Goal: Task Accomplishment & Management: Manage account settings

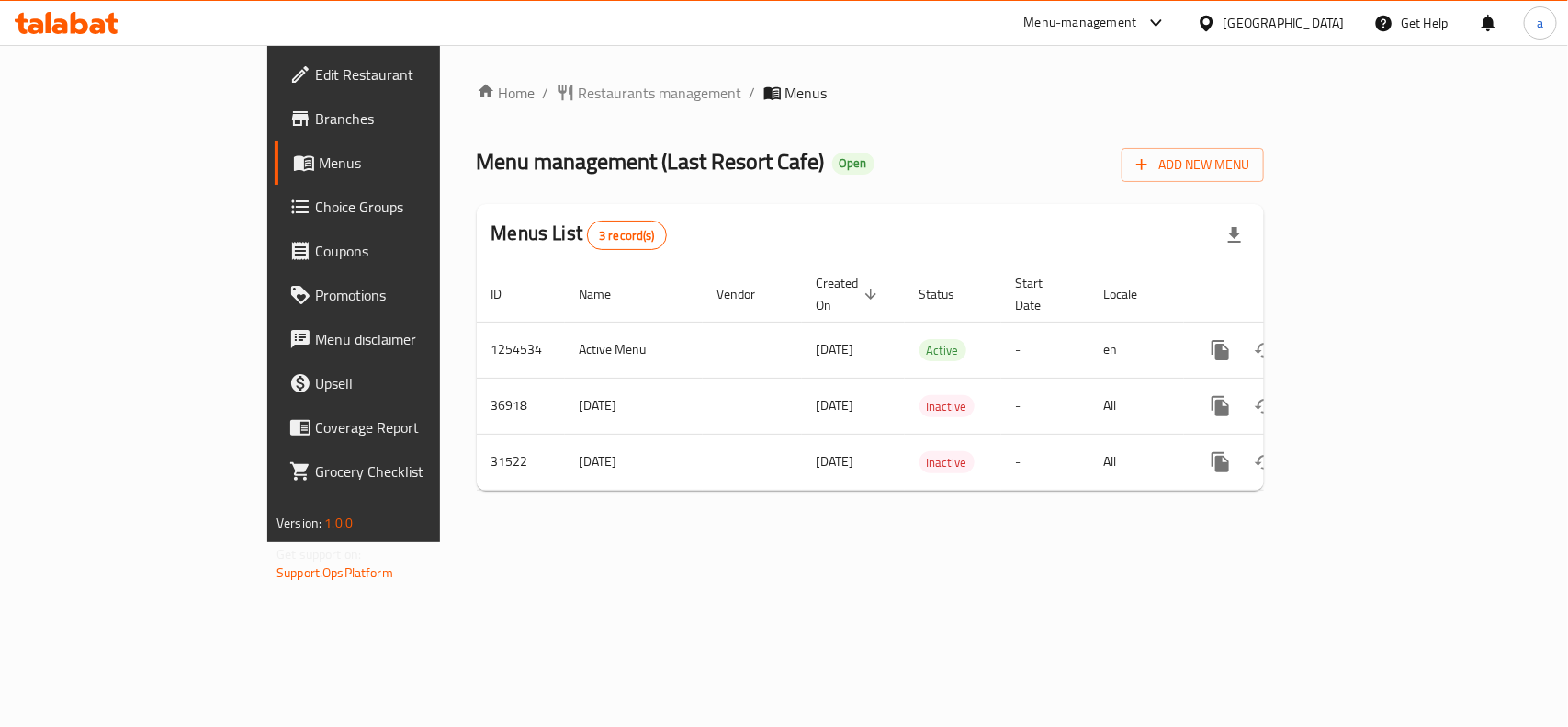
click at [879, 133] on div "Home / Restaurants management / Menus Menu management ( Last Resort Cafe ) Open…" at bounding box center [870, 294] width 787 height 424
click at [578, 88] on span "Restaurants management" at bounding box center [660, 93] width 163 height 22
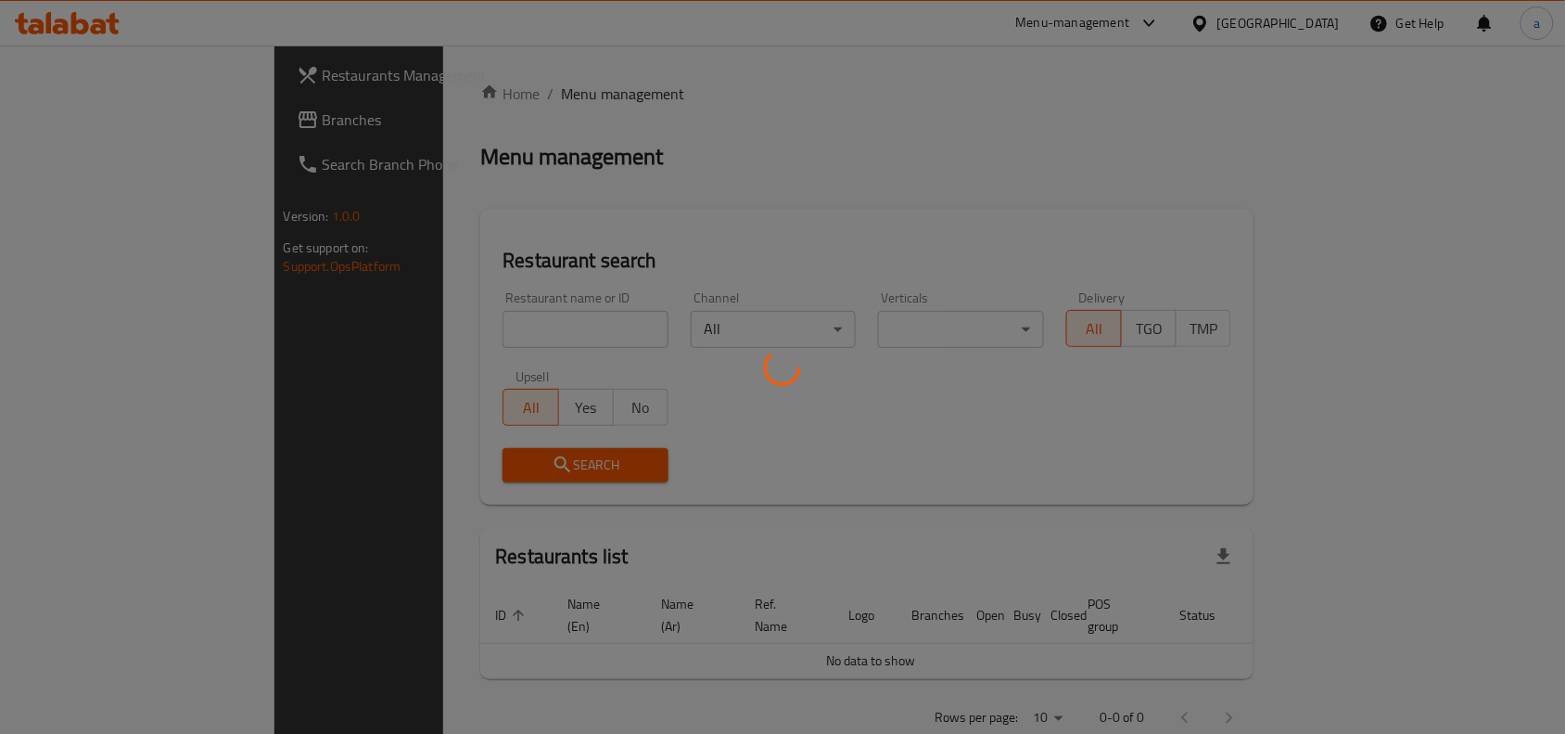
click at [95, 128] on div at bounding box center [782, 367] width 1565 height 734
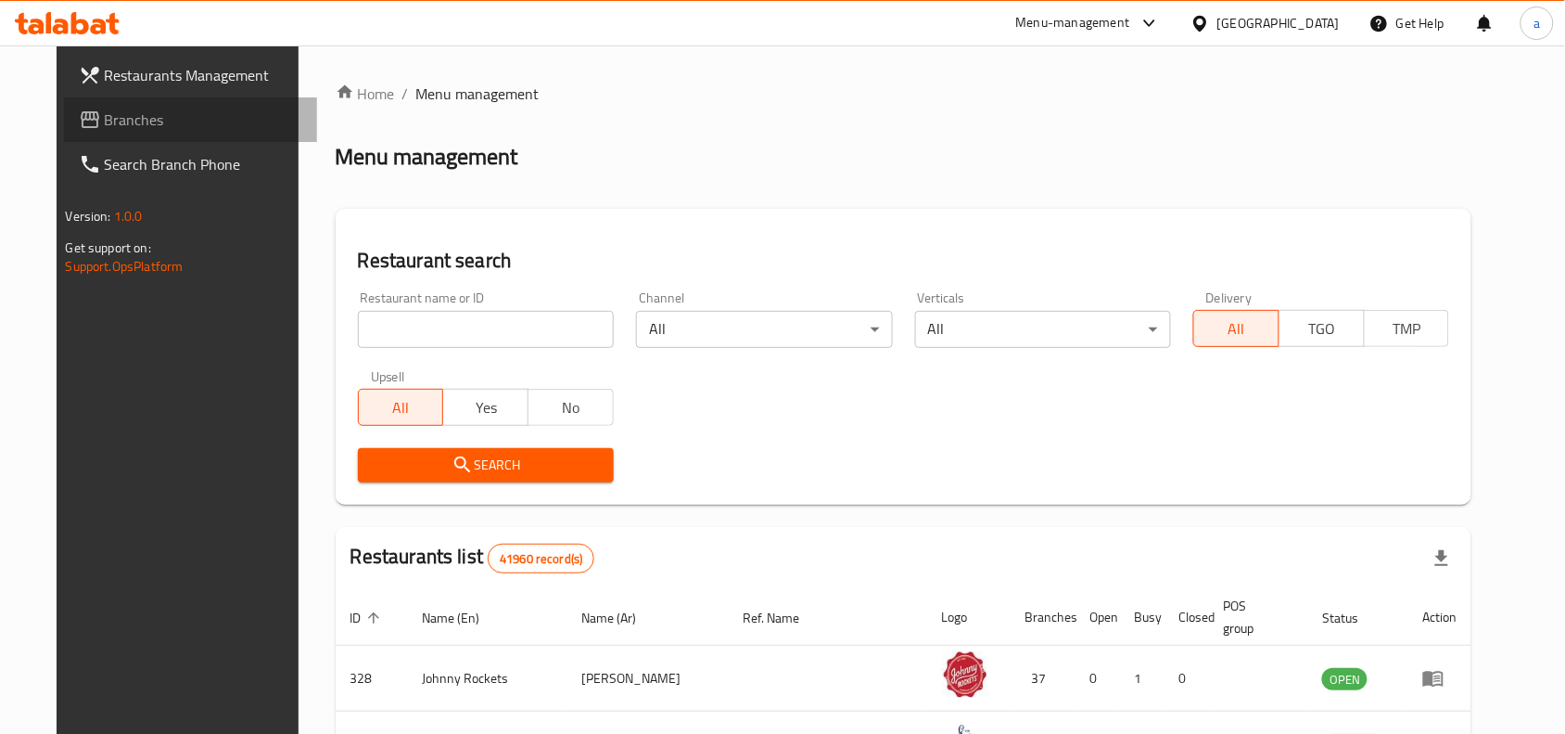
click at [105, 111] on span "Branches" at bounding box center [204, 120] width 198 height 22
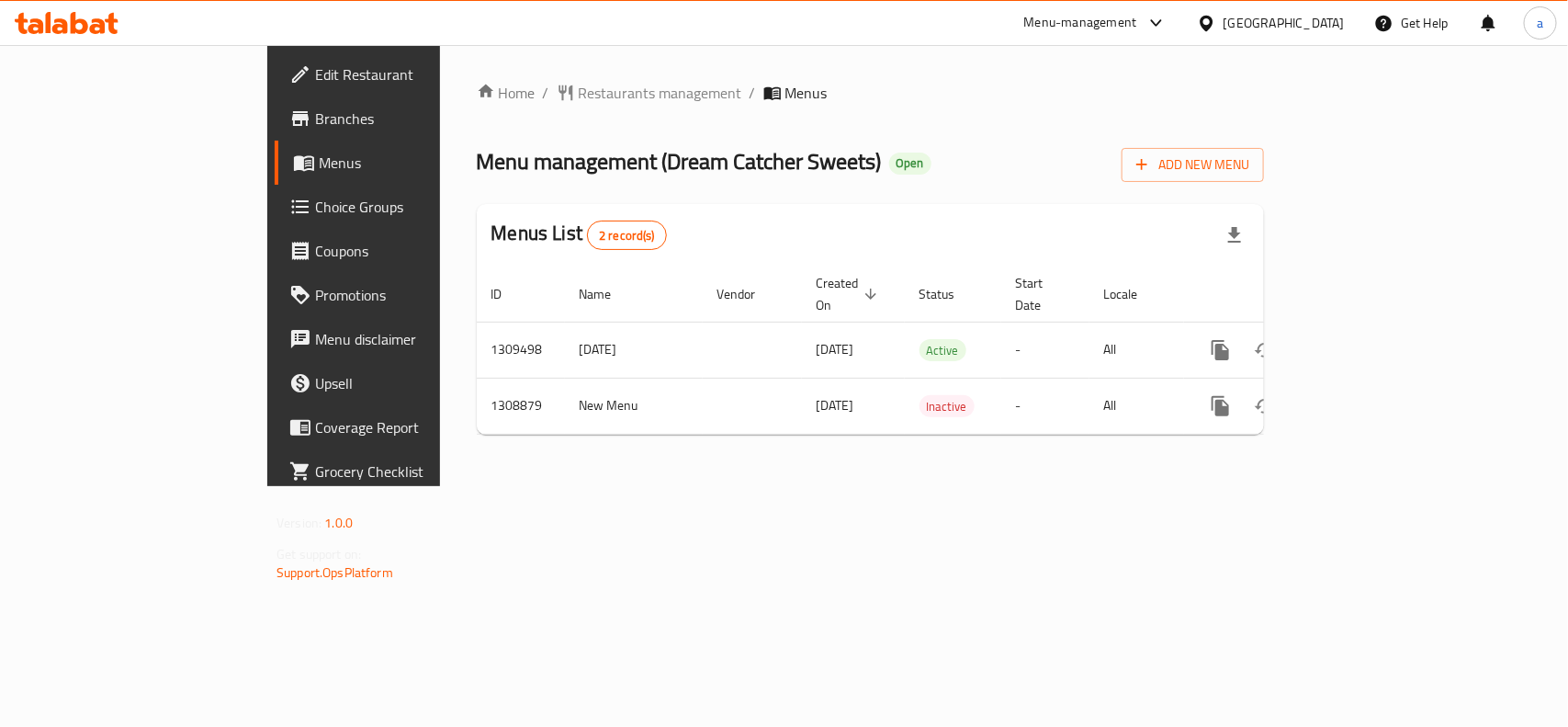
click at [1021, 153] on div "Menu management ( Dream Catcher Sweets ) Open Add New Menu" at bounding box center [870, 161] width 787 height 42
click at [1202, 182] on div "Home / Restaurants management / Menus Menu management ( Dream Catcher Sweets ) …" at bounding box center [870, 265] width 787 height 367
click at [578, 82] on span "Restaurants management" at bounding box center [660, 93] width 163 height 22
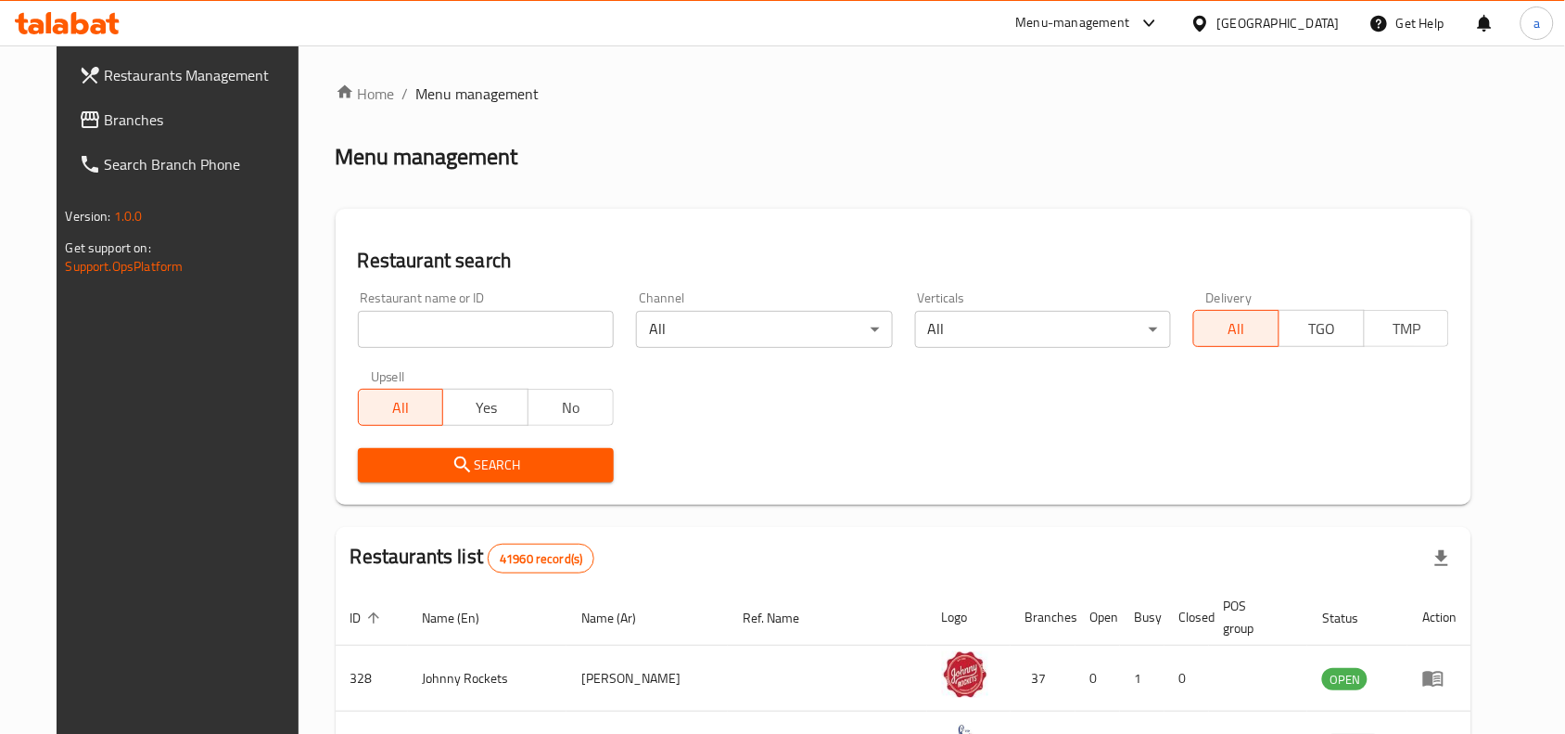
click at [128, 119] on span "Branches" at bounding box center [204, 120] width 198 height 22
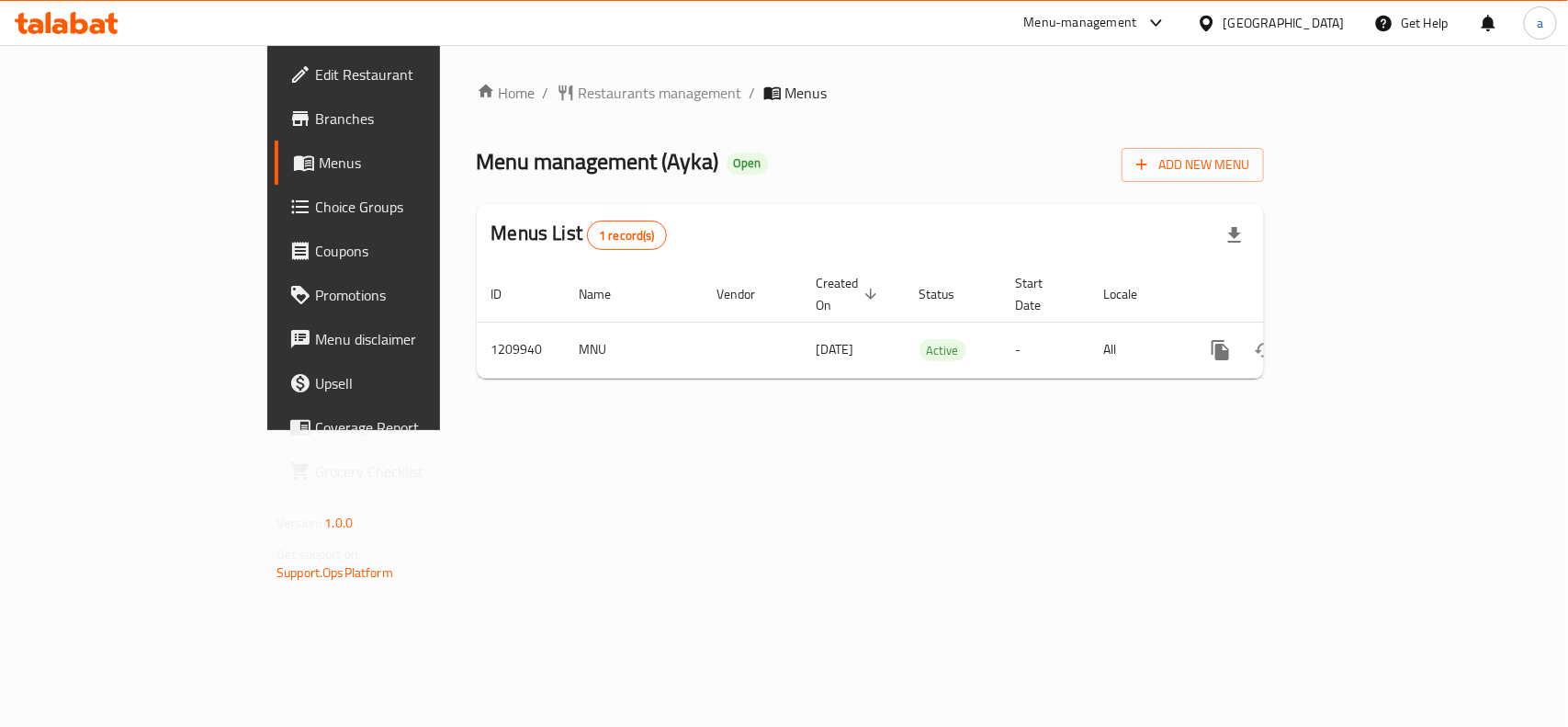
click at [680, 430] on div "Home / Restaurants management / Menus Menu management ( Ayka ) Open Add New Men…" at bounding box center [870, 237] width 861 height 385
click at [952, 430] on div "Home / Restaurants management / Menus Menu management ( Ayka ) Open Add New Men…" at bounding box center [870, 237] width 861 height 385
click at [578, 84] on span "Restaurants management" at bounding box center [660, 93] width 163 height 22
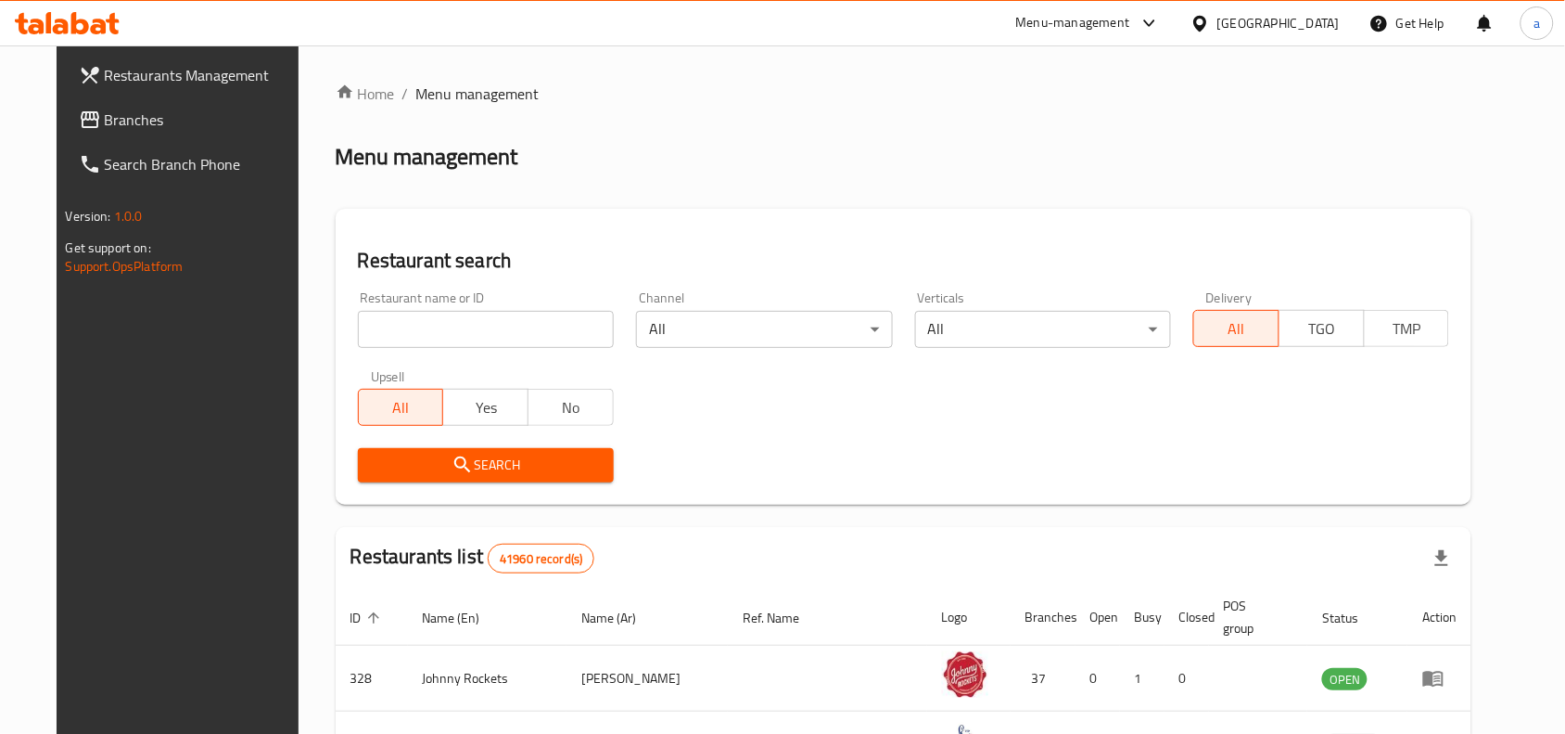
click at [109, 126] on span "Branches" at bounding box center [204, 120] width 198 height 22
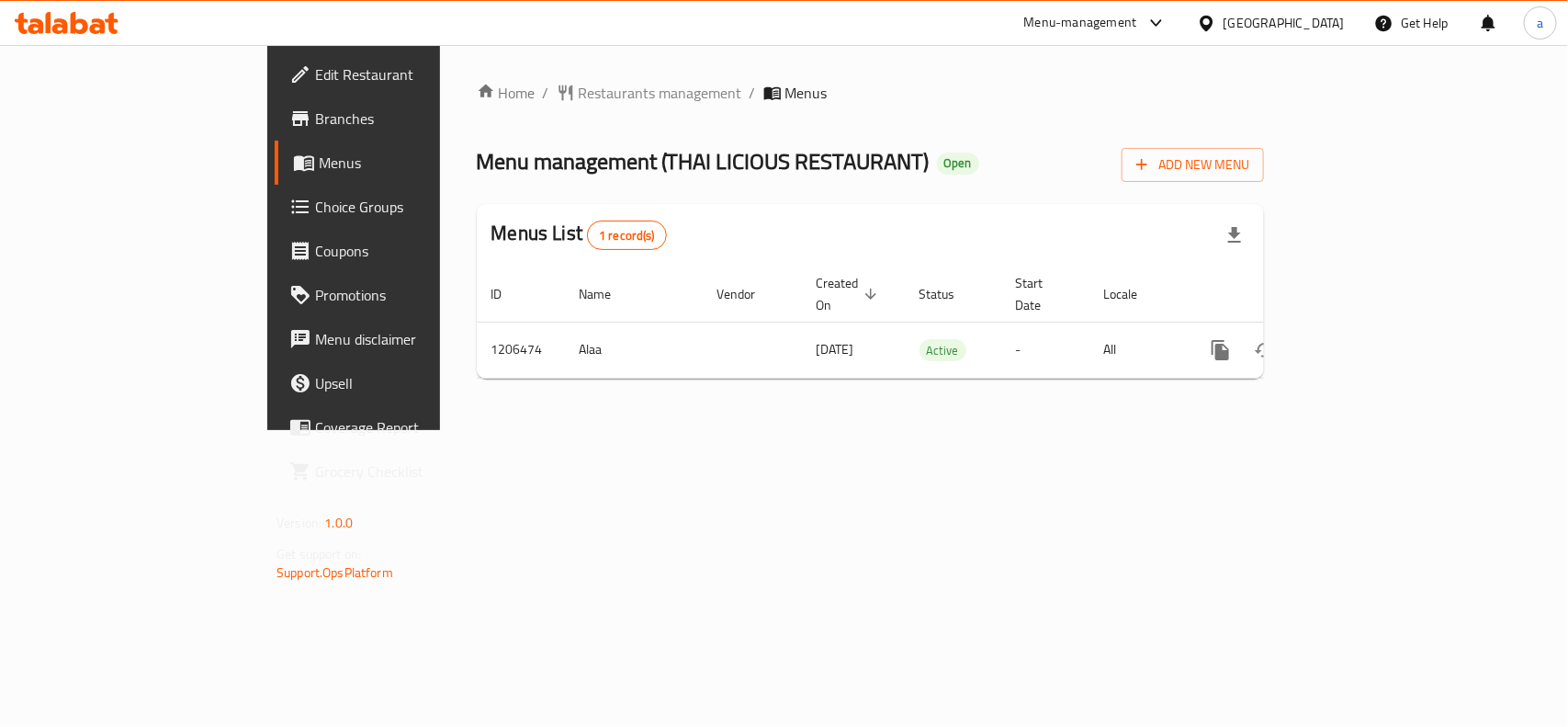
click at [940, 430] on div "Home / Restaurants management / Menus Menu management ( THAI LICIOUS RESTAURANT…" at bounding box center [870, 237] width 861 height 385
click at [578, 92] on span "Restaurants management" at bounding box center [660, 93] width 163 height 22
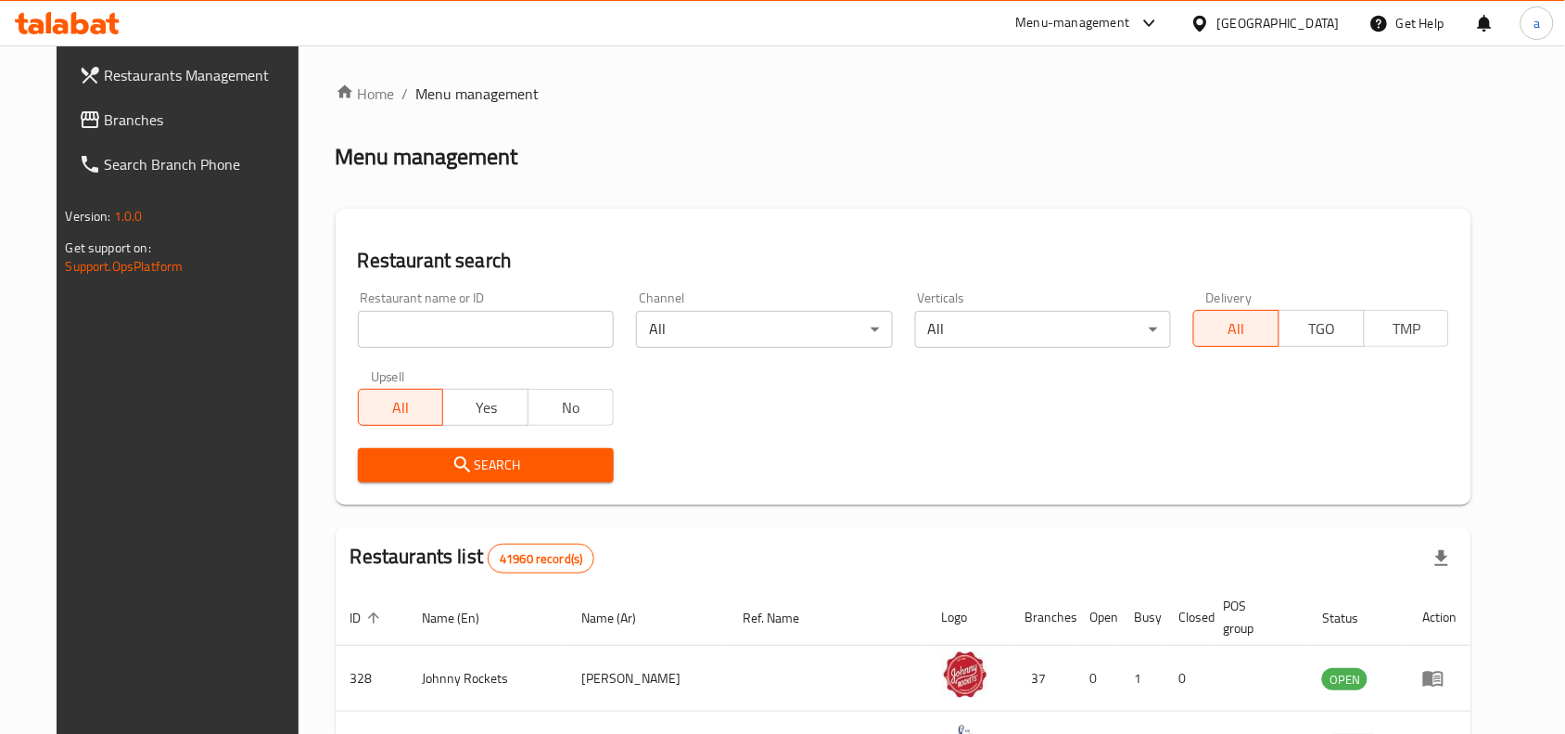
click at [149, 98] on link "Branches" at bounding box center [191, 119] width 254 height 45
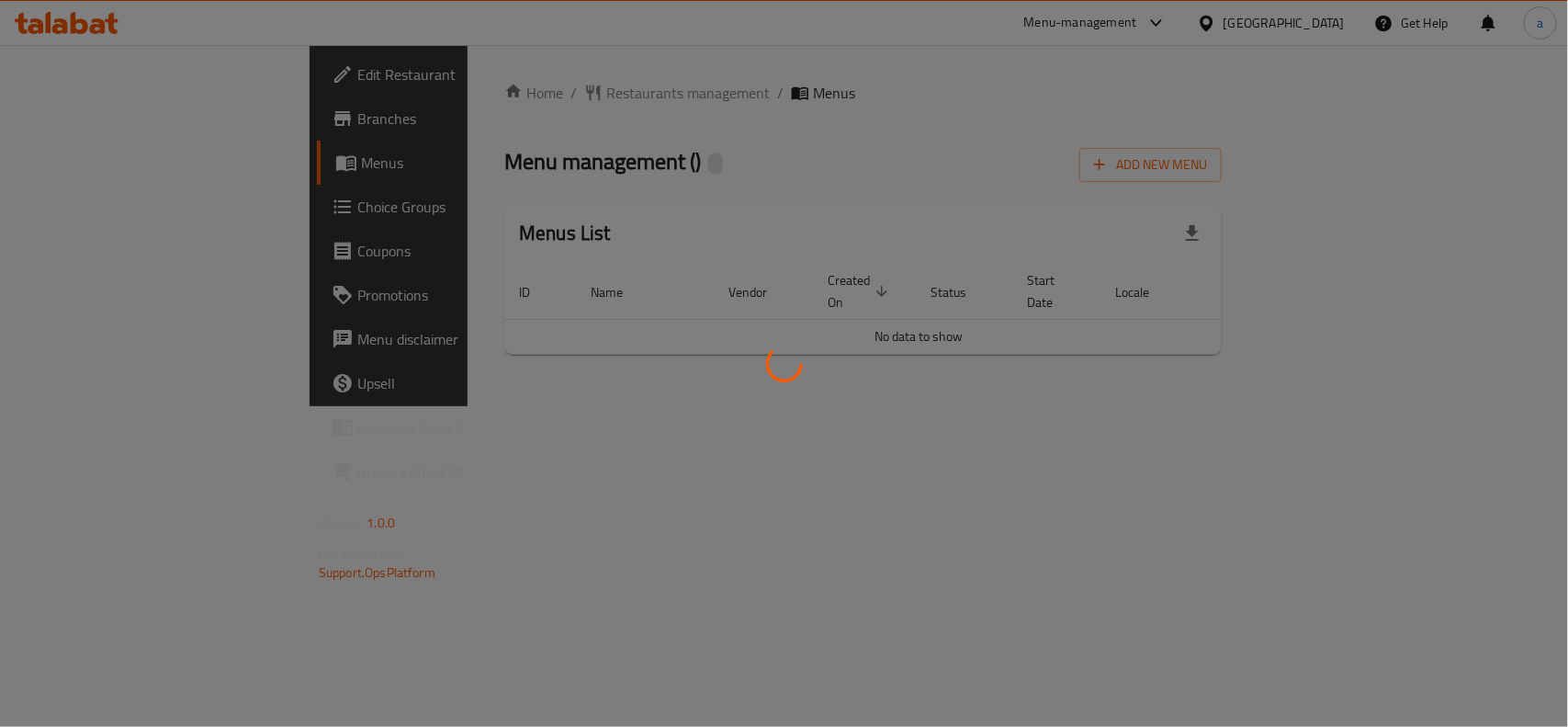
click at [915, 108] on div at bounding box center [784, 364] width 1568 height 727
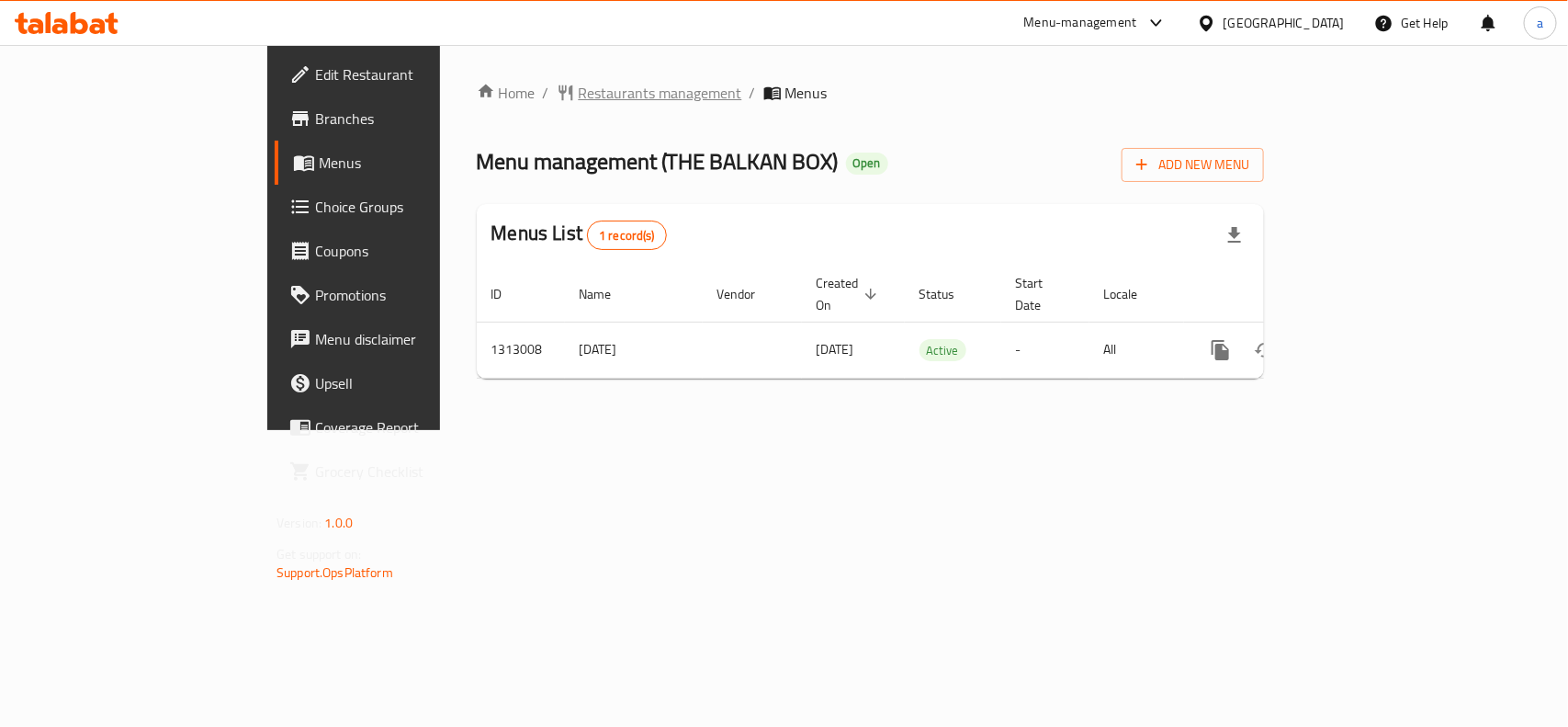
click at [578, 94] on span "Restaurants management" at bounding box center [660, 93] width 163 height 22
click at [848, 129] on div "Home / Restaurants management / Menus Menu management ( THE BALKAN BOX ) Open A…" at bounding box center [870, 239] width 787 height 313
click at [315, 196] on span "Choice Groups" at bounding box center [414, 207] width 199 height 22
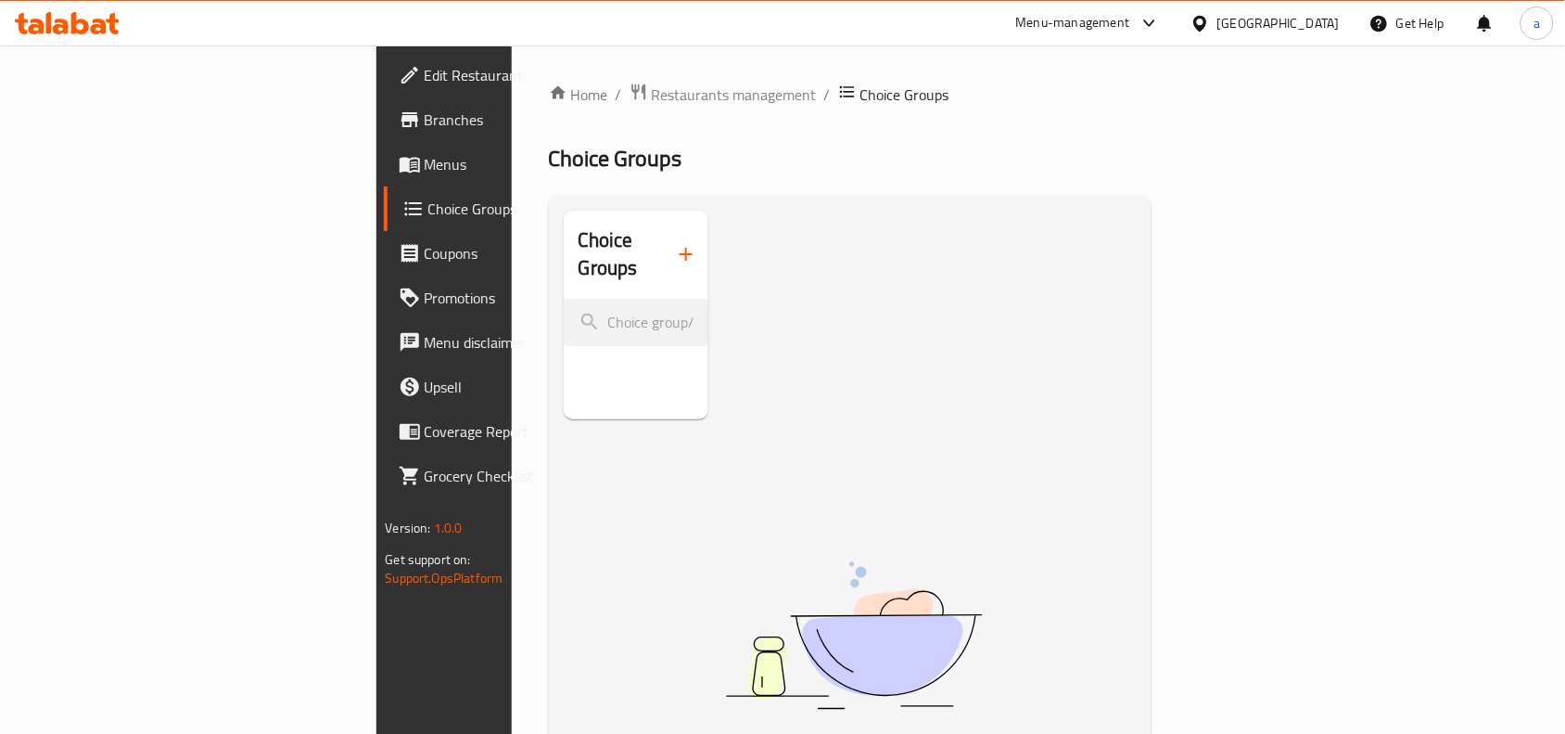
click at [425, 153] on span "Menus" at bounding box center [524, 164] width 198 height 22
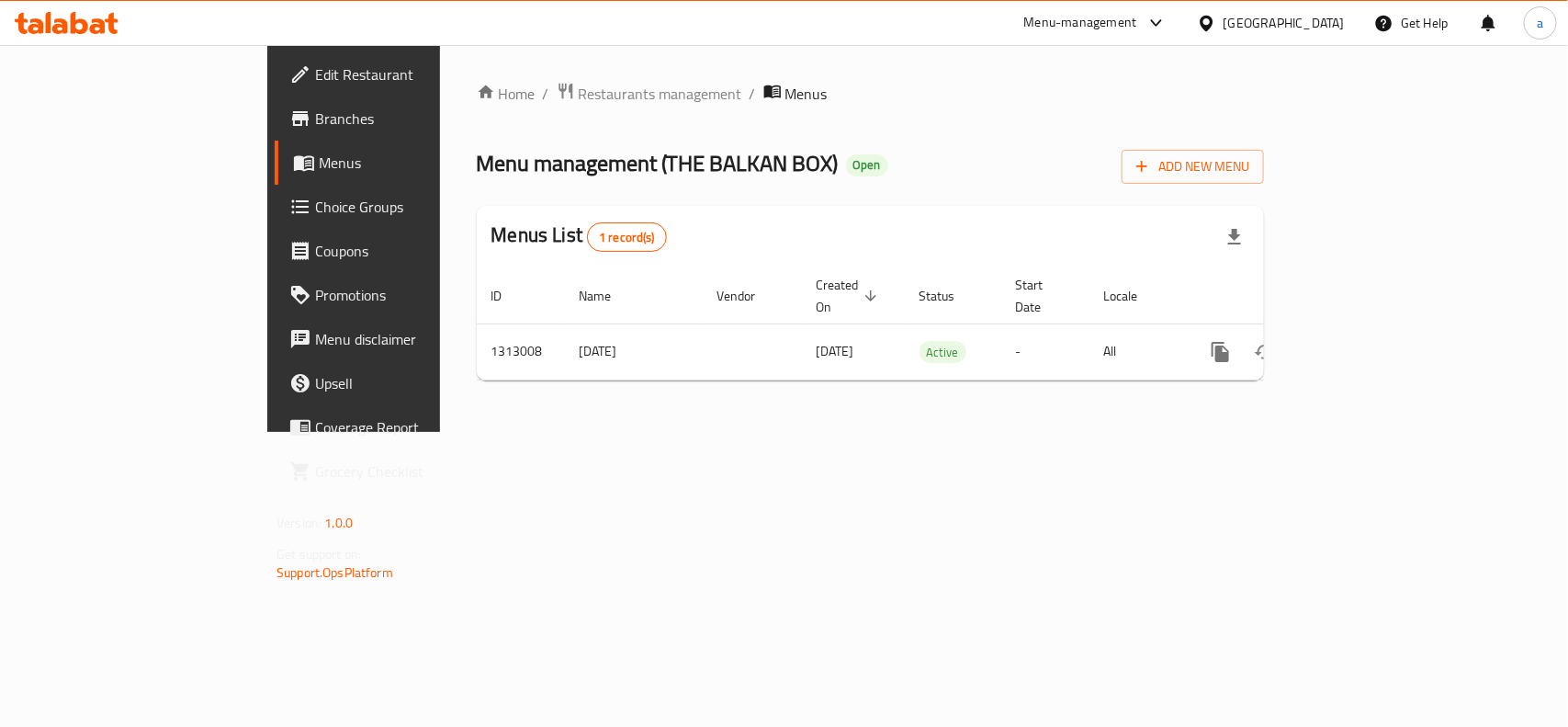
click at [315, 197] on span "Choice Groups" at bounding box center [414, 207] width 199 height 22
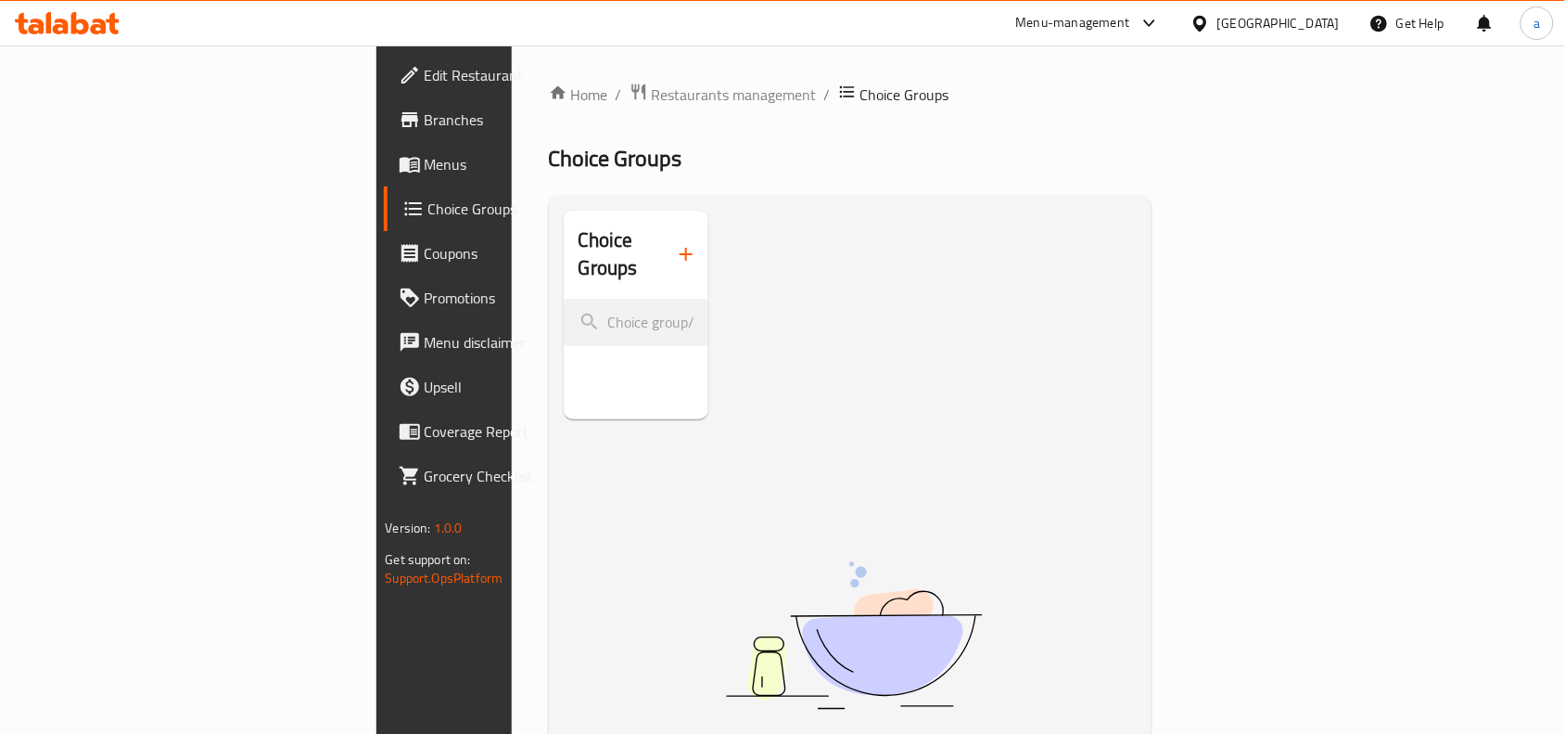
click at [816, 359] on div "Choice Groups No Items found" at bounding box center [854, 578] width 581 height 734
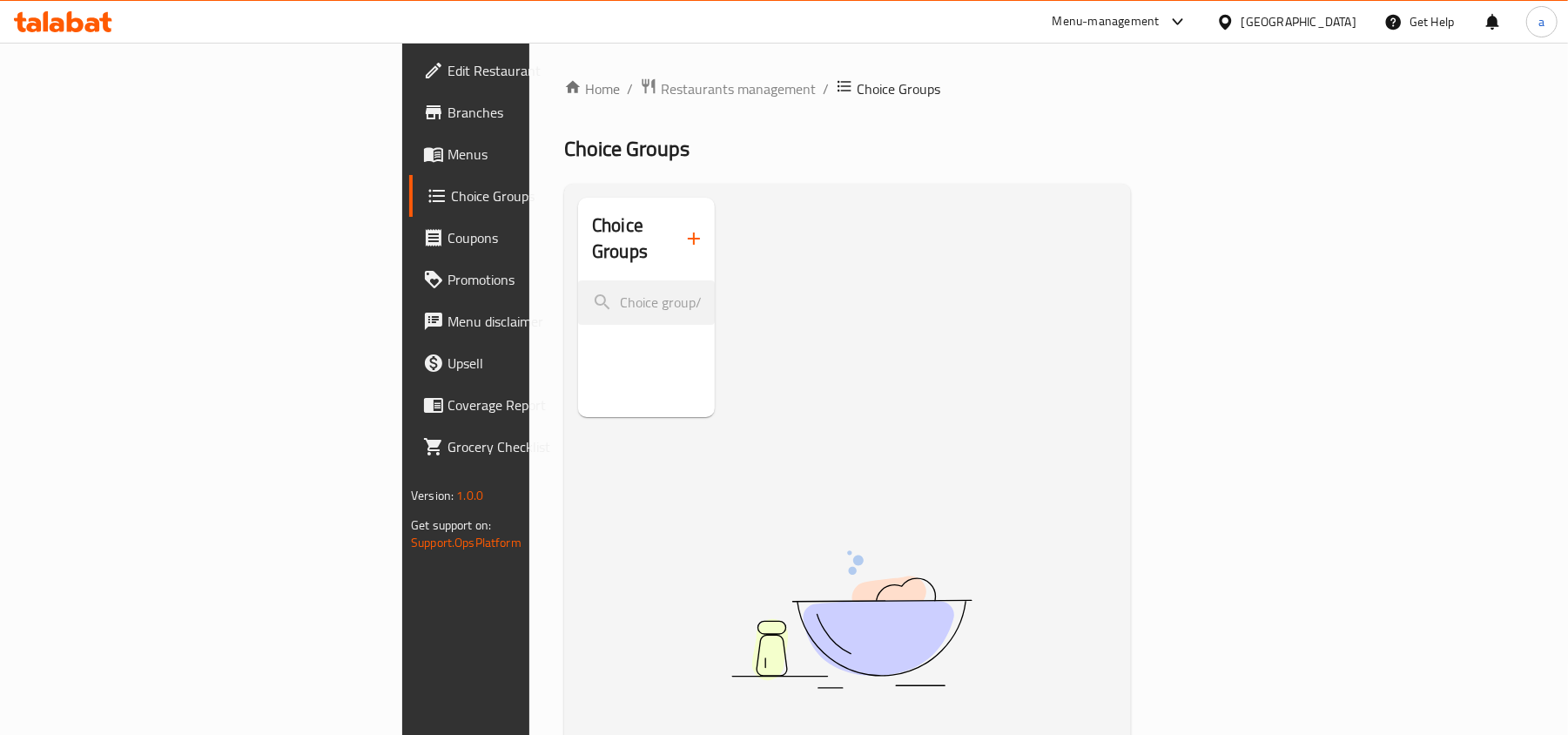
click at [94, 22] on icon at bounding box center [63, 22] width 99 height 21
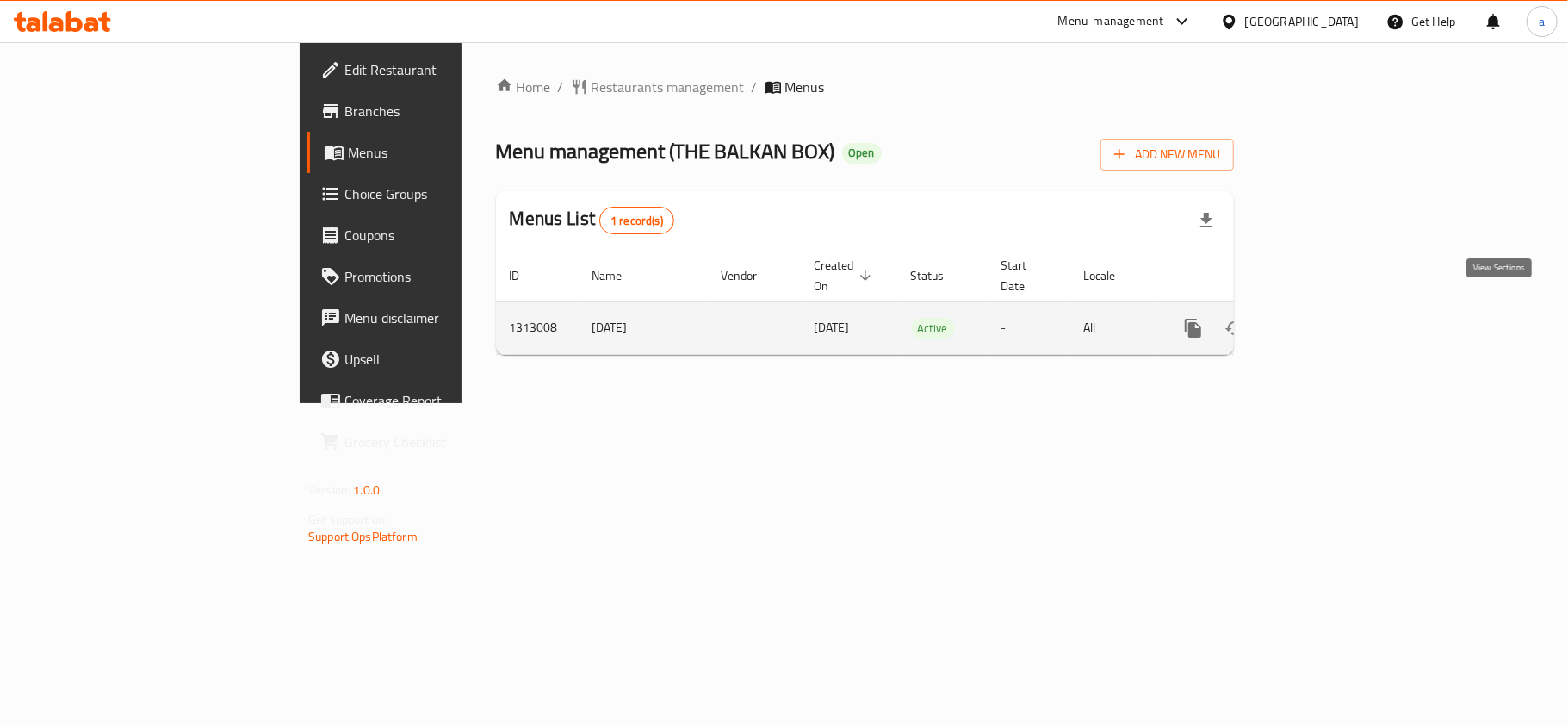
click at [1325, 320] on icon "enhanced table" at bounding box center [1317, 328] width 16 height 16
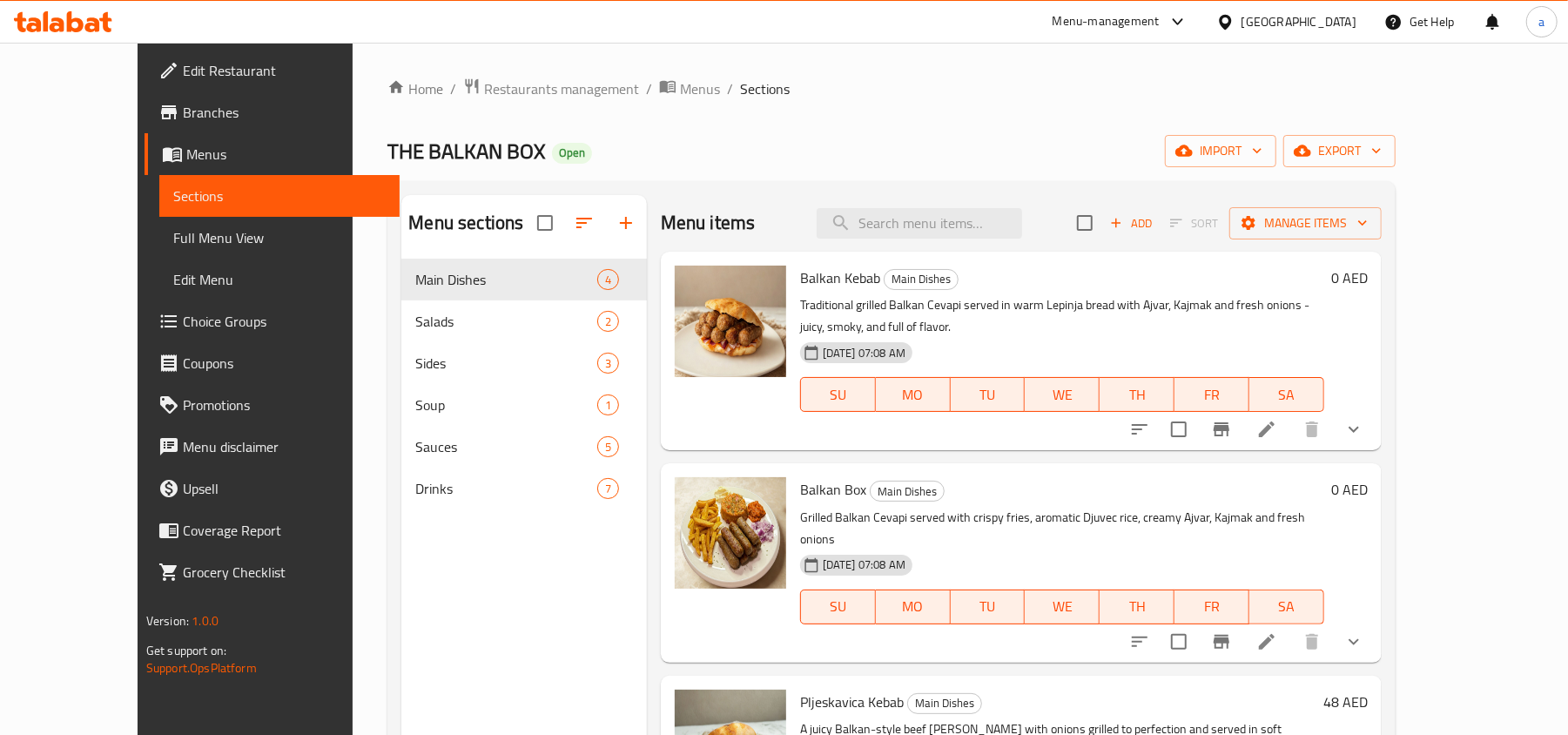
click at [183, 320] on span "Choice Groups" at bounding box center [284, 321] width 203 height 21
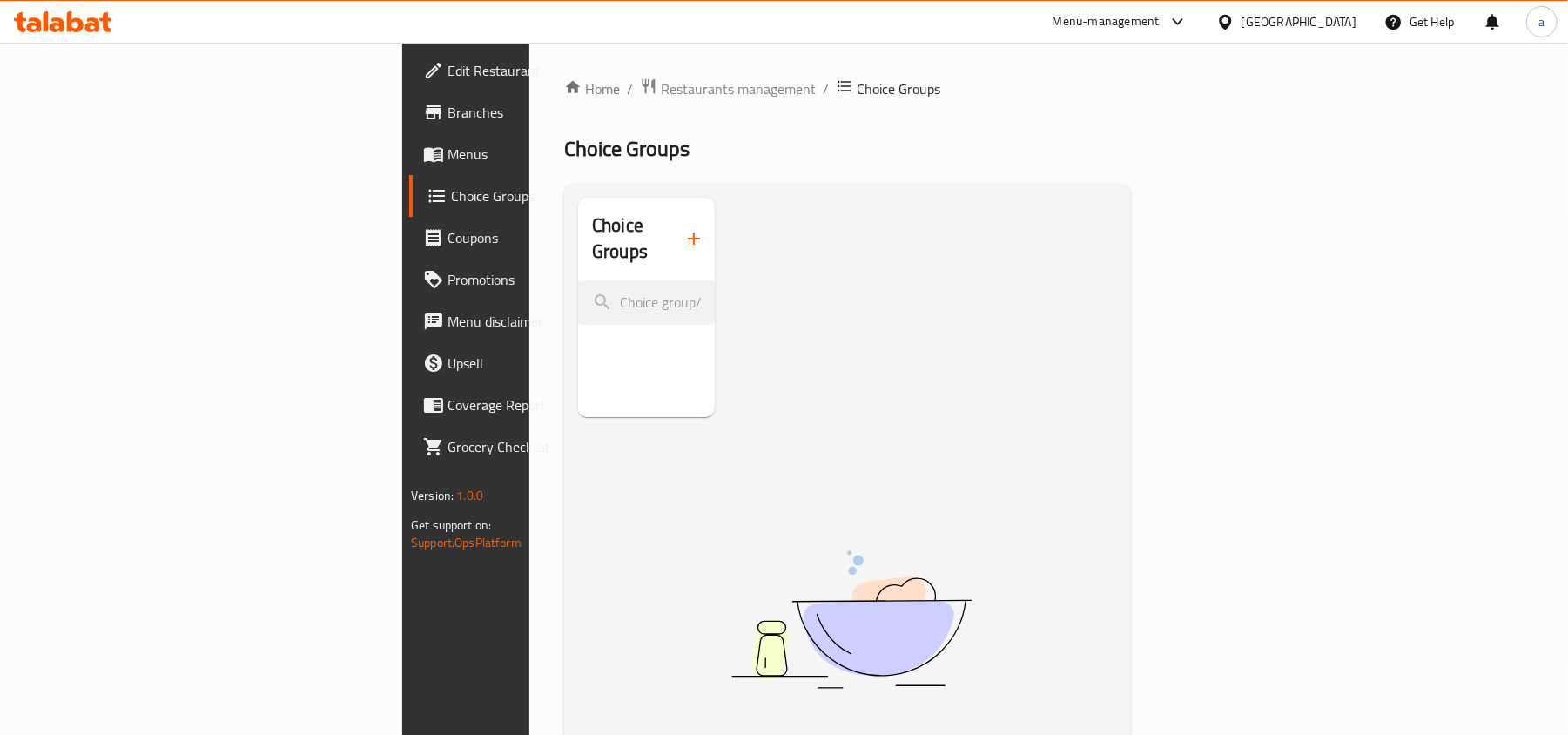
click at [95, 0] on div "Menu-management United Arab Emirates Get Help a" at bounding box center [784, 22] width 1568 height 43
click at [88, 18] on icon at bounding box center [93, 25] width 15 height 15
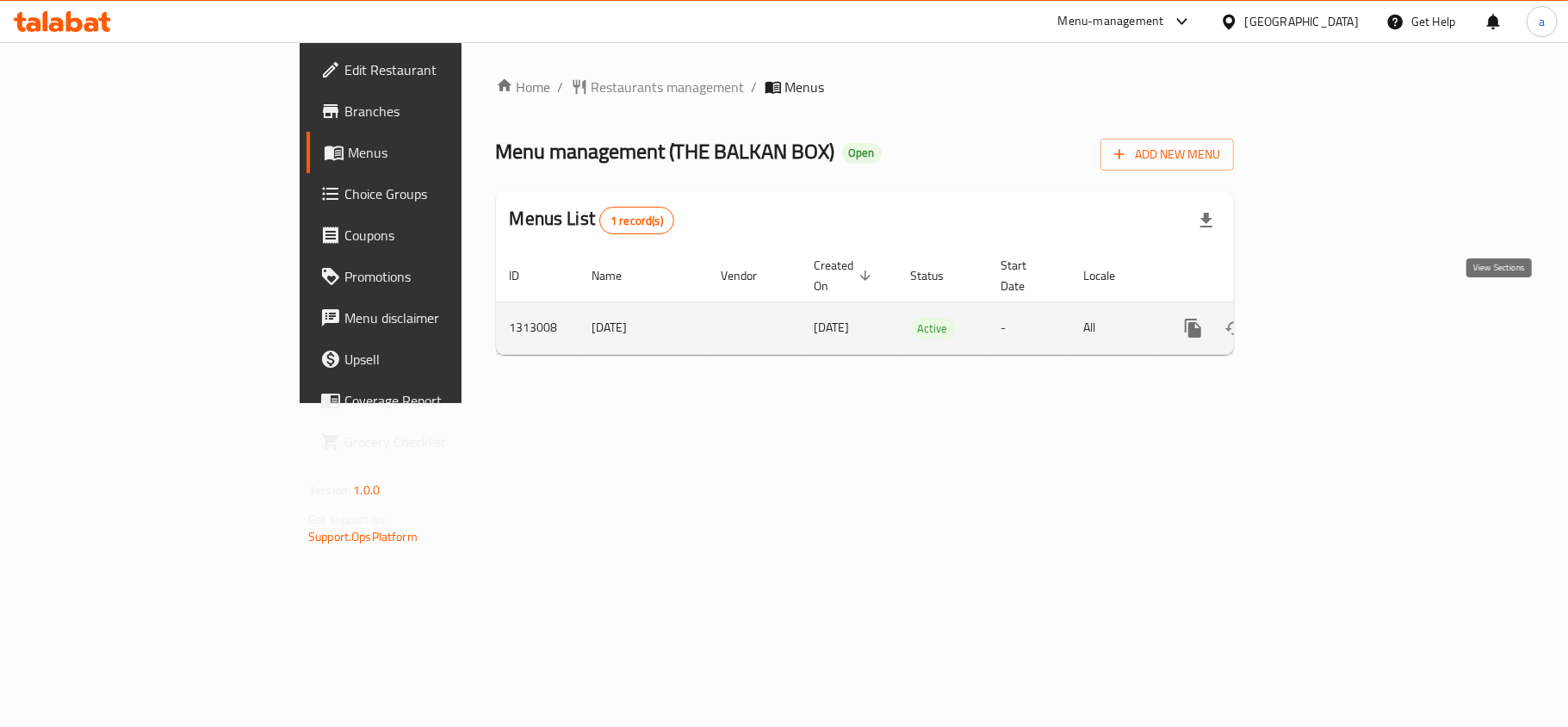
click at [1328, 318] on icon "enhanced table" at bounding box center [1317, 328] width 20 height 20
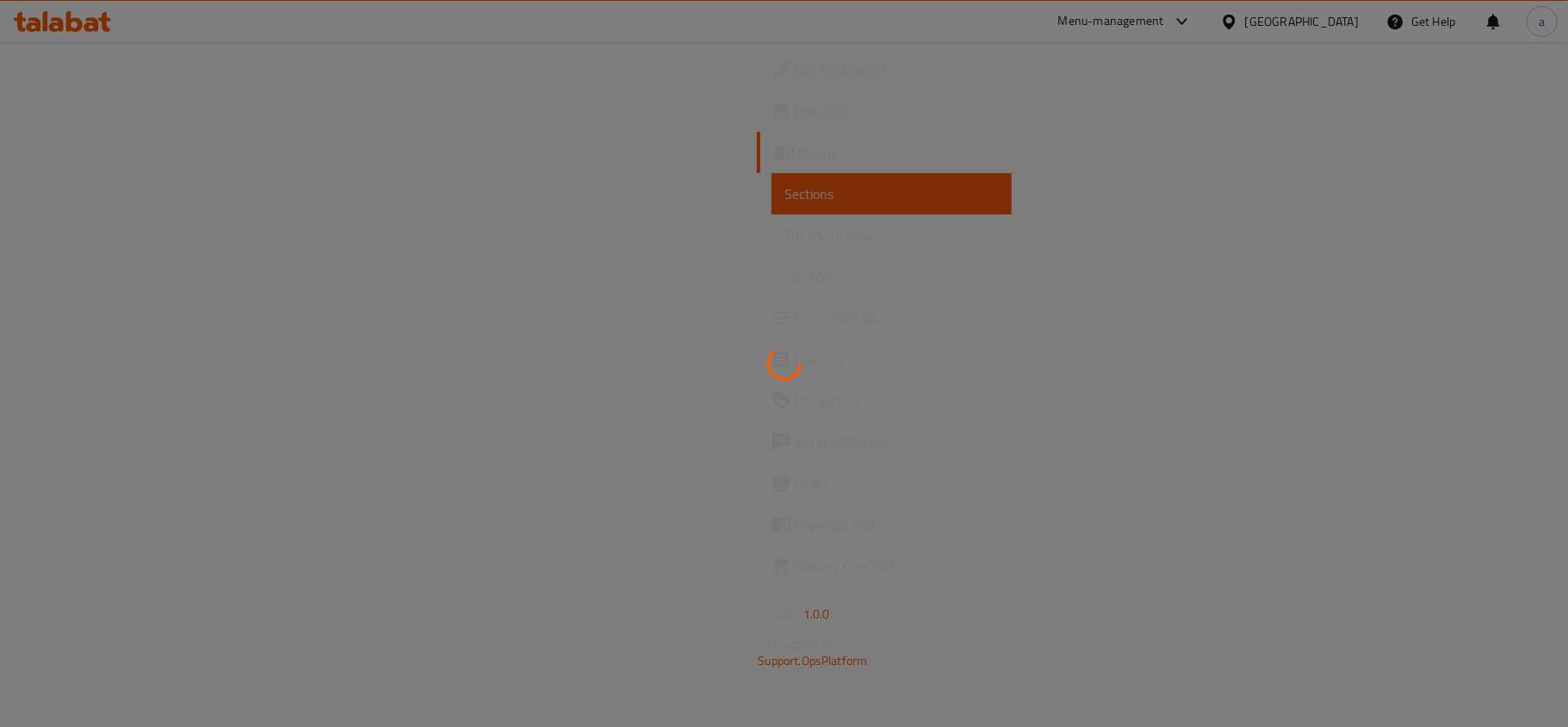
click at [53, 325] on div at bounding box center [784, 363] width 1568 height 727
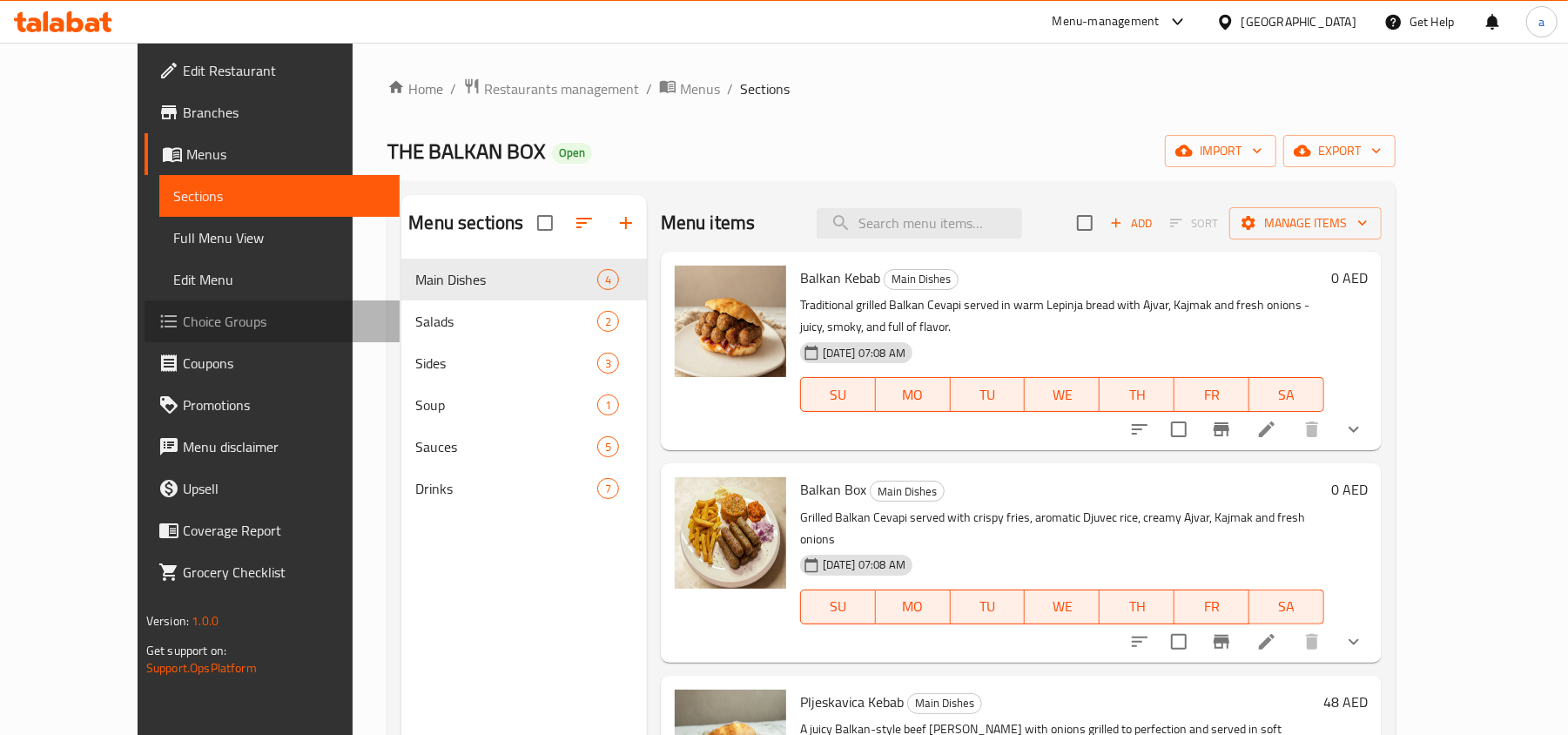
click at [183, 329] on span "Choice Groups" at bounding box center [284, 321] width 203 height 21
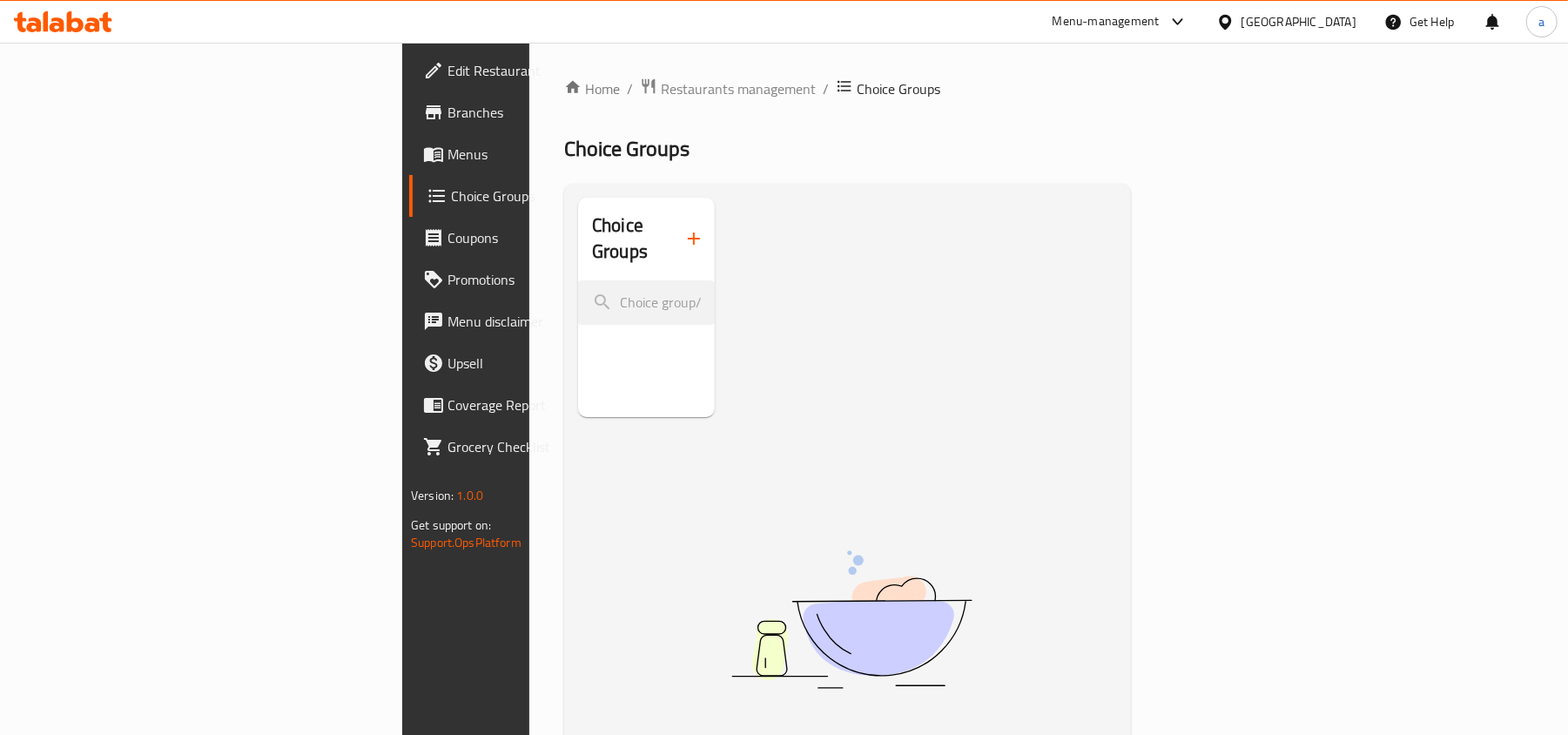
click at [75, 30] on icon at bounding box center [75, 22] width 17 height 21
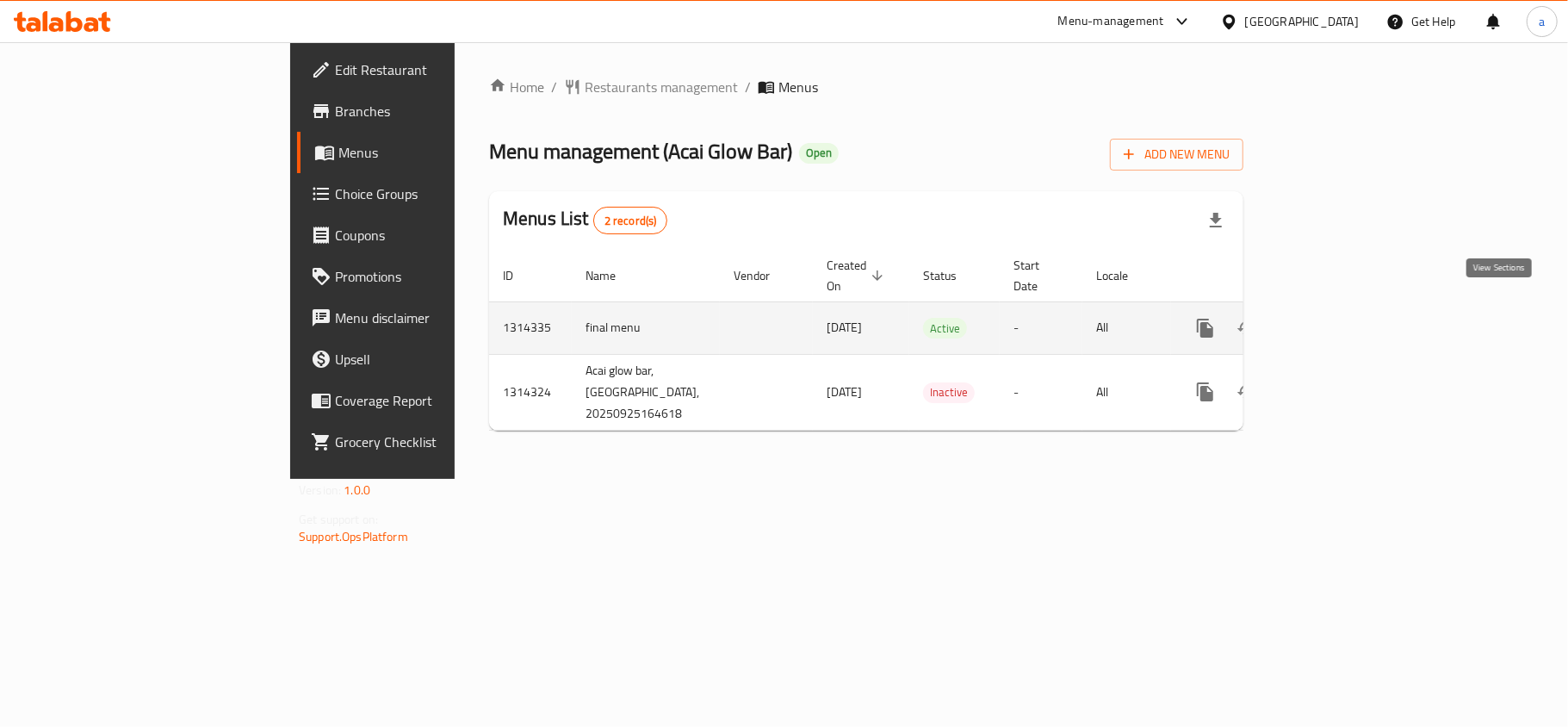
click at [1340, 318] on icon "enhanced table" at bounding box center [1329, 328] width 20 height 20
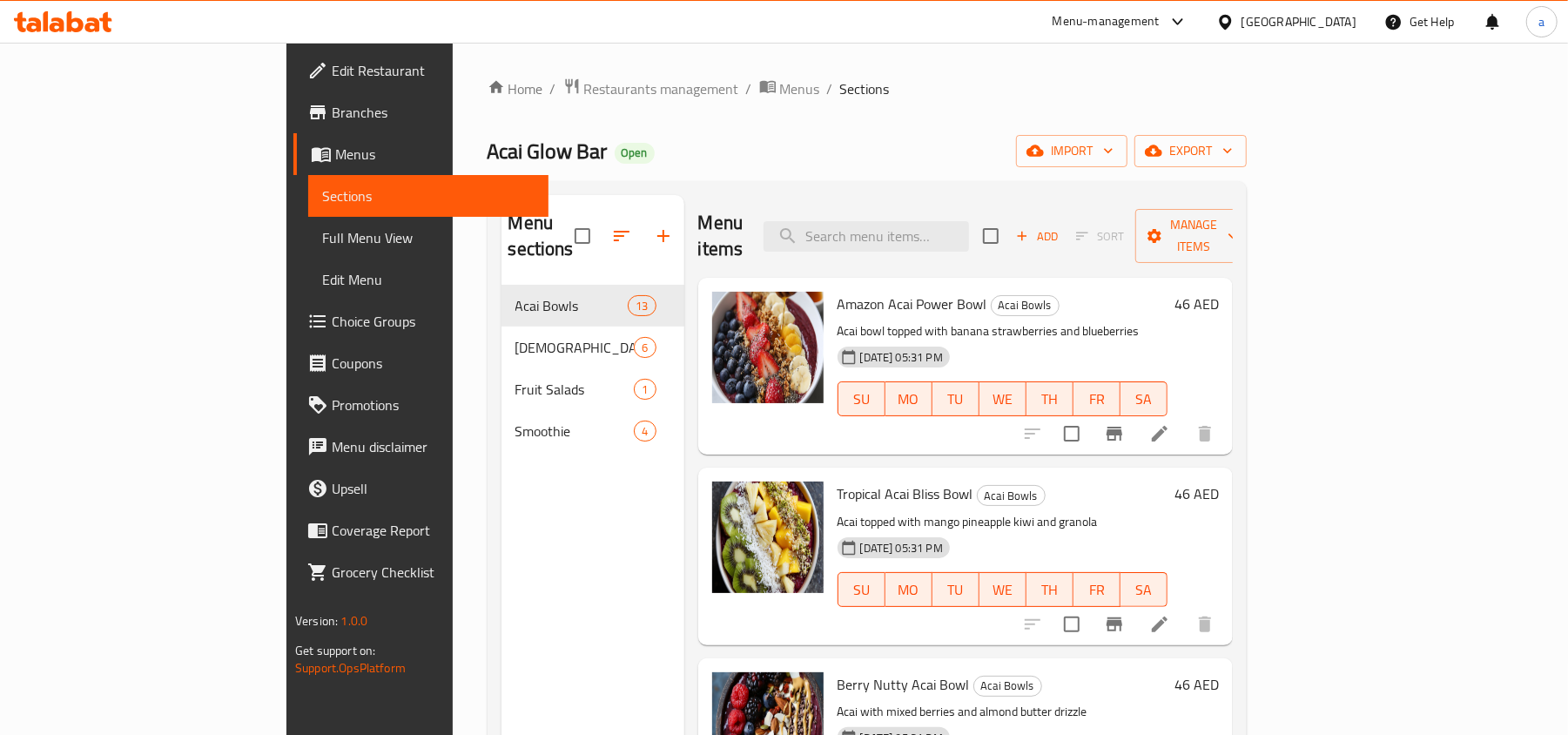
click at [331, 326] on span "Choice Groups" at bounding box center [433, 321] width 203 height 21
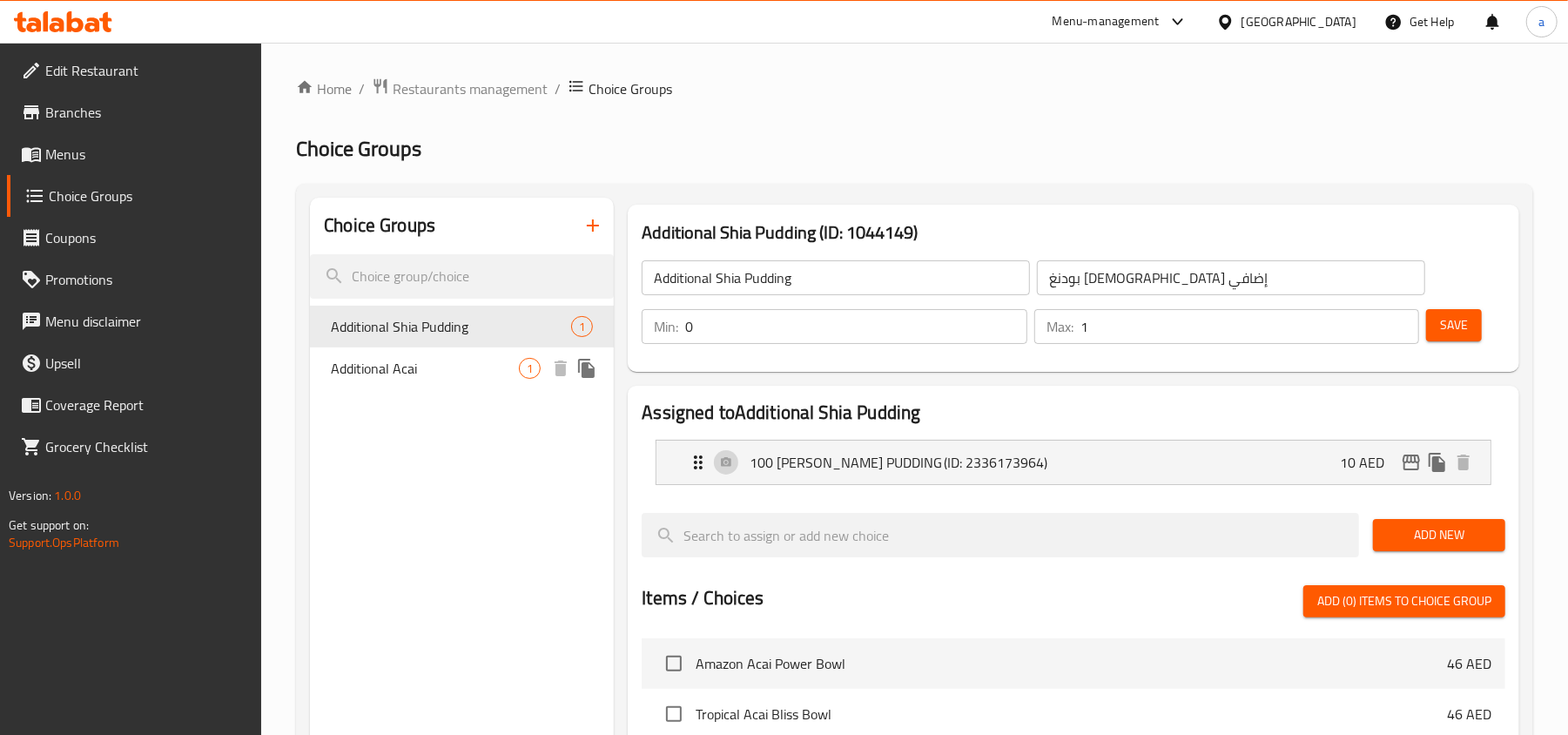
click at [467, 370] on span "Additional Acai" at bounding box center [424, 368] width 188 height 21
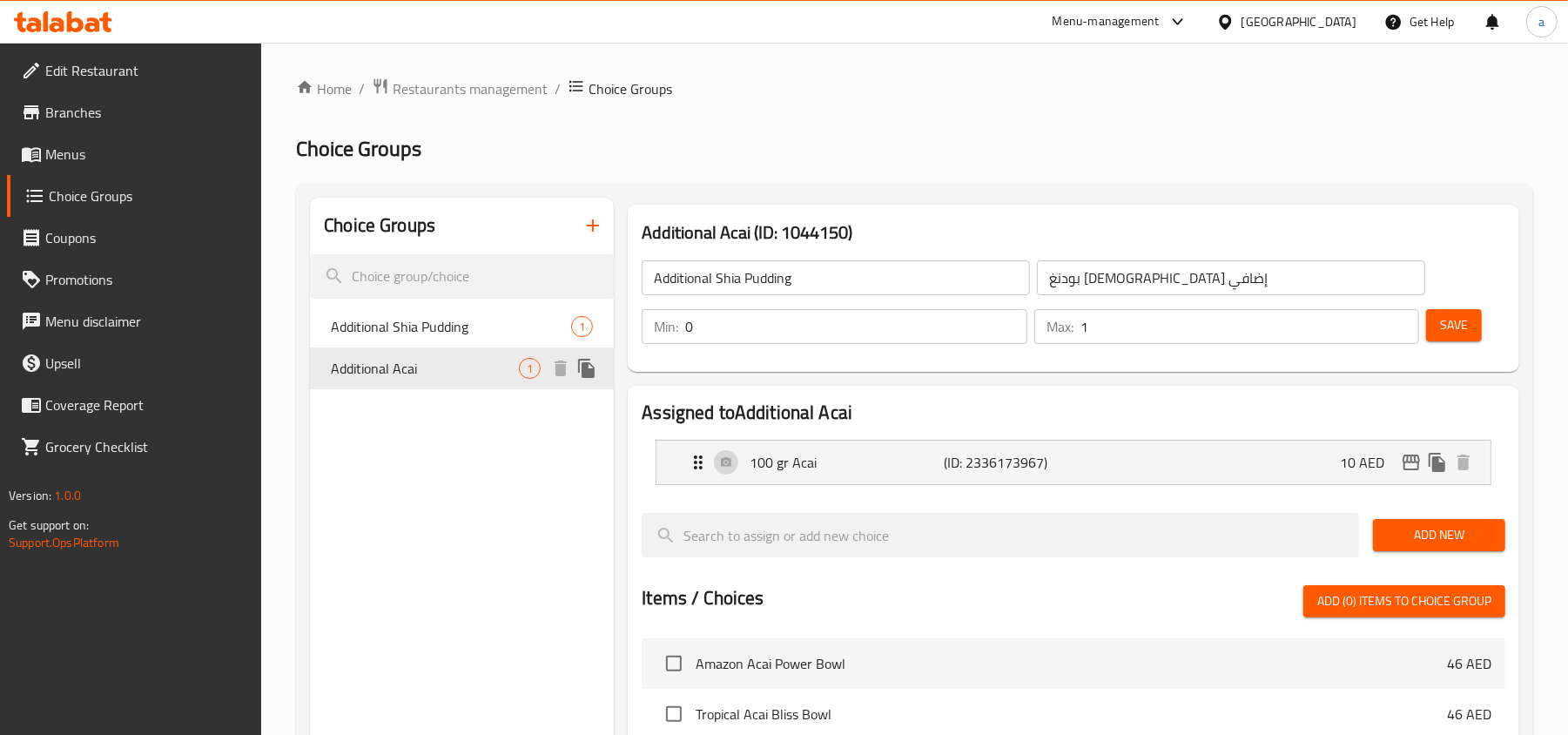
type input "Additional Acai"
type input "أساي إضافي"
click at [465, 336] on span "Additional Shia Pudding" at bounding box center [424, 327] width 188 height 21
type input "Additional Shia Pudding"
type input "بودنغ شيعي إضافي"
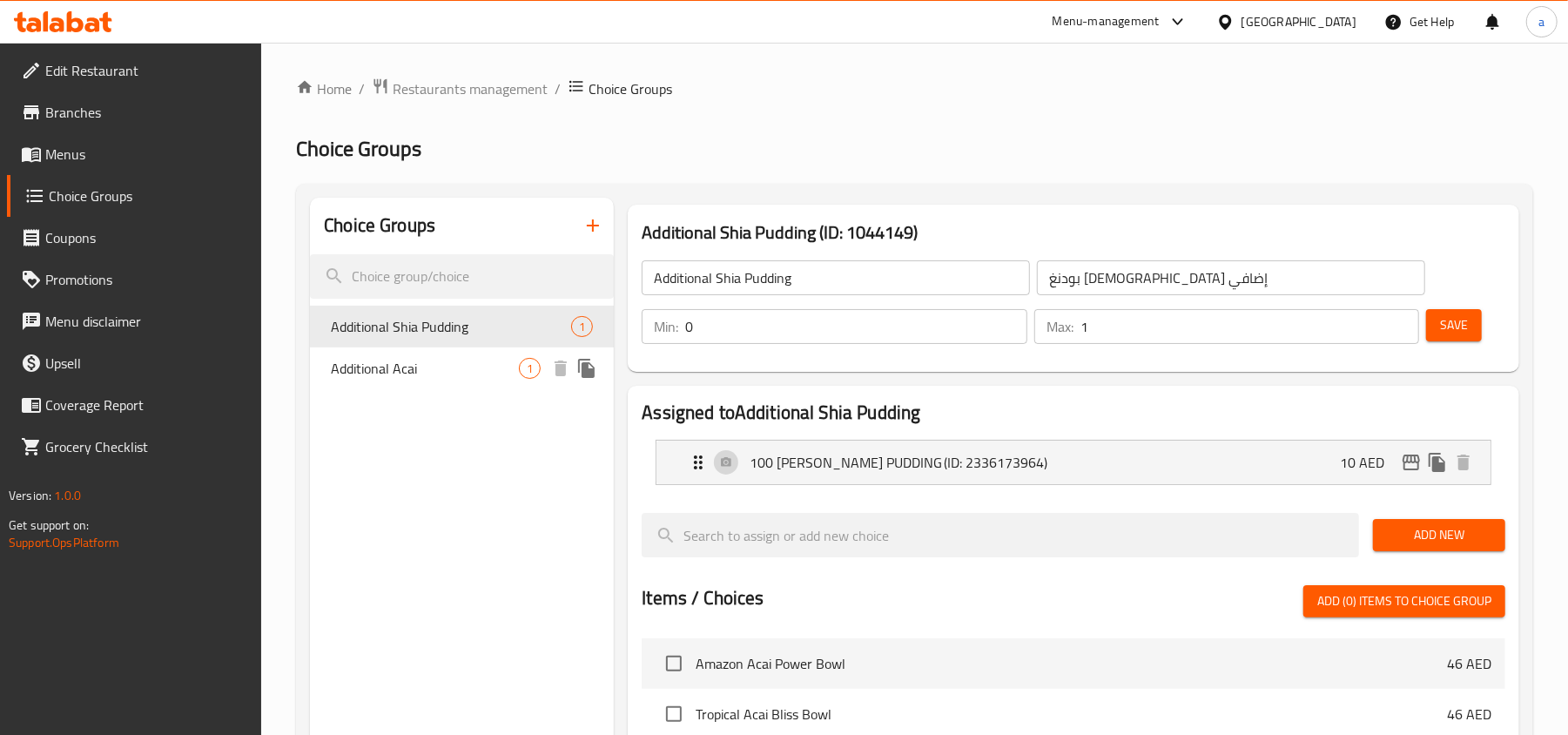
click at [454, 371] on span "Additional Acai" at bounding box center [424, 368] width 188 height 21
type input "Additional Acai"
type input "أساي إضافي"
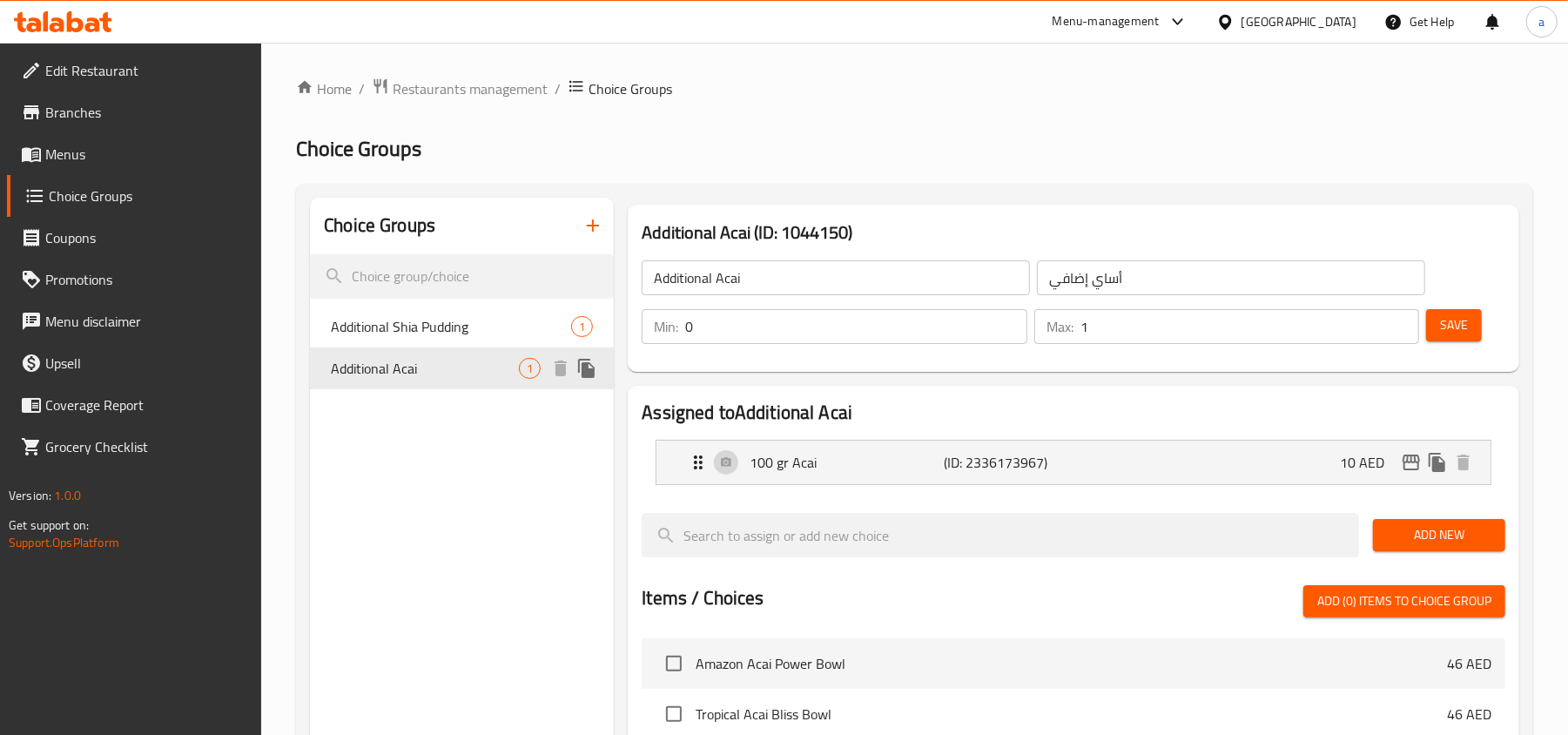
click at [456, 345] on div "Additional Shia Pudding 1" at bounding box center [462, 327] width 304 height 42
type input "Additional Shia Pudding"
type input "بودنغ شيعي إضافي"
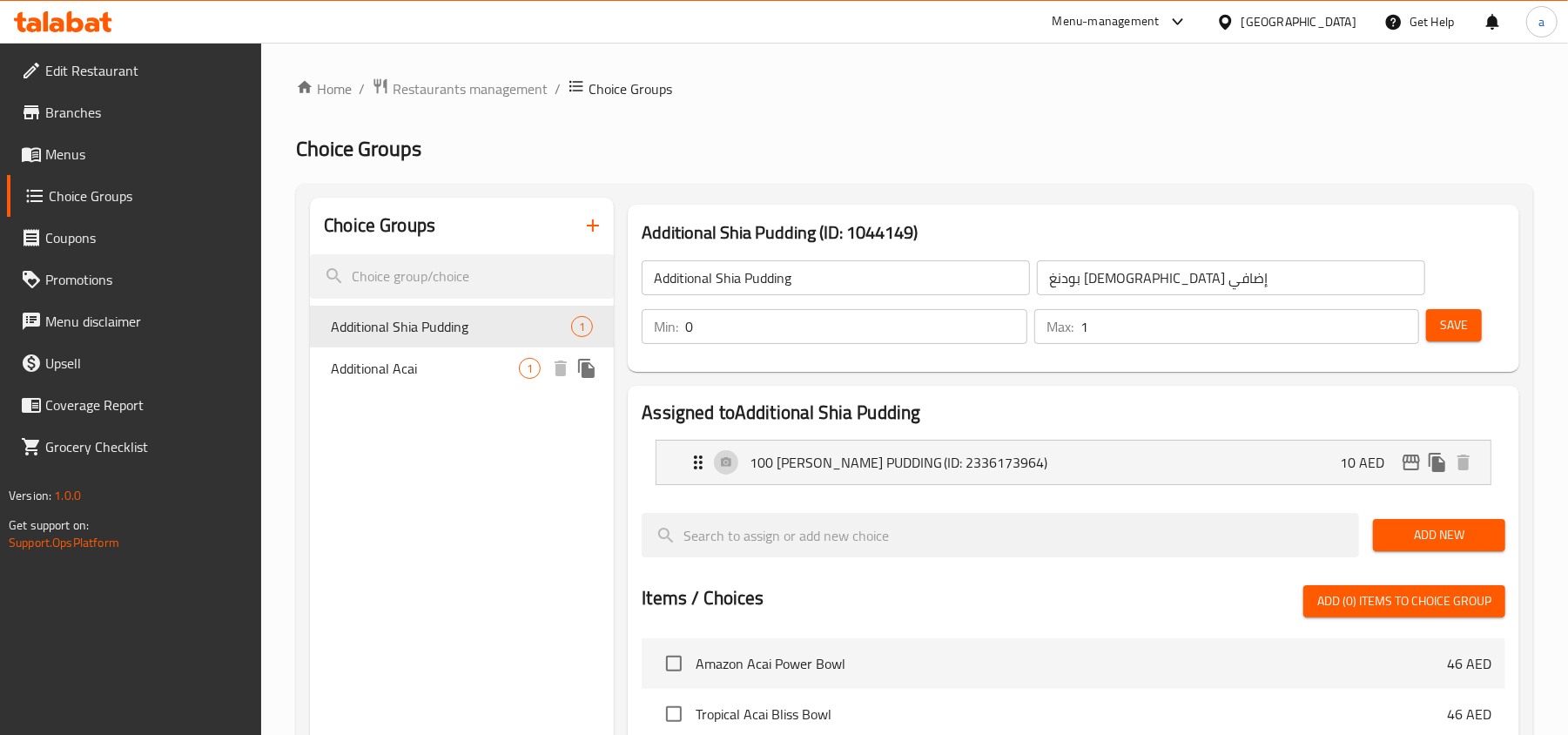
click at [479, 380] on div "Additional Acai 1" at bounding box center [462, 368] width 304 height 42
type input "Additional Acai"
type input "أساي إضافي"
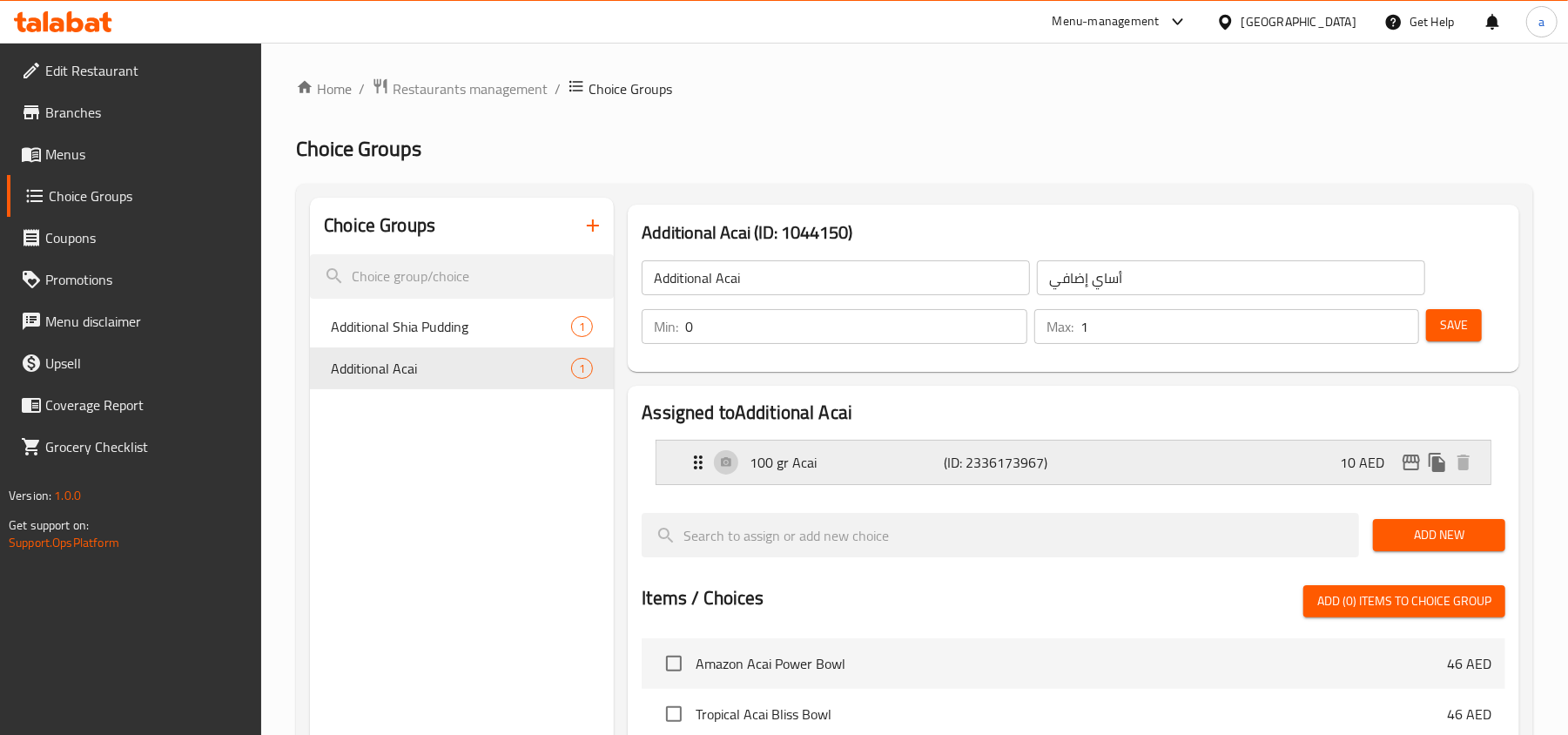
click at [701, 463] on icon "Expand" at bounding box center [698, 462] width 8 height 14
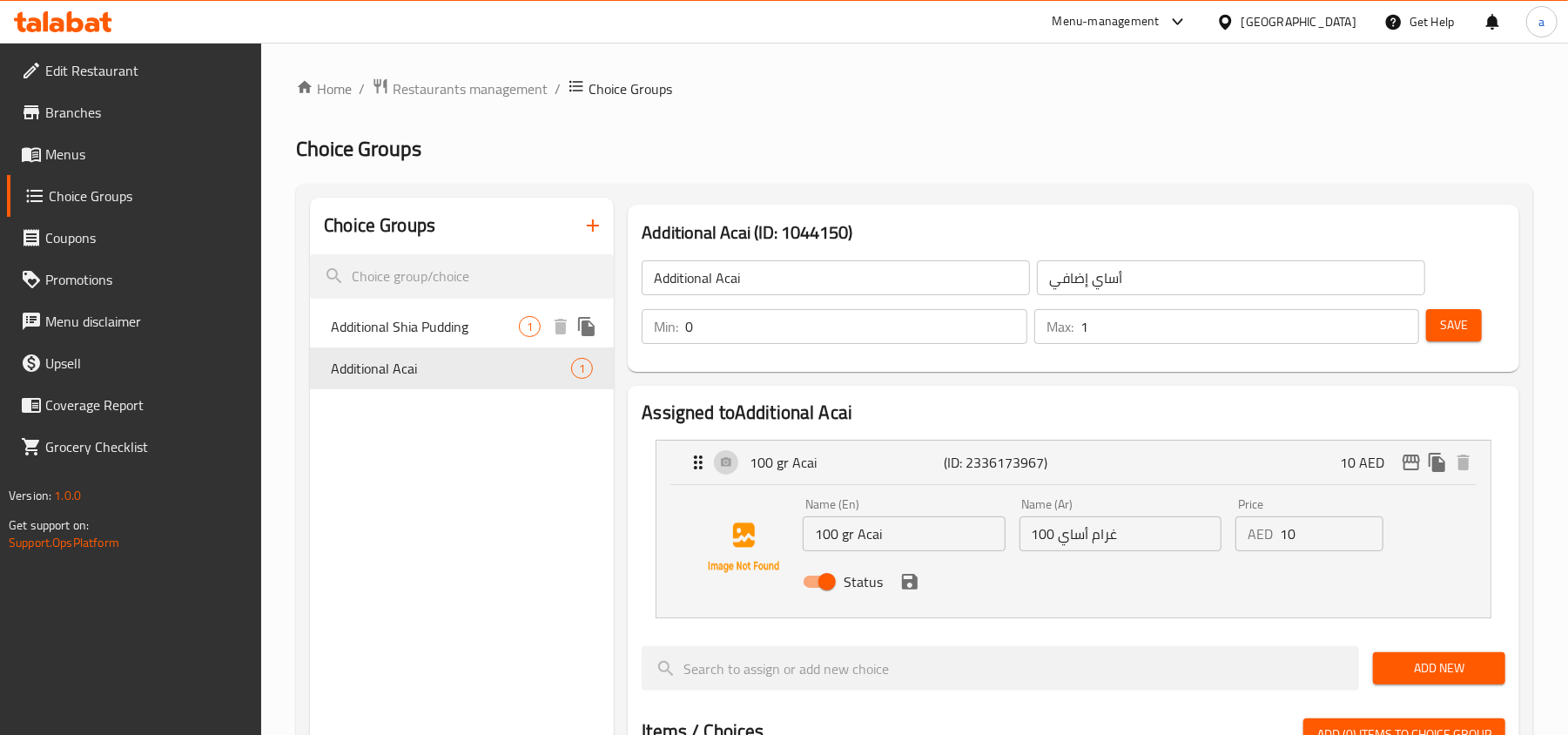
click at [477, 342] on div "Additional Shia Pudding 1" at bounding box center [462, 327] width 304 height 42
type input "Additional Shia Pudding"
type input "بودنغ شيعي إضافي"
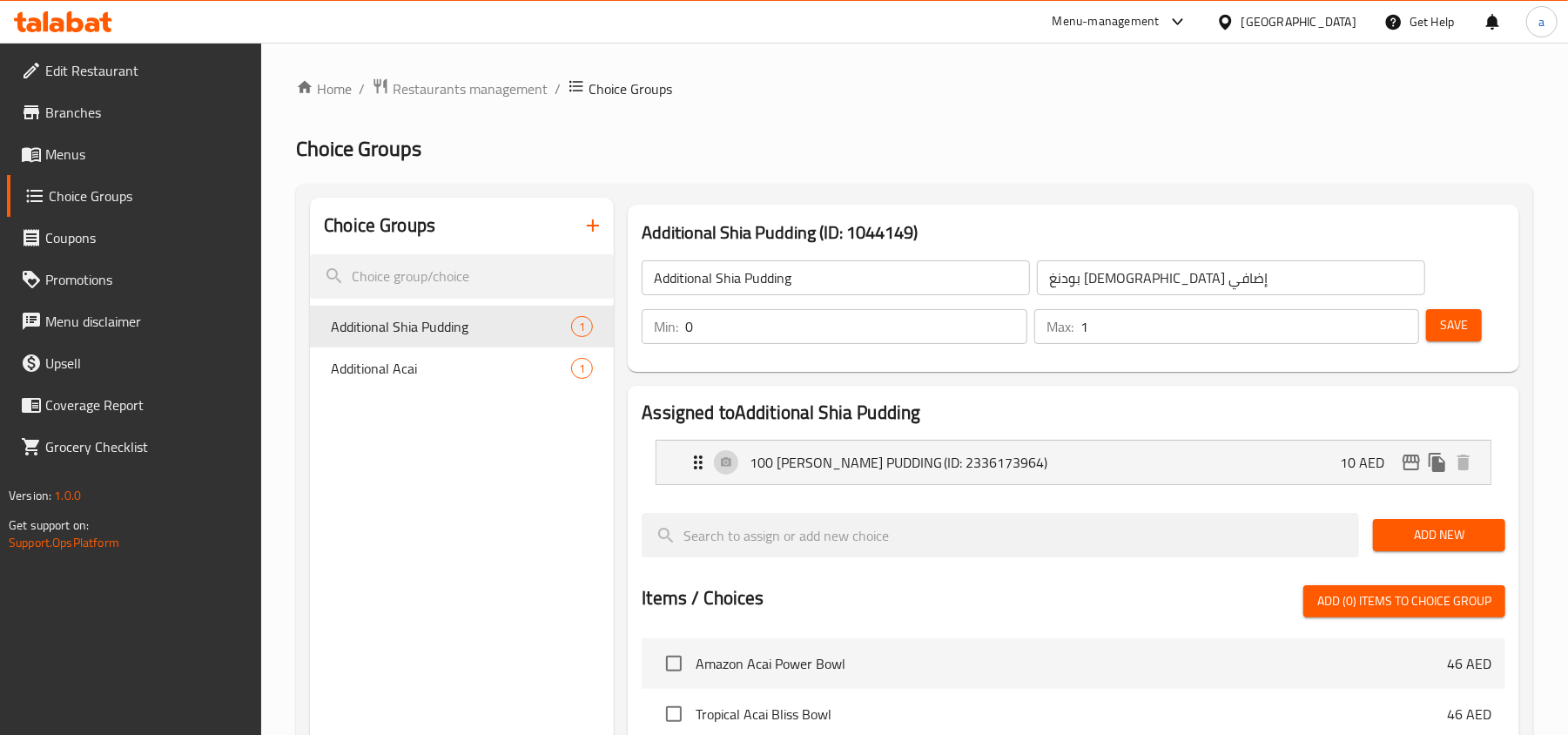
click at [517, 408] on div "Choice Groups Additional Shia Pudding 1 Additional Acai 1" at bounding box center [462, 706] width 304 height 1017
click at [118, 165] on link "Menus" at bounding box center [134, 154] width 255 height 42
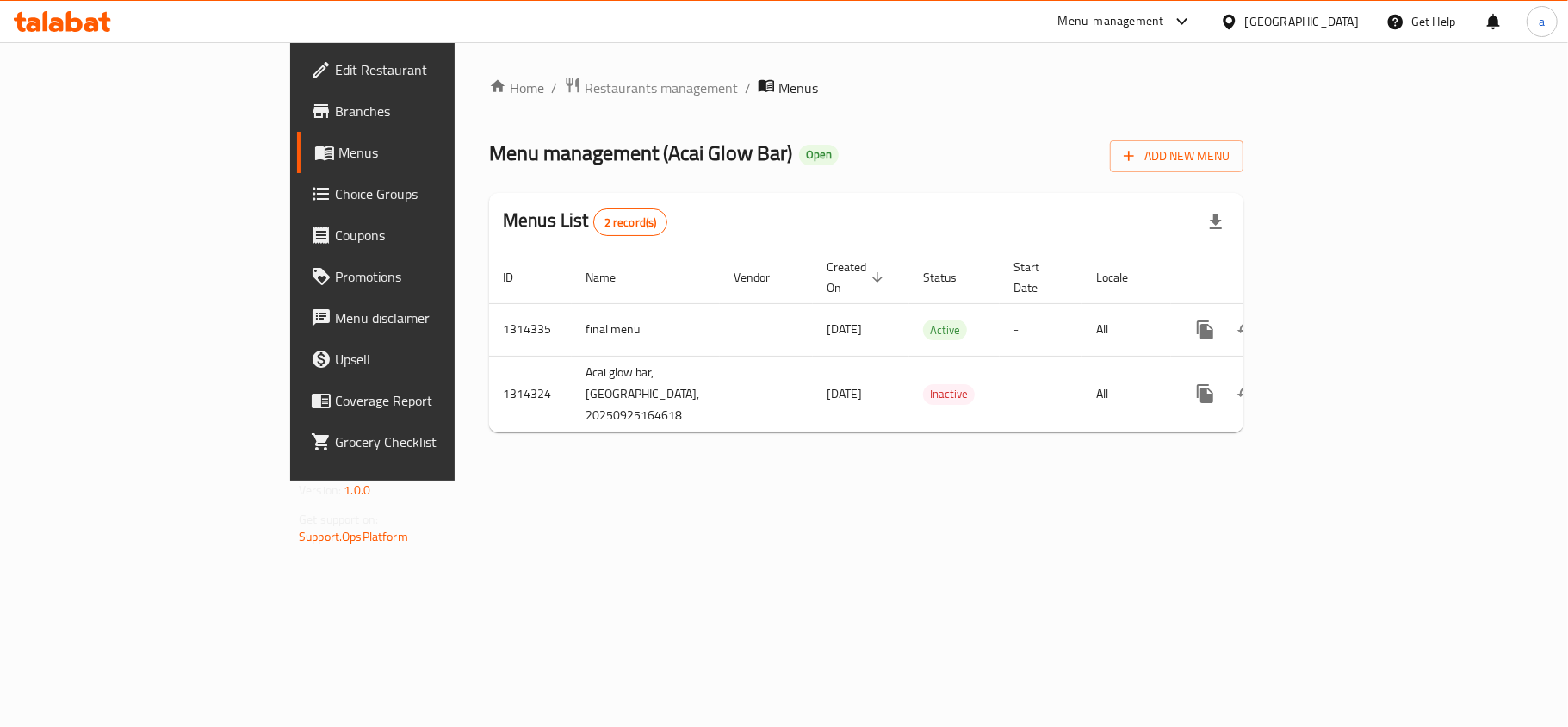
click at [83, 25] on icon at bounding box center [62, 21] width 97 height 20
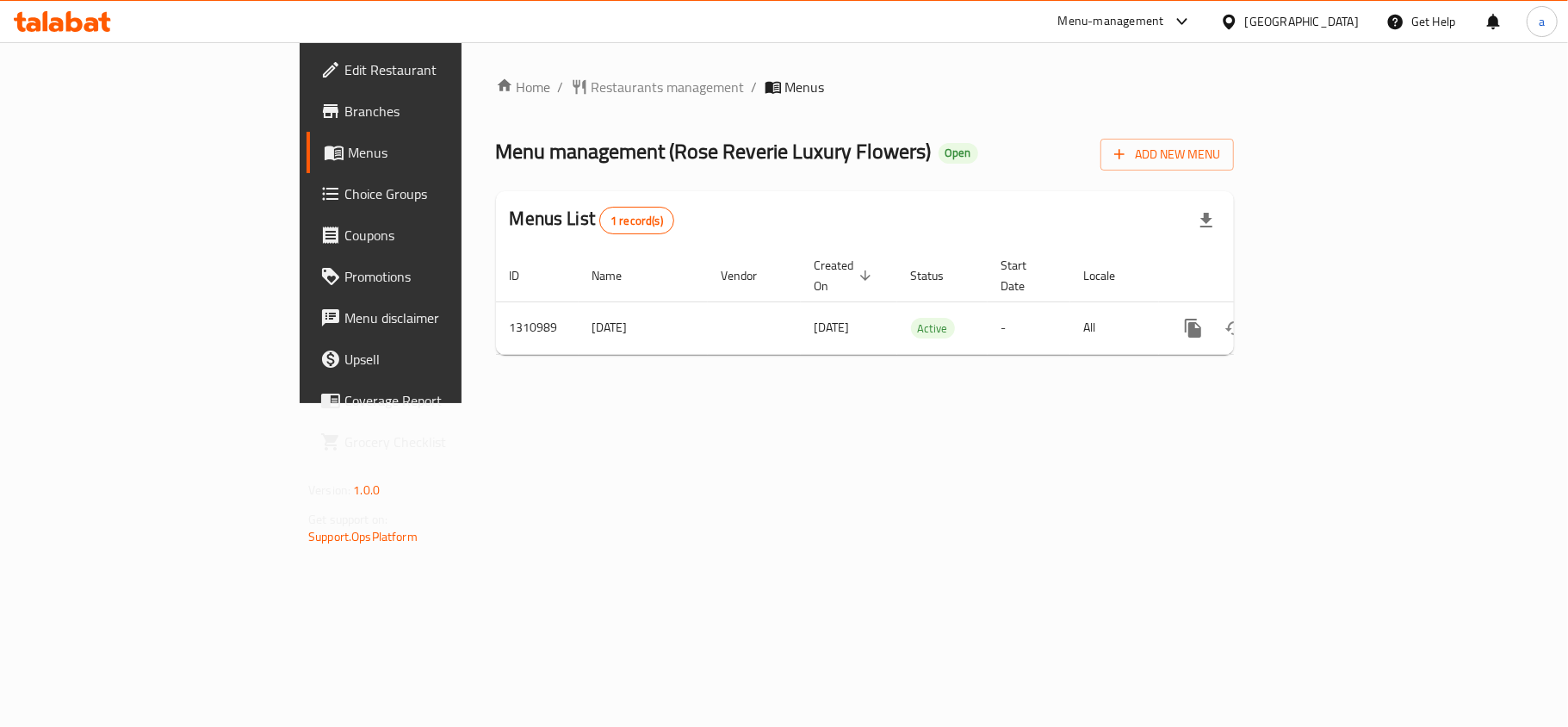
click at [590, 403] on div "Home / Restaurants management / Menus Menu management ( Rose Reverie Luxury Flo…" at bounding box center [864, 222] width 807 height 361
click at [344, 186] on span "Choice Groups" at bounding box center [446, 194] width 203 height 20
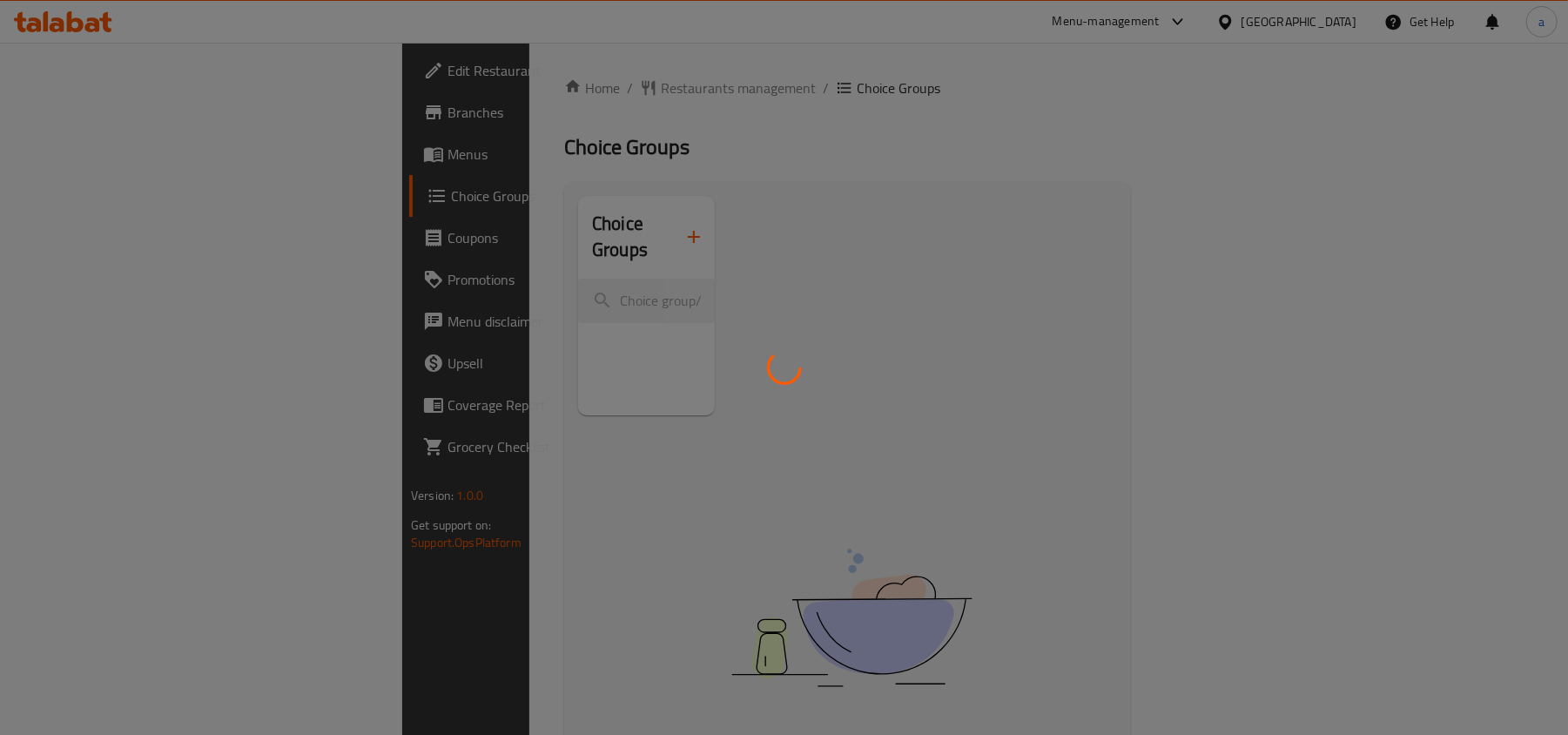
drag, startPoint x: 475, startPoint y: 74, endPoint x: 485, endPoint y: 96, distance: 24.2
click at [475, 74] on div at bounding box center [784, 367] width 1568 height 735
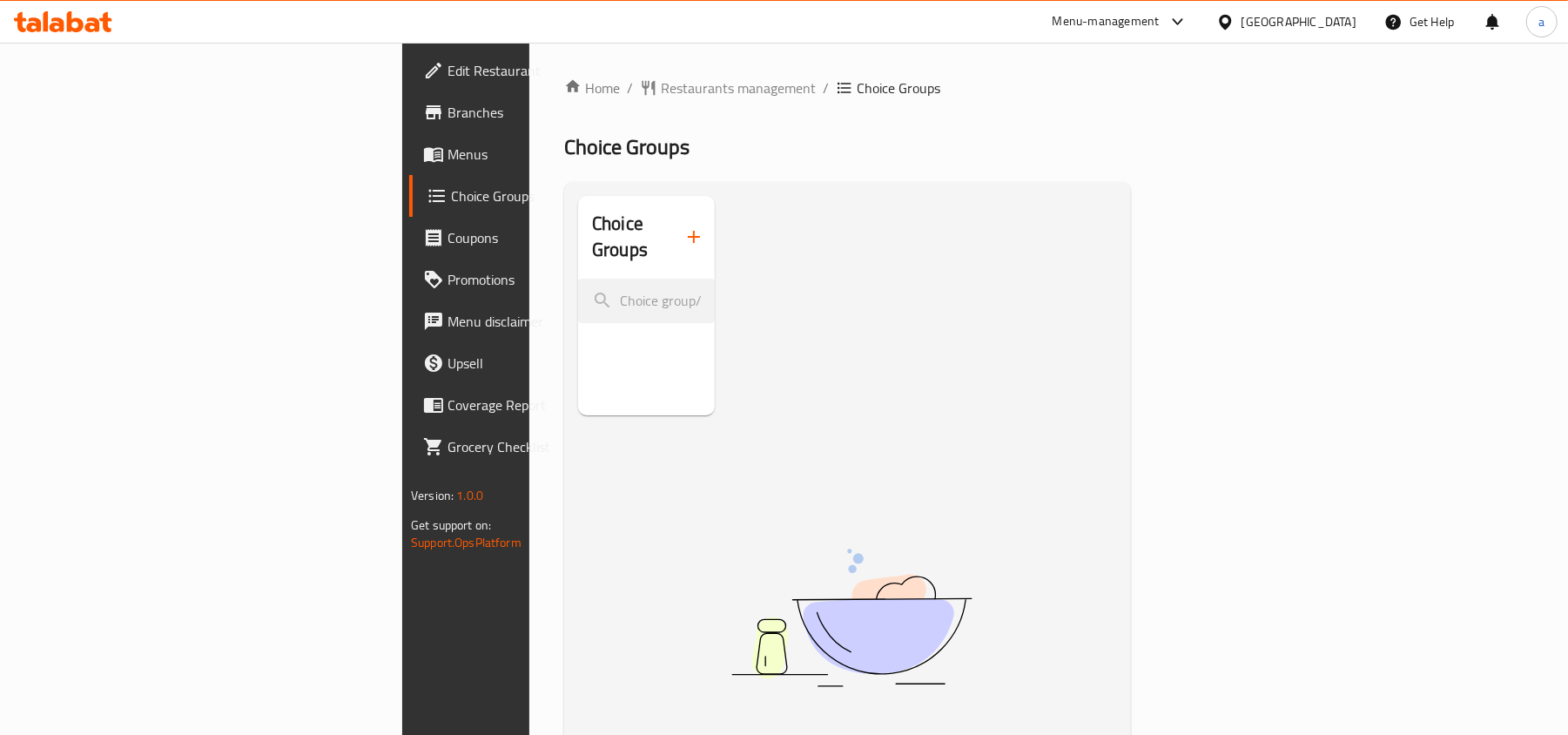
click at [485, 96] on div at bounding box center [784, 367] width 1568 height 735
click at [661, 87] on span "Restaurants management" at bounding box center [738, 88] width 155 height 21
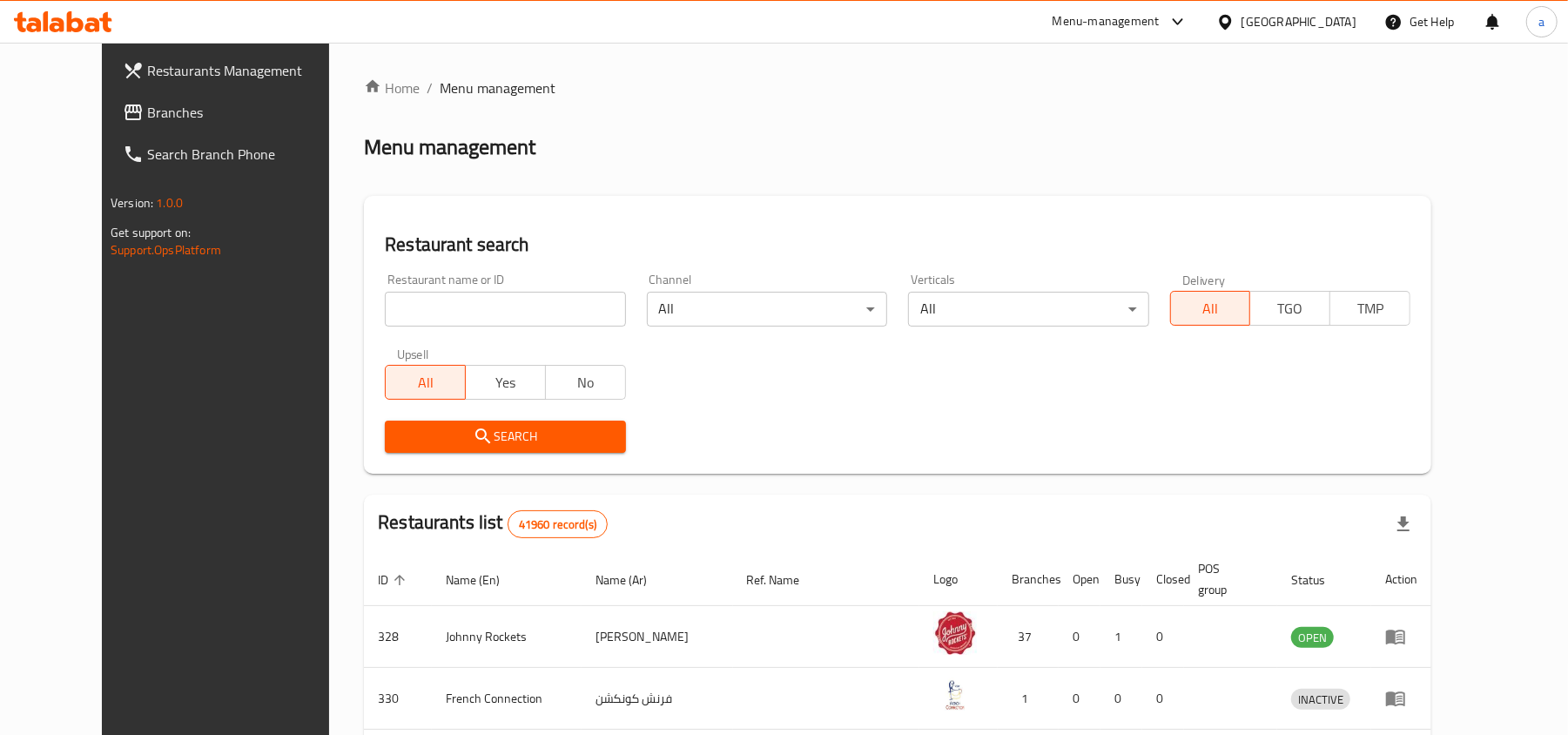
click at [147, 102] on span "Branches" at bounding box center [249, 113] width 203 height 21
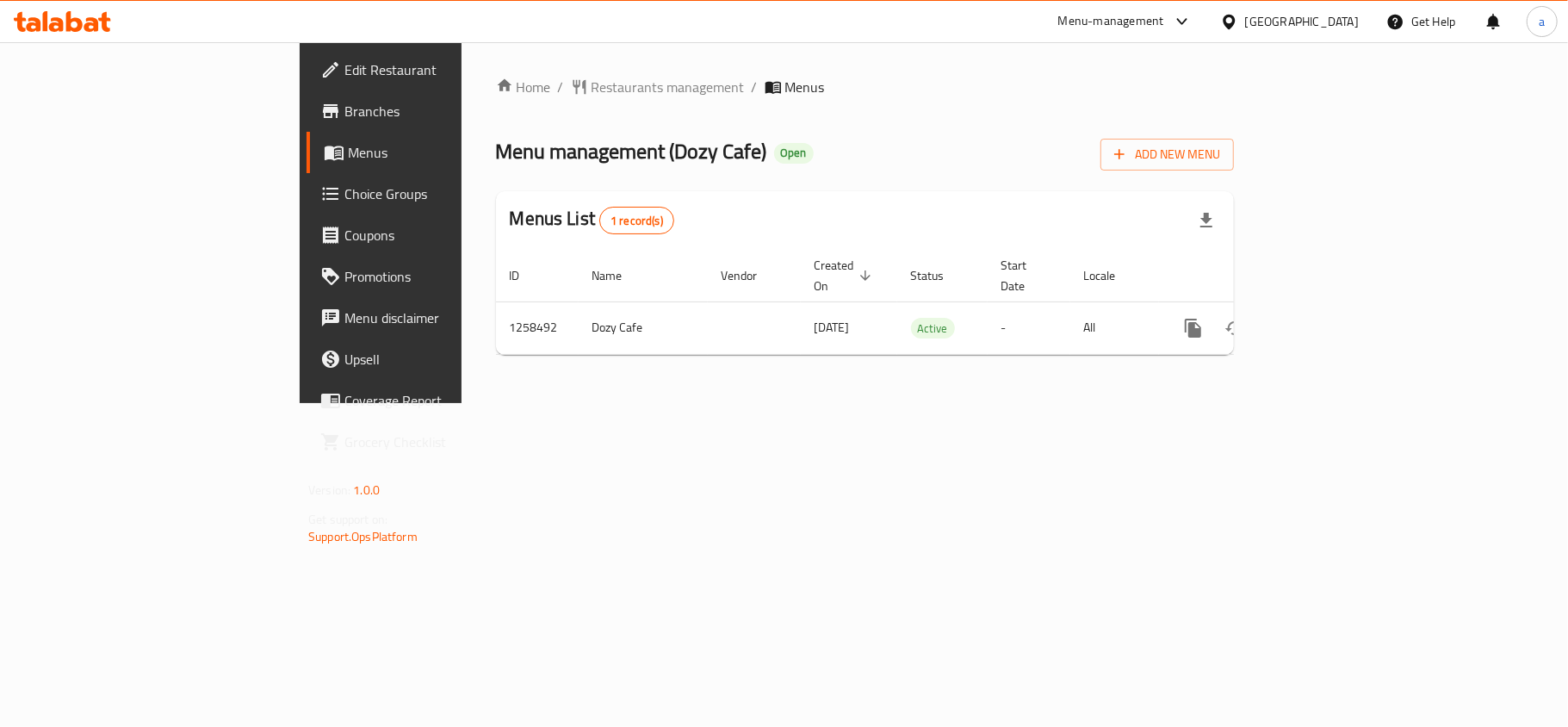
click at [344, 187] on span "Choice Groups" at bounding box center [446, 194] width 203 height 20
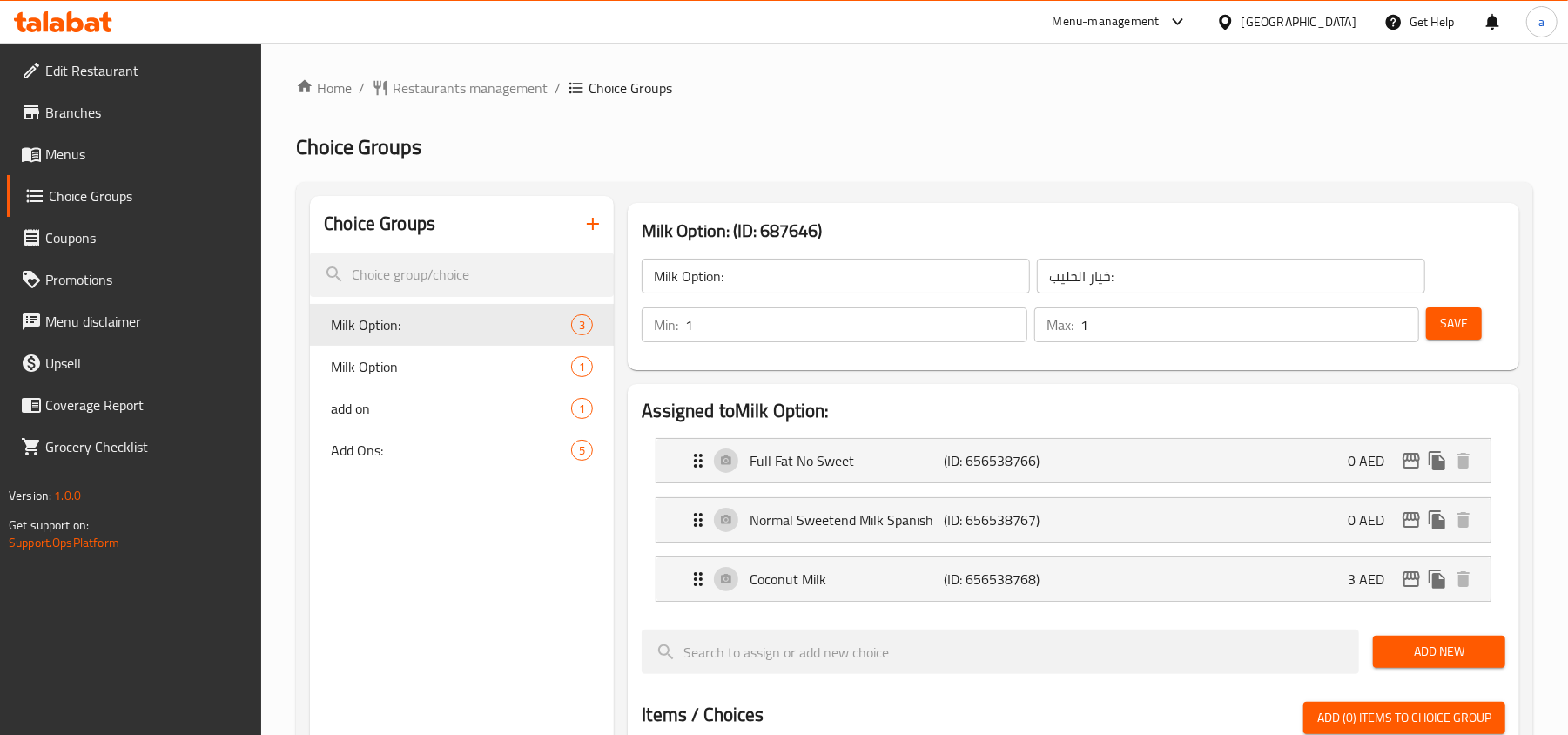
click at [390, 381] on div "Milk Option 1" at bounding box center [462, 366] width 304 height 42
type input "Milk Option"
type input "أختيار الحليب"
type input "0"
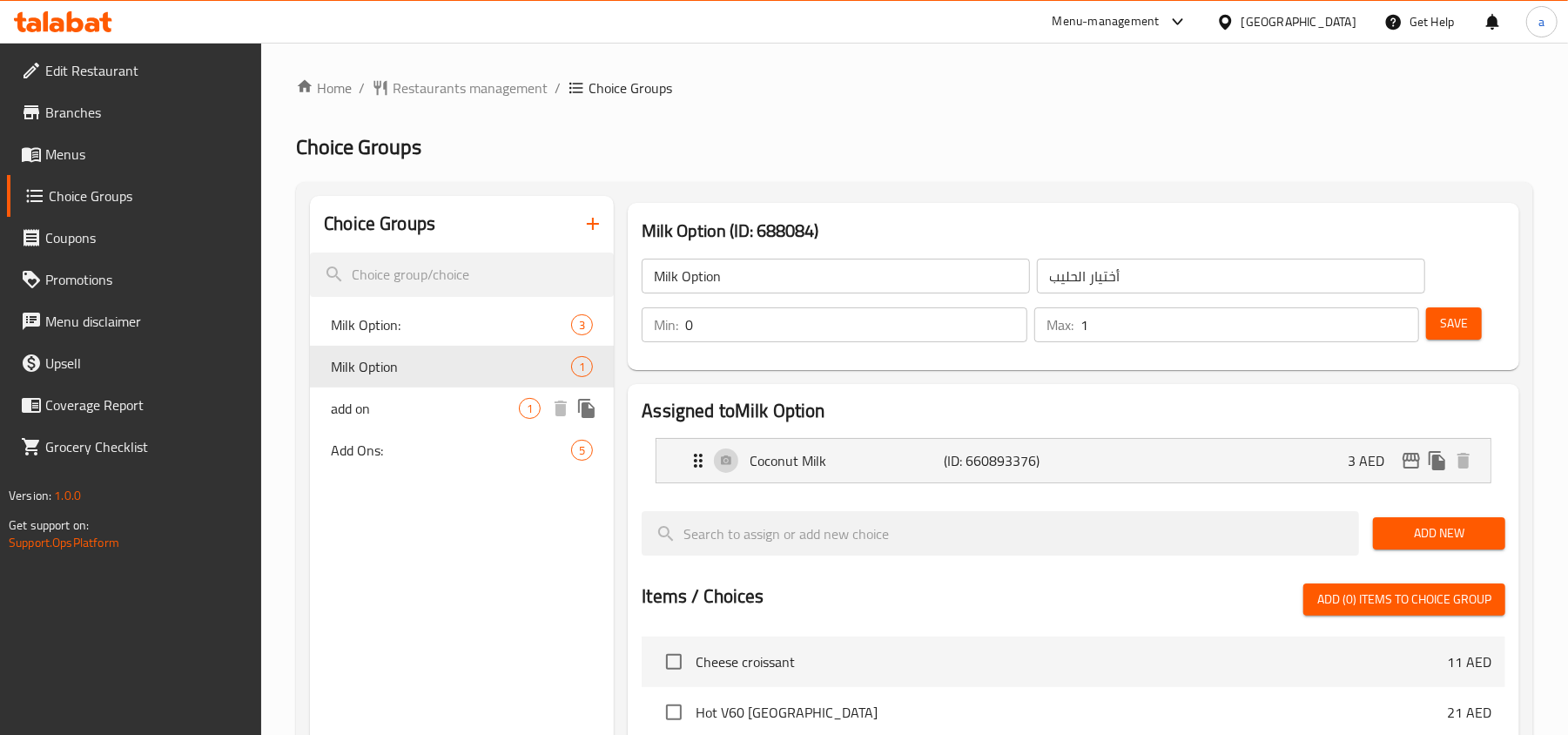
click at [390, 409] on span "add on" at bounding box center [424, 408] width 188 height 21
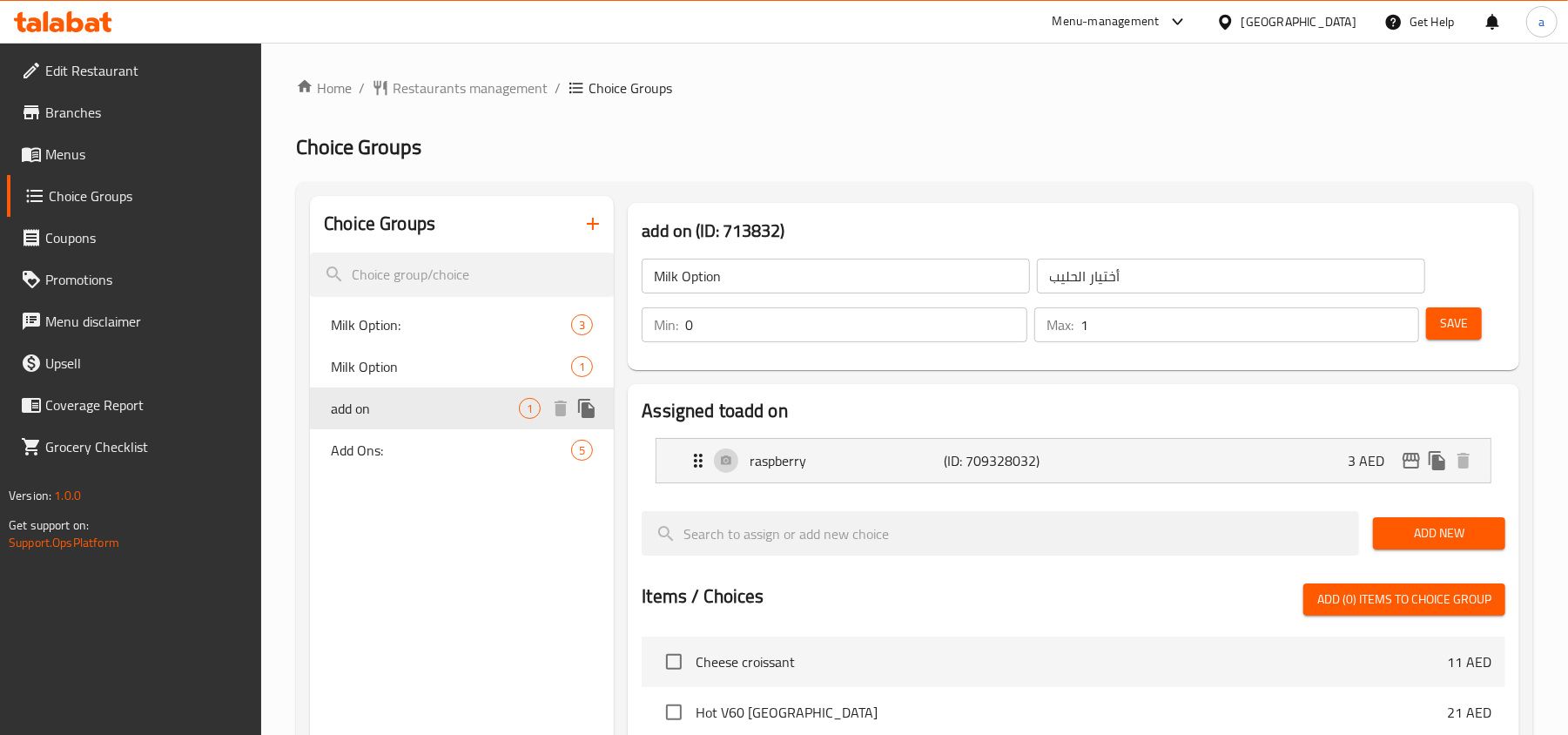
type input "add on"
type input "الإضافات"
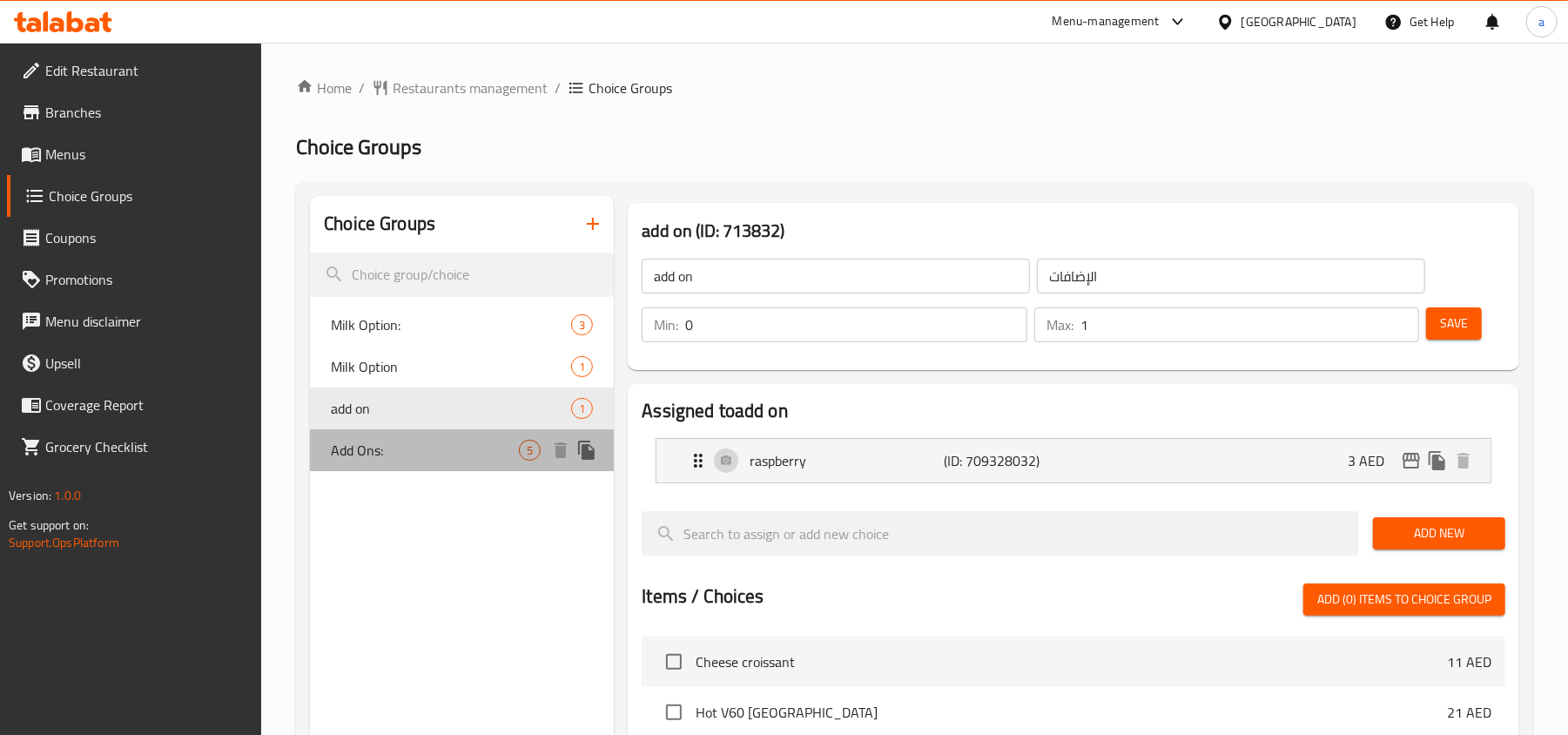
click at [394, 440] on span "Add Ons:" at bounding box center [424, 450] width 188 height 21
type input "Add Ons:"
type input "الإضافات:"
type input "5"
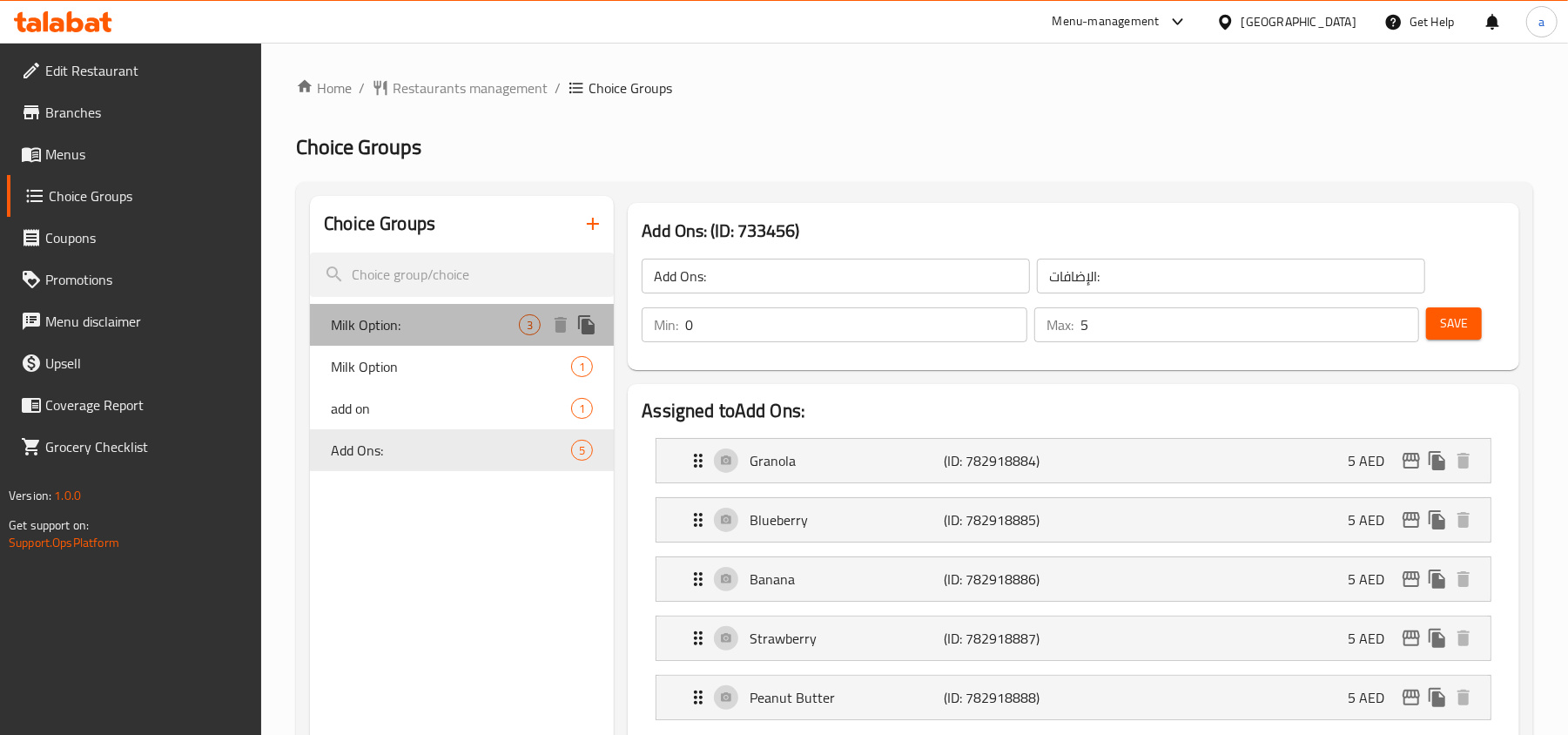
click at [478, 320] on span "Milk Option:" at bounding box center [424, 325] width 188 height 21
type input "Milk Option:"
type input "خيار الحليب:"
type input "1"
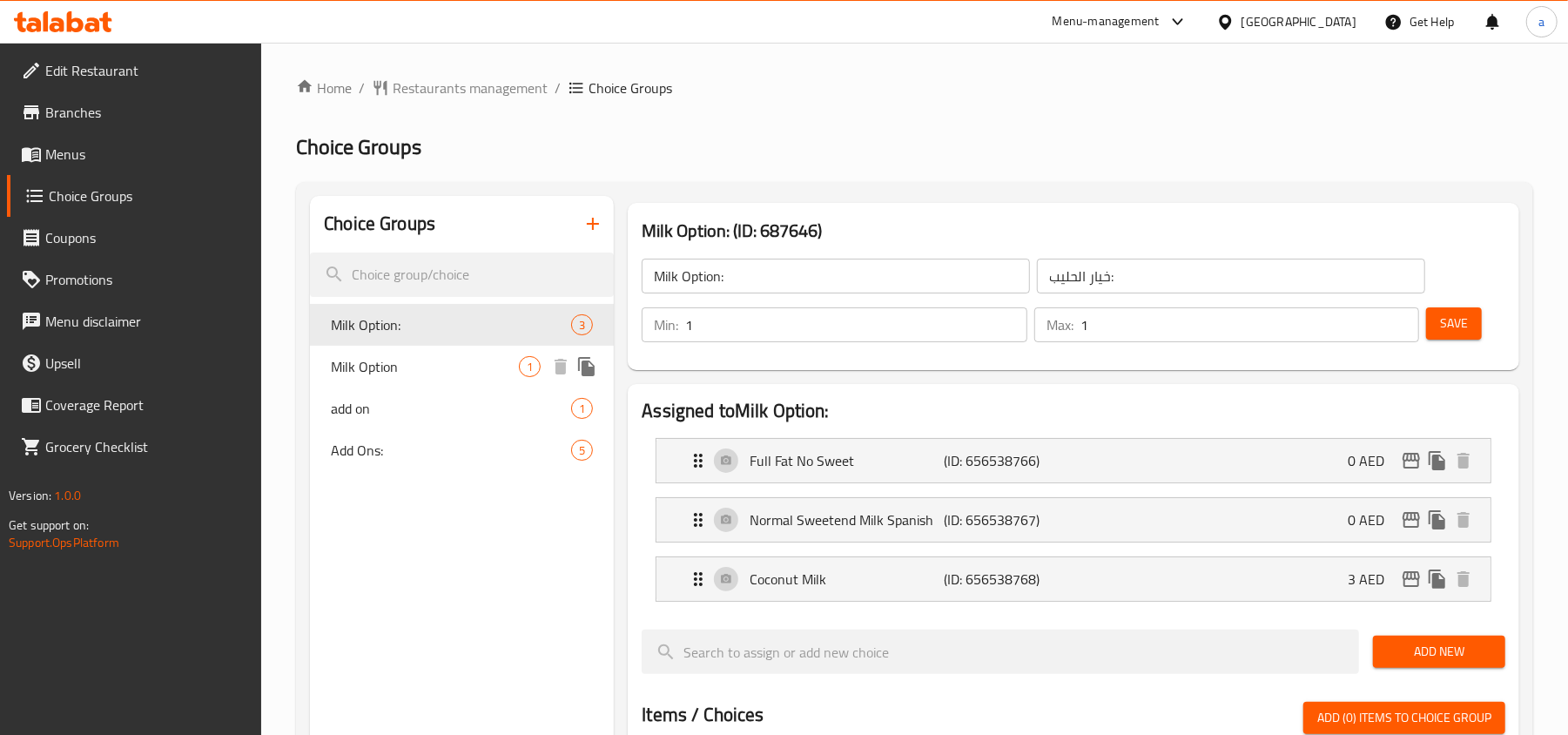
click at [440, 352] on div "Milk Option 1" at bounding box center [462, 366] width 304 height 42
type input "Milk Option"
type input "أختيار الحليب"
type input "0"
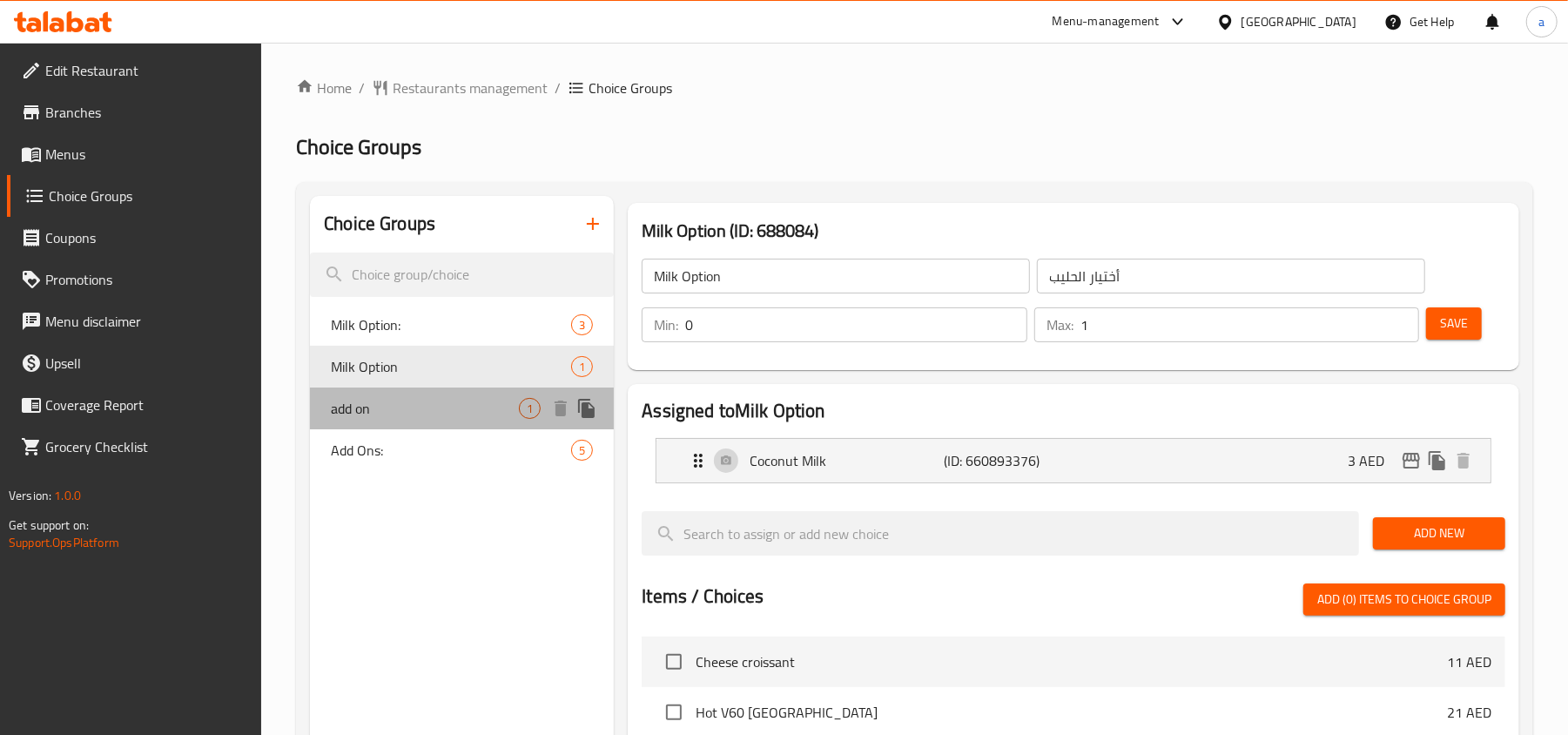
click at [433, 389] on div "add on 1" at bounding box center [462, 408] width 304 height 42
type input "add on"
type input "الإضافات"
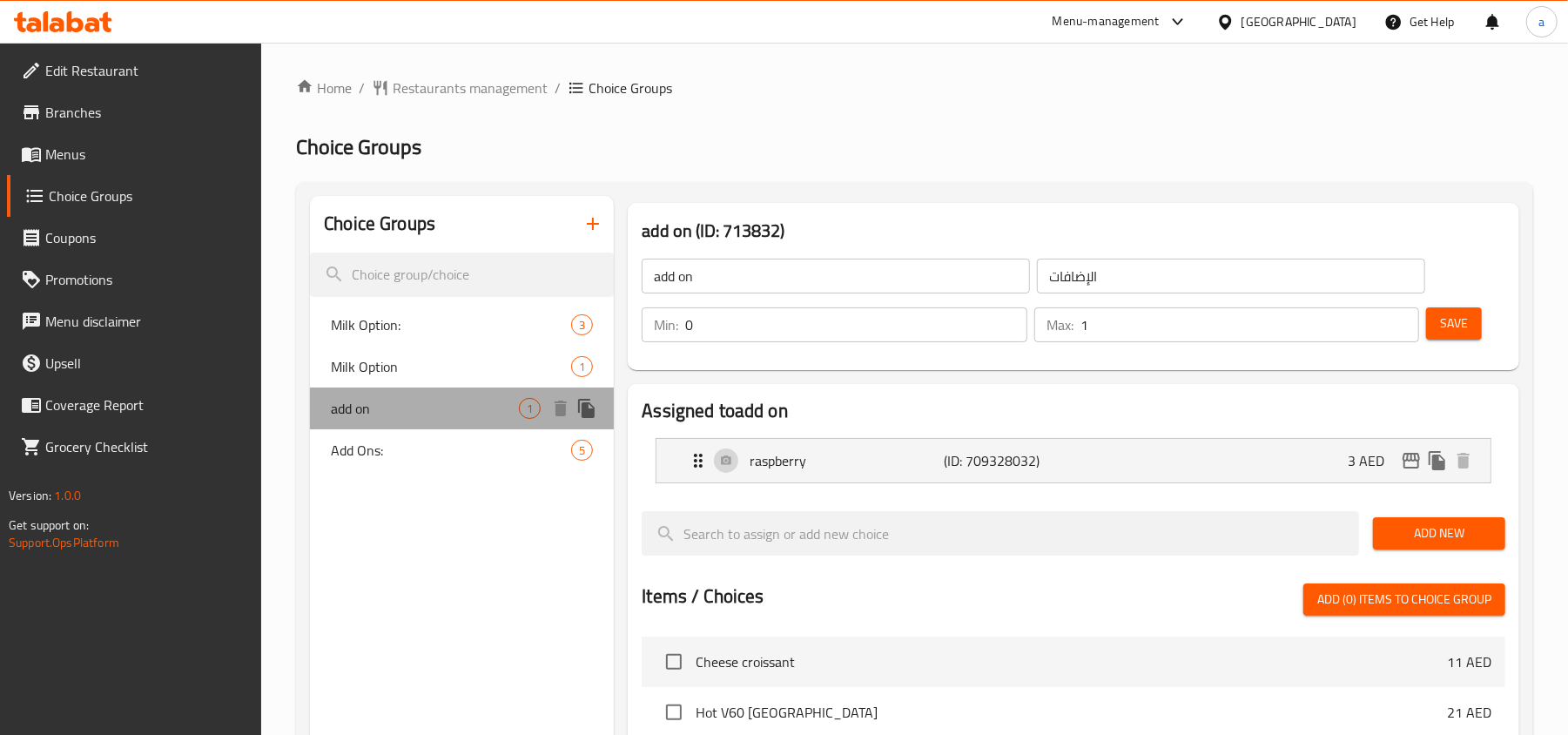
click at [438, 421] on div "add on 1" at bounding box center [462, 408] width 304 height 42
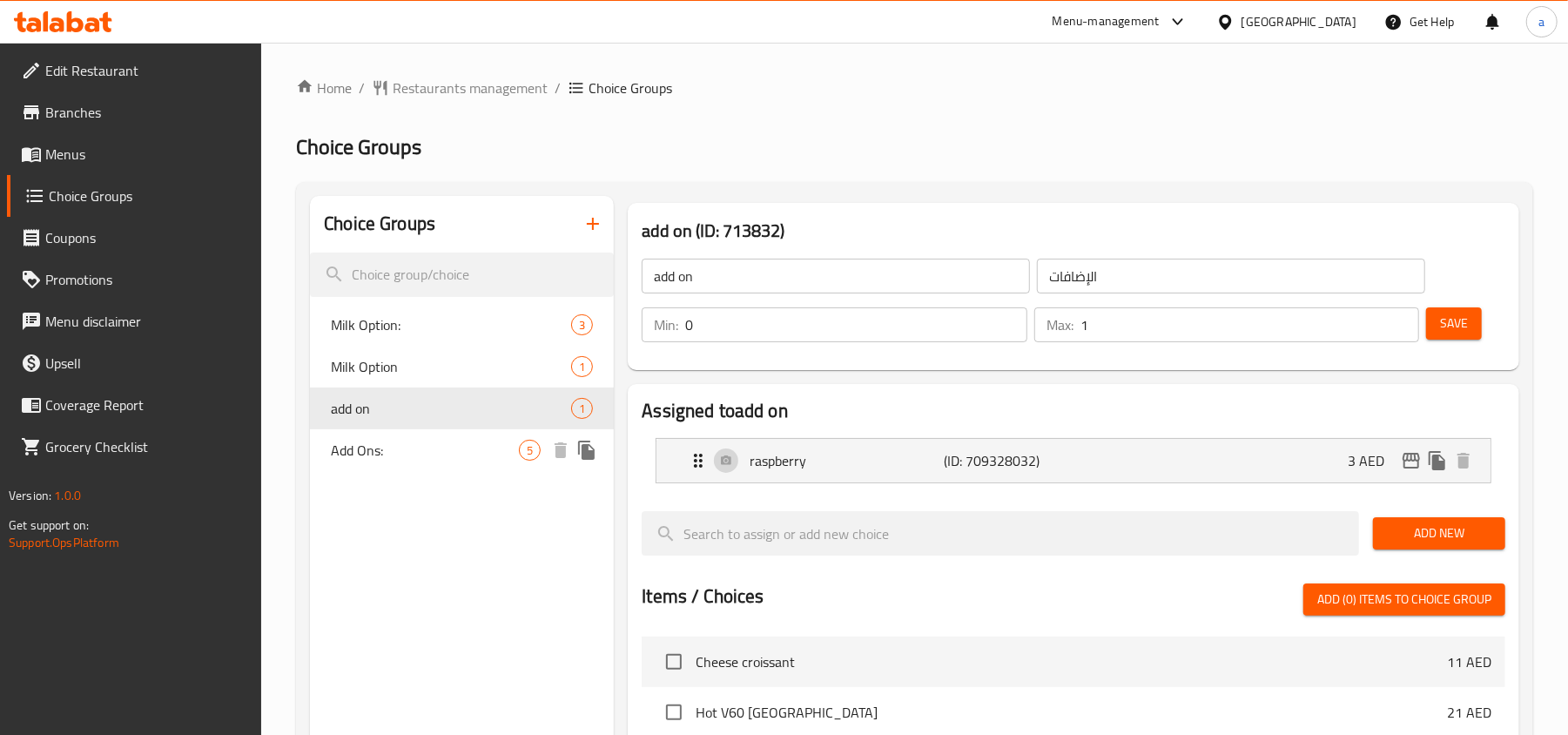
click at [444, 433] on div "Add Ons: 5" at bounding box center [462, 450] width 304 height 42
type input "Add Ons:"
type input "الإضافات:"
type input "5"
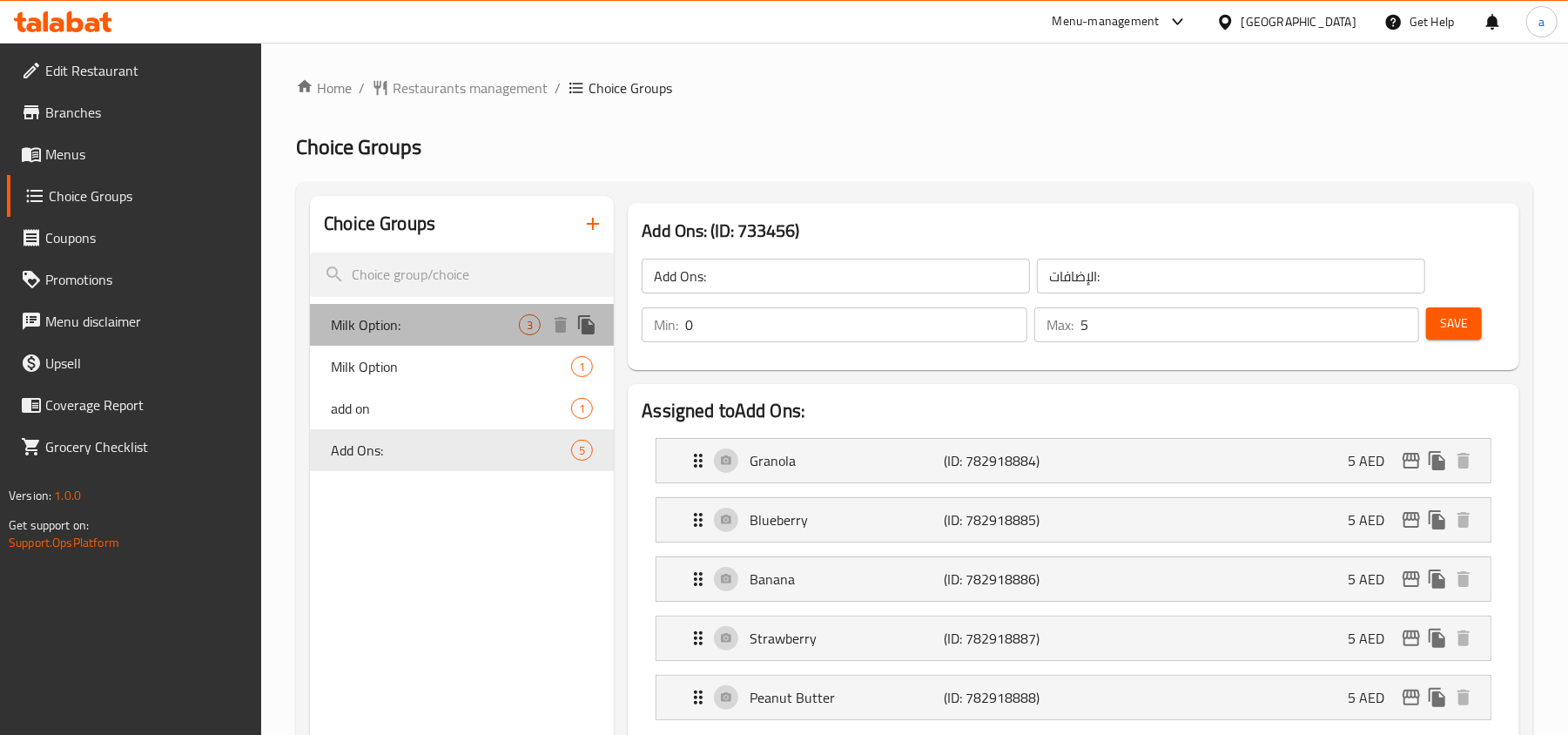
click at [439, 311] on div "Milk Option: 3" at bounding box center [462, 325] width 304 height 42
type input "Milk Option:"
type input "خيار الحليب:"
type input "1"
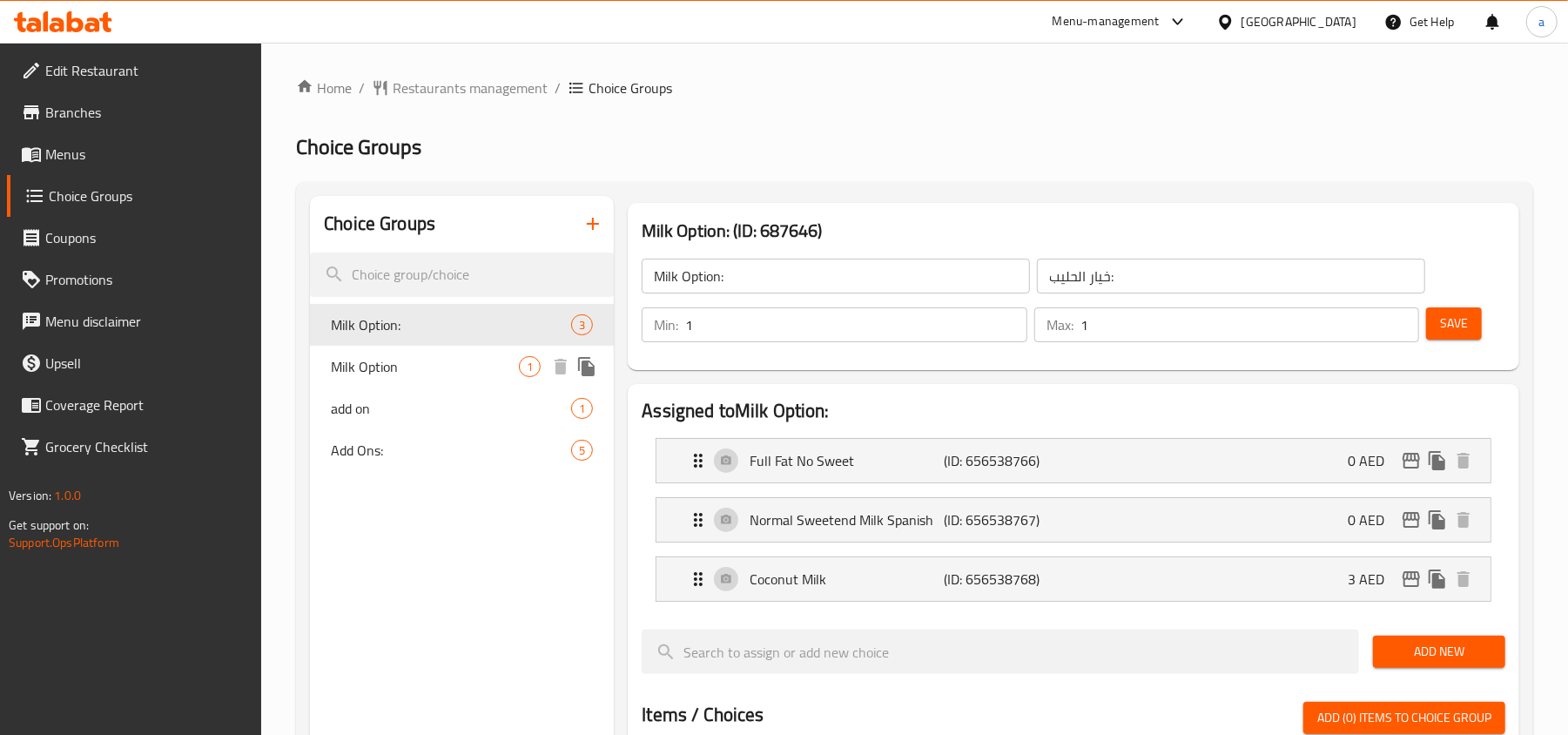
click at [439, 357] on span "Milk Option" at bounding box center [424, 366] width 188 height 21
type input "Milk Option"
type input "أختيار الحليب"
type input "0"
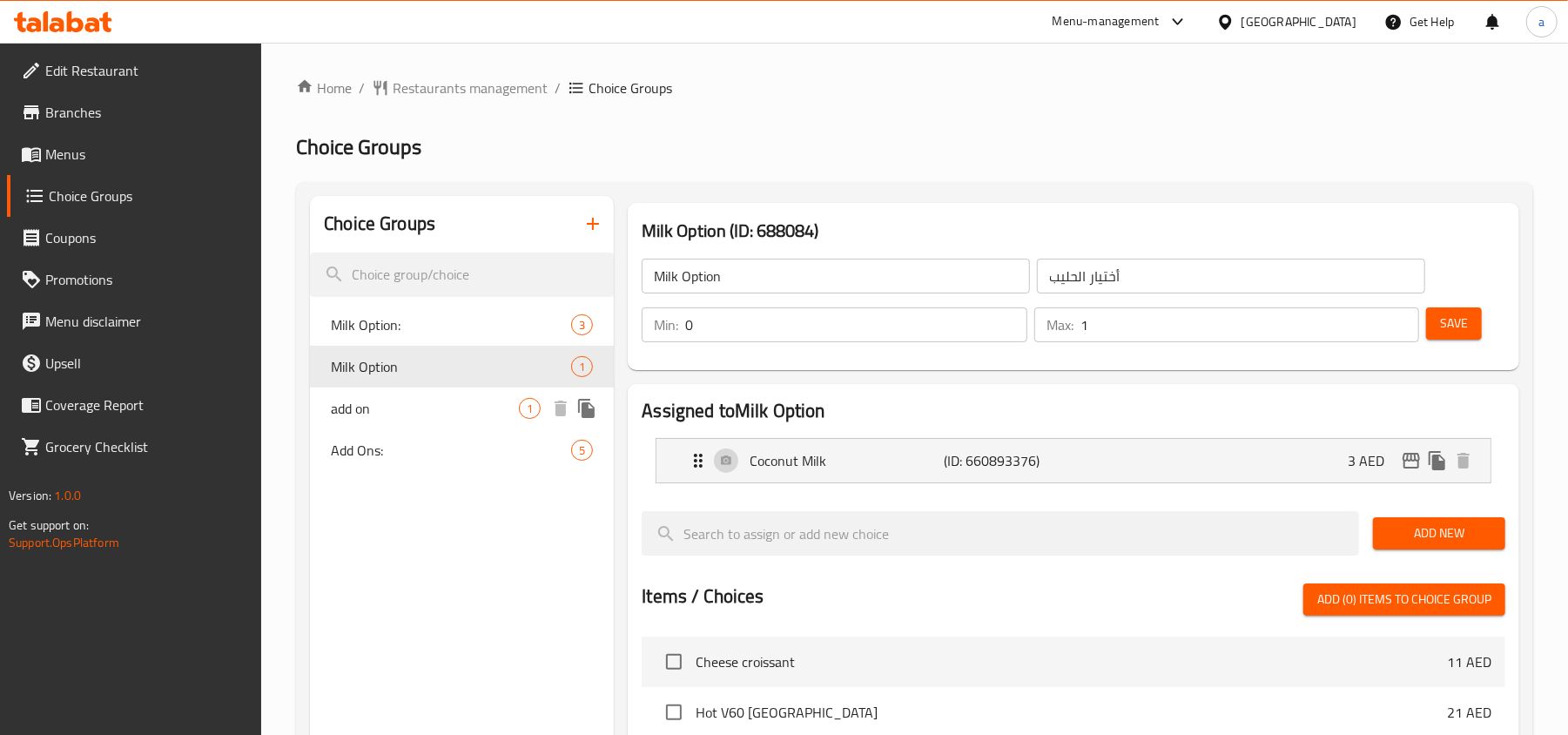
click at [438, 399] on span "add on" at bounding box center [424, 408] width 188 height 21
type input "add on"
type input "الإضافات"
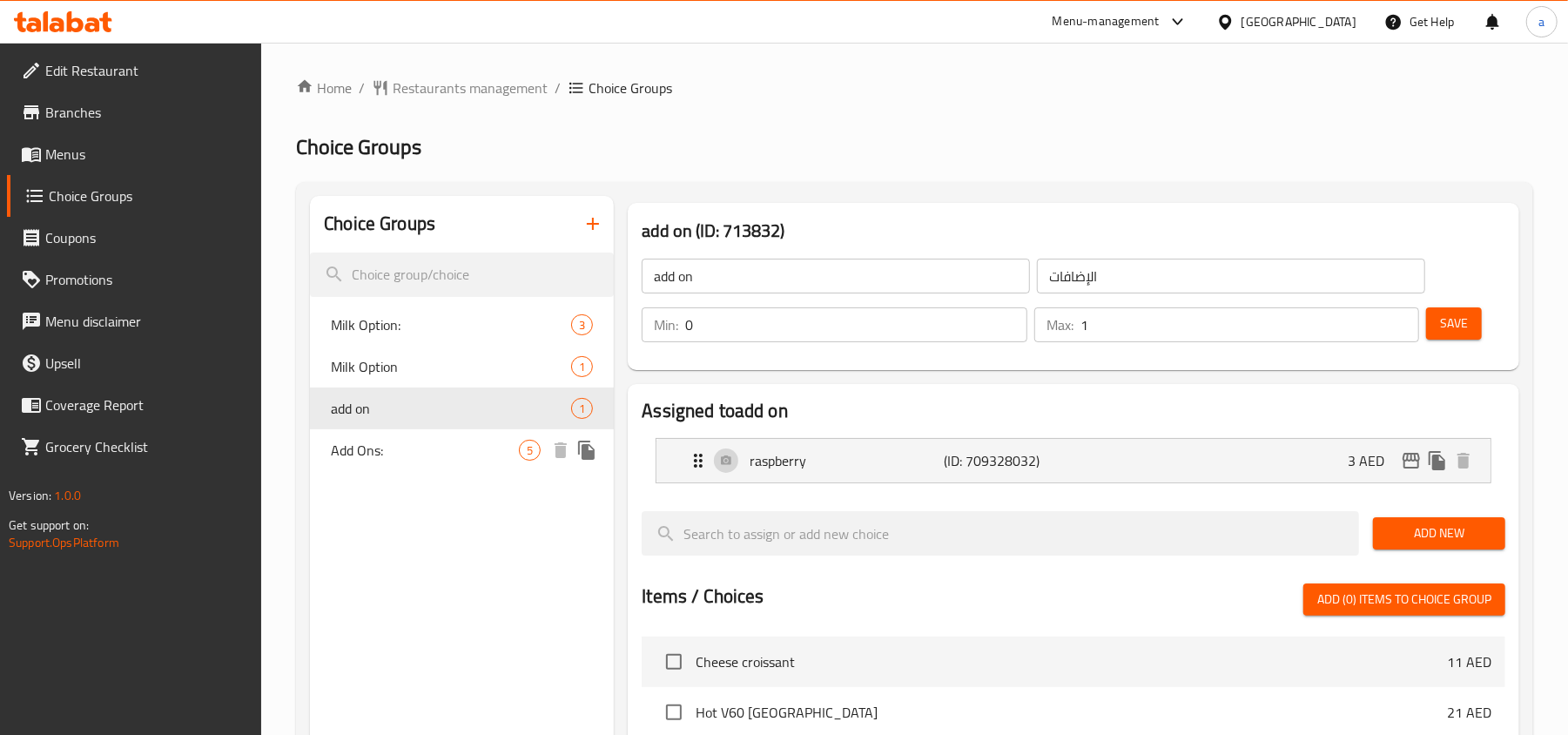
click at [425, 439] on span "Add Ons:" at bounding box center [424, 450] width 188 height 21
type input "Add Ons:"
type input "الإضافات:"
type input "5"
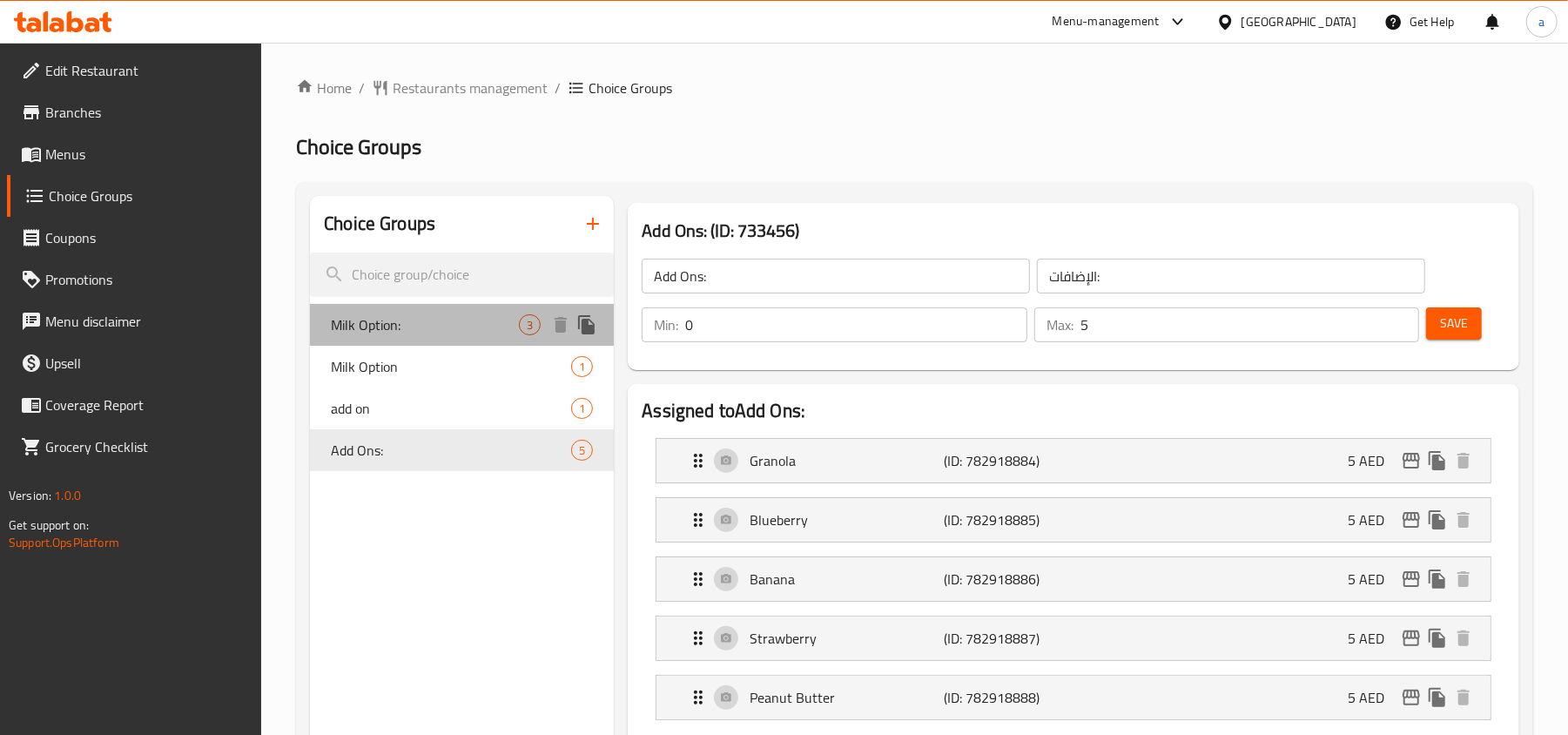
click at [446, 331] on span "Milk Option:" at bounding box center [424, 325] width 188 height 21
type input "Milk Option:"
type input "خيار الحليب:"
type input "1"
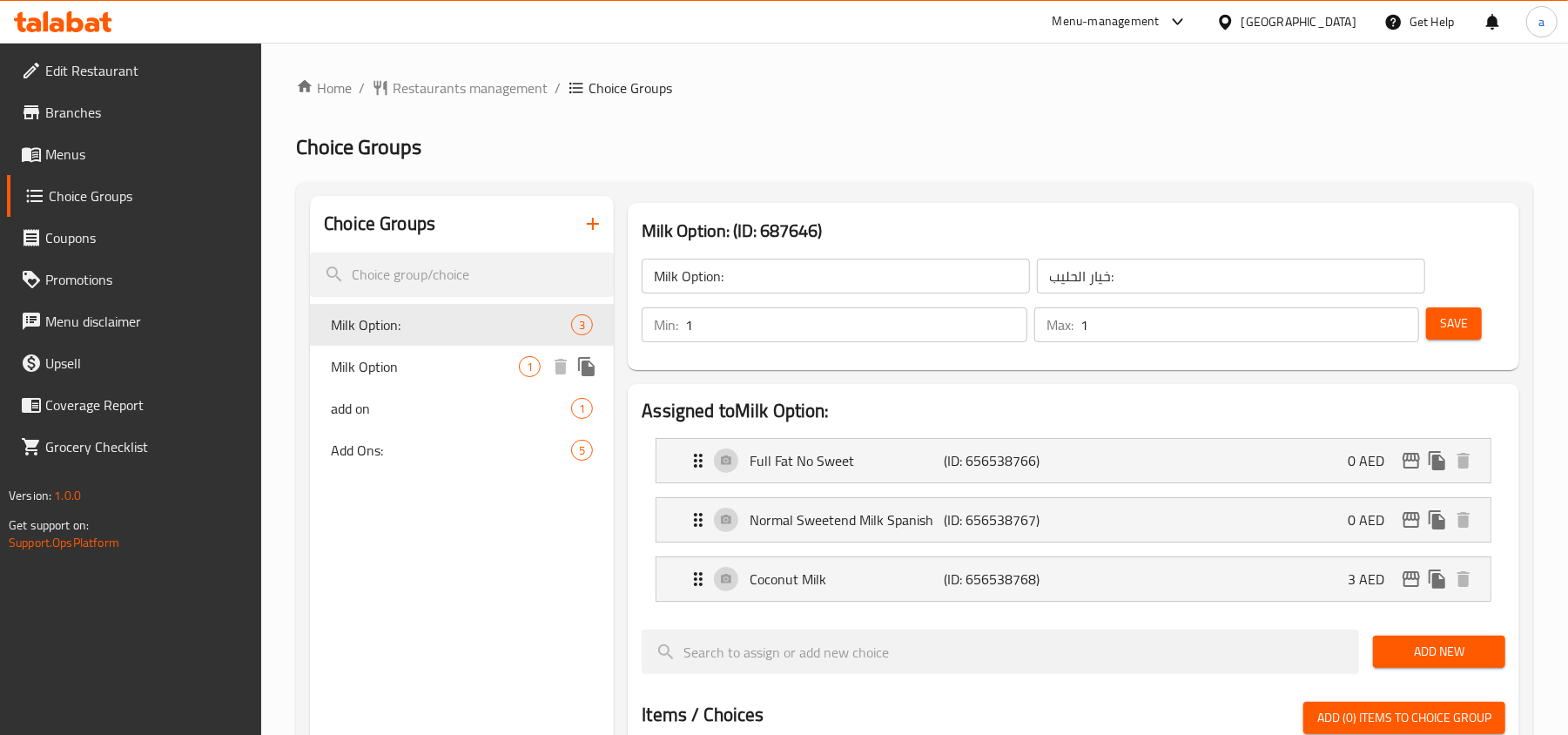
click at [438, 374] on span "Milk Option" at bounding box center [424, 366] width 188 height 21
type input "Milk Option"
type input "أختيار الحليب"
type input "0"
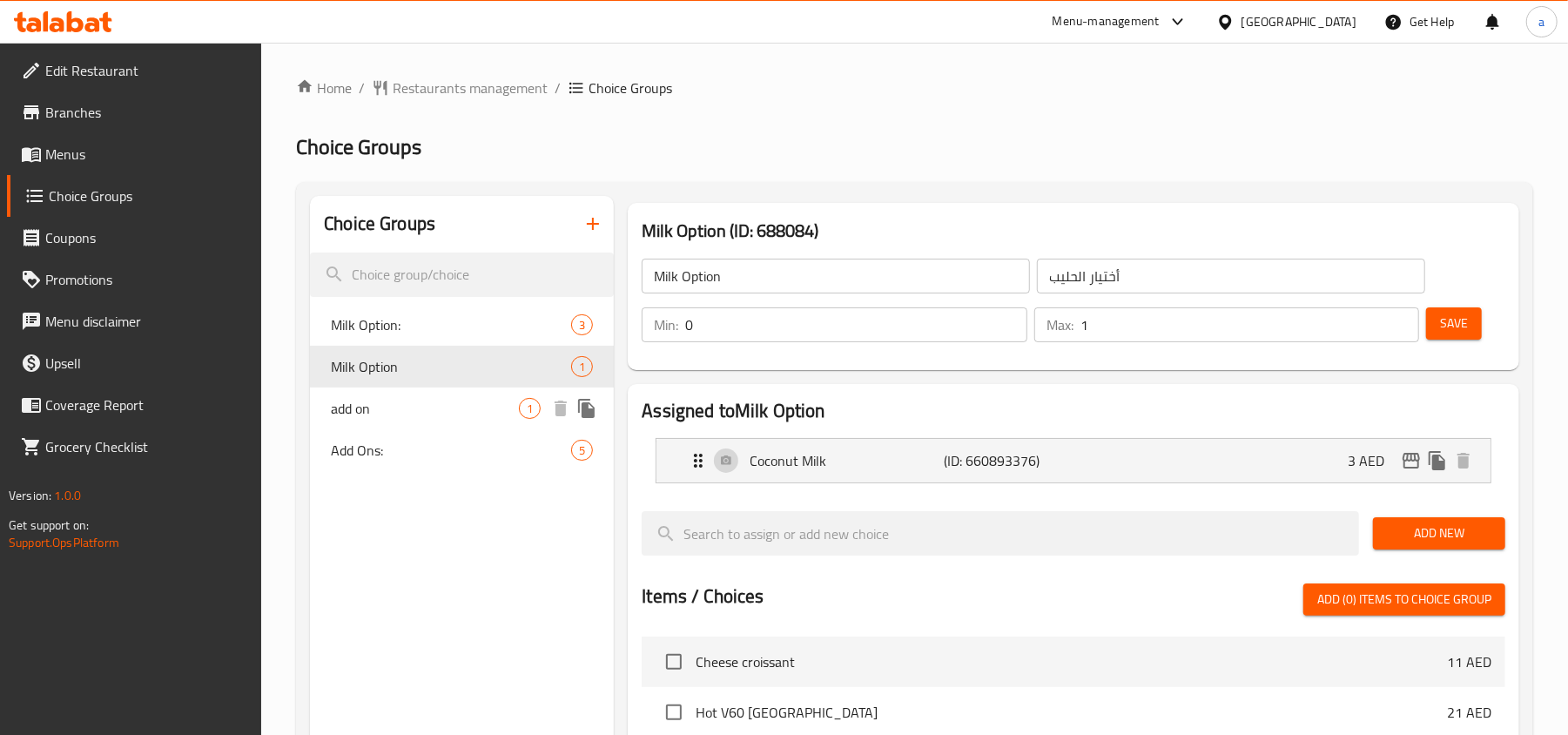
click at [409, 411] on span "add on" at bounding box center [424, 408] width 188 height 21
type input "add on"
type input "الإضافات"
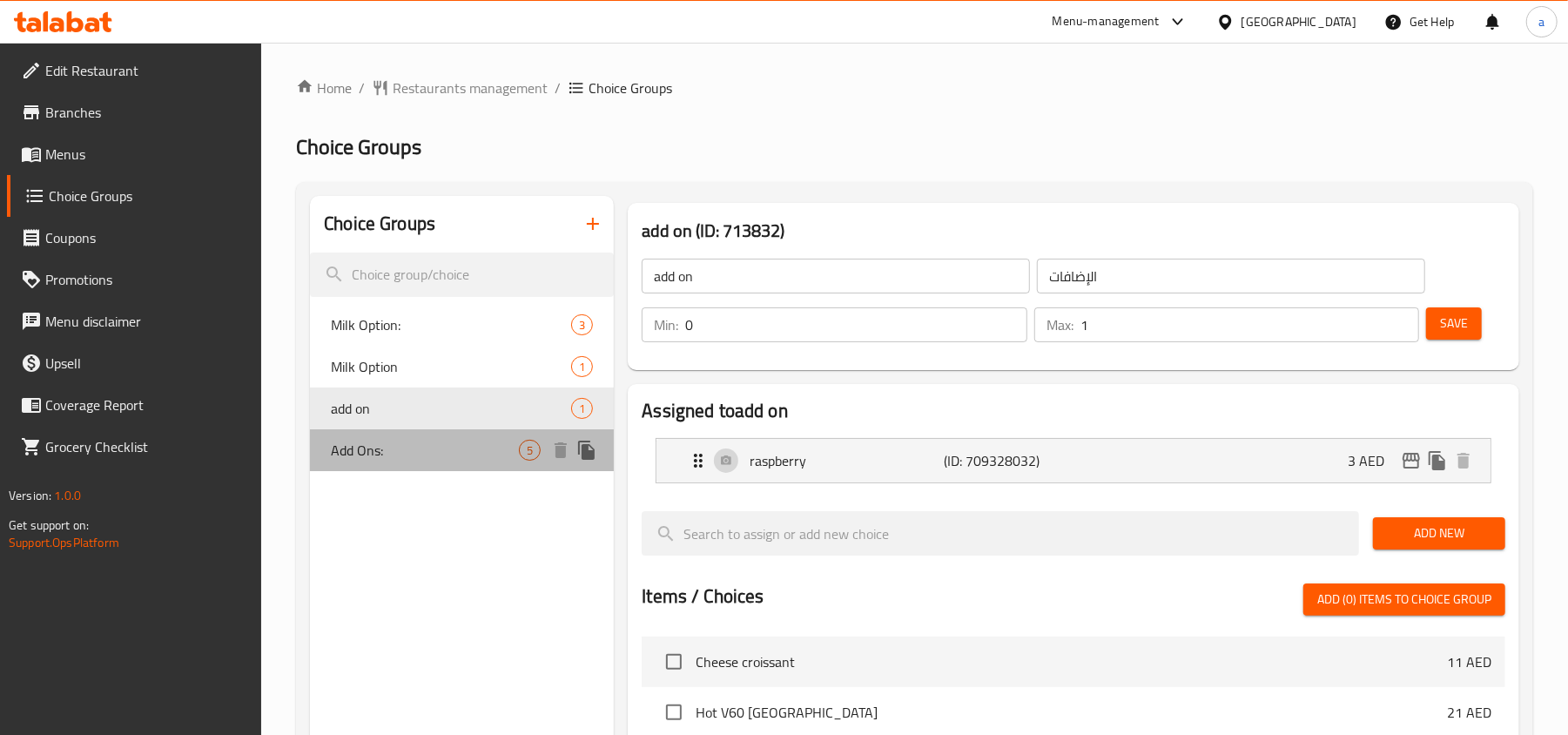
click at [406, 442] on span "Add Ons:" at bounding box center [424, 450] width 188 height 21
type input "Add Ons:"
type input "الإضافات:"
type input "5"
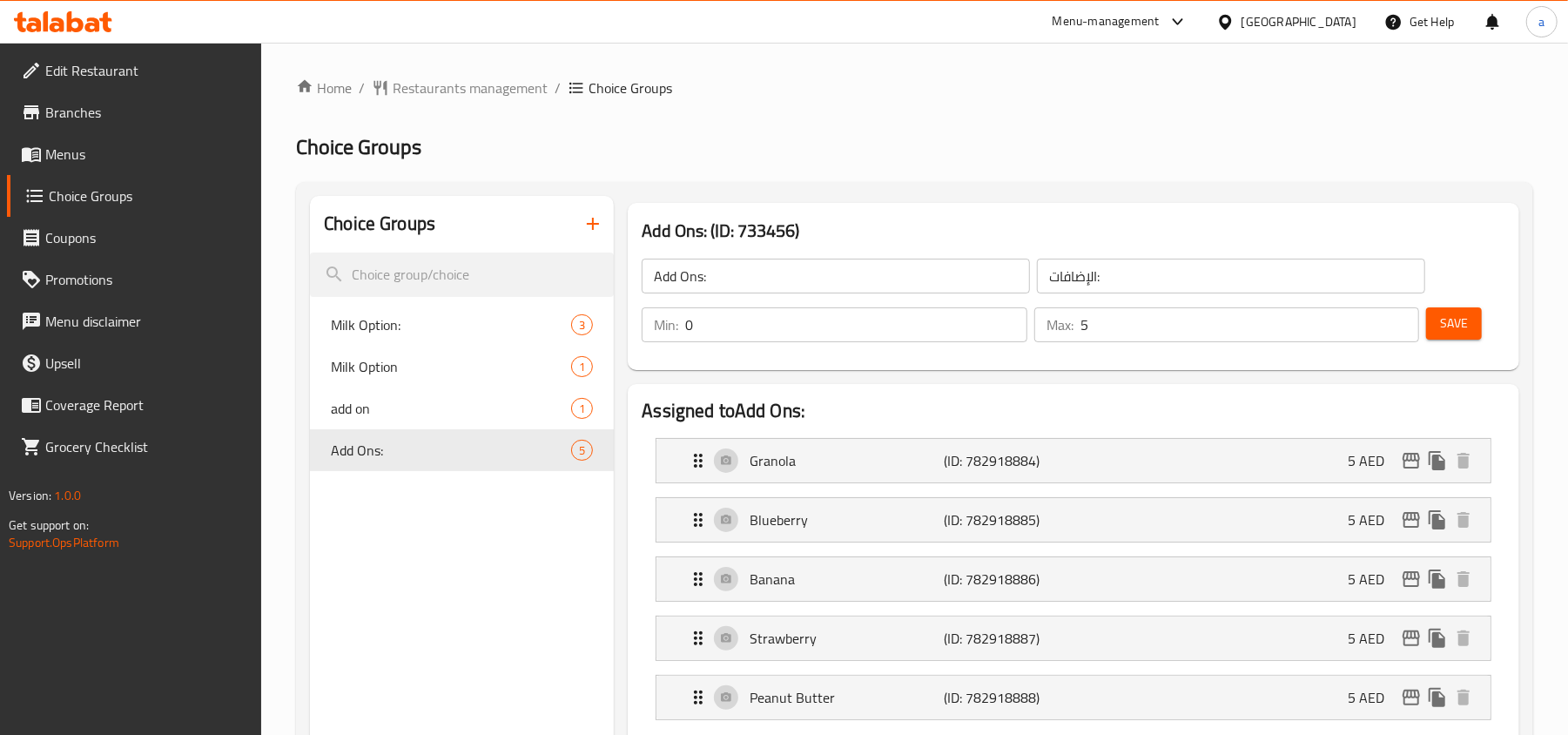
click at [429, 332] on span "Milk Option:" at bounding box center [424, 325] width 188 height 21
type input "Milk Option:"
type input "خيار الحليب:"
type input "1"
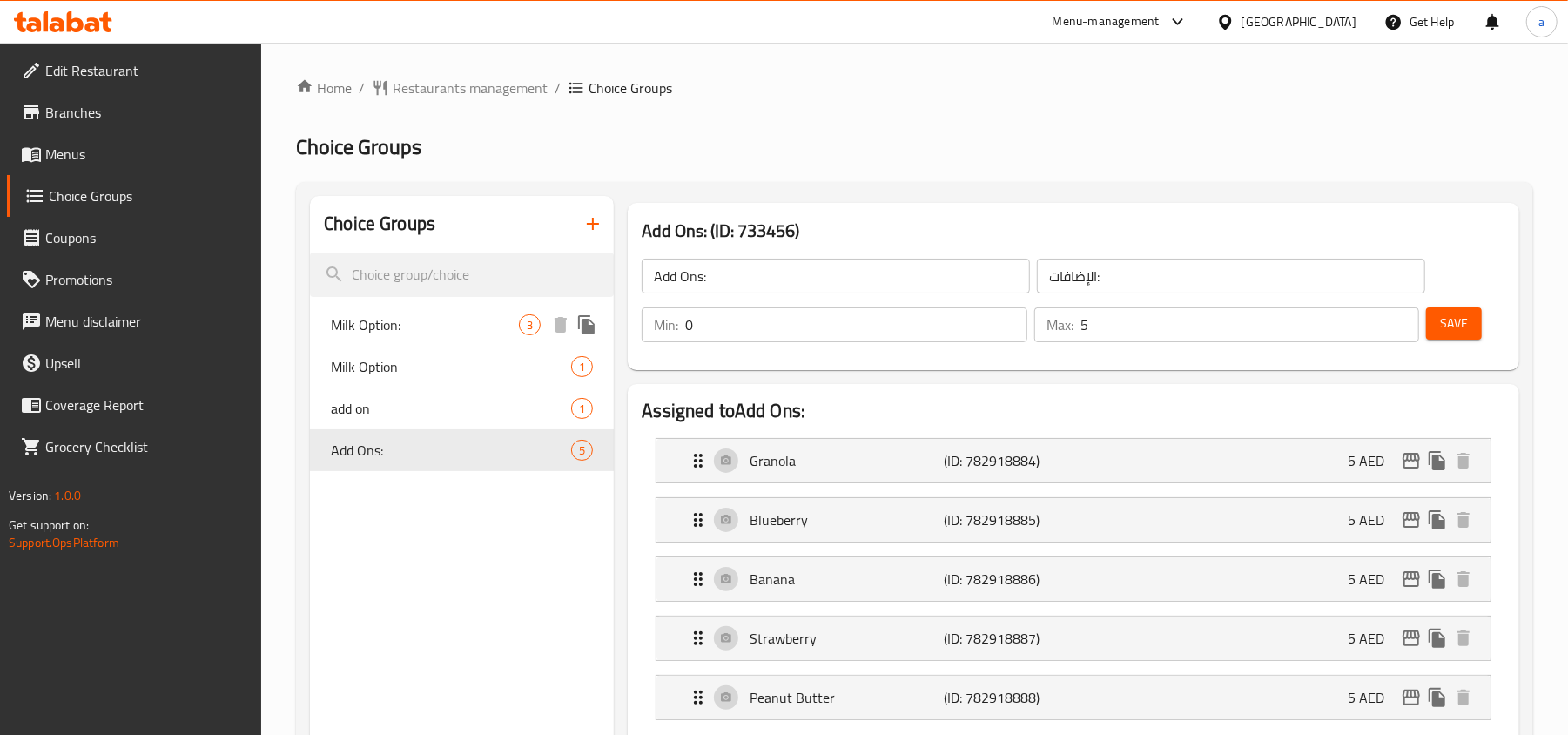
type input "1"
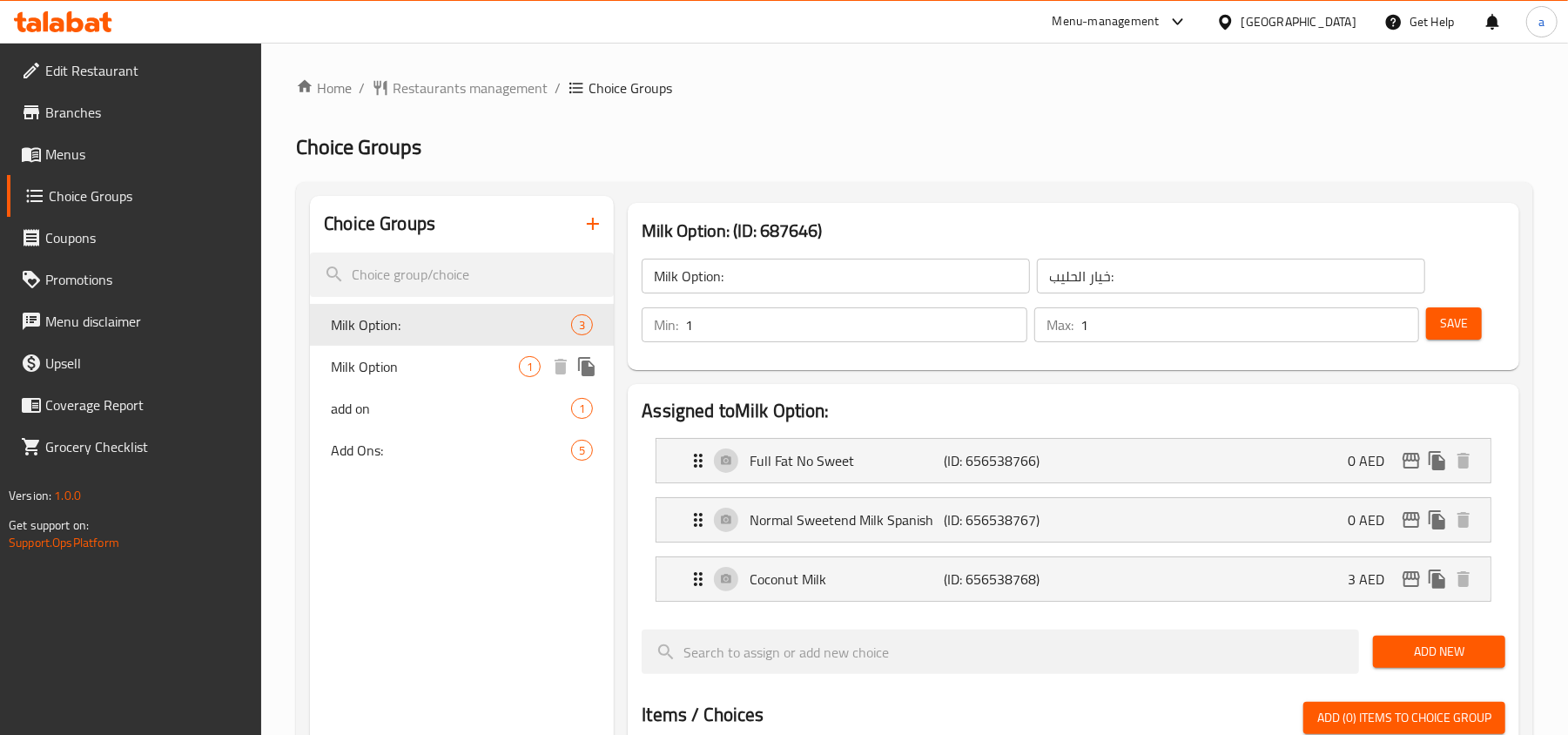
click at [415, 364] on span "Milk Option" at bounding box center [424, 366] width 188 height 21
type input "Milk Option"
type input "أختيار الحليب"
type input "0"
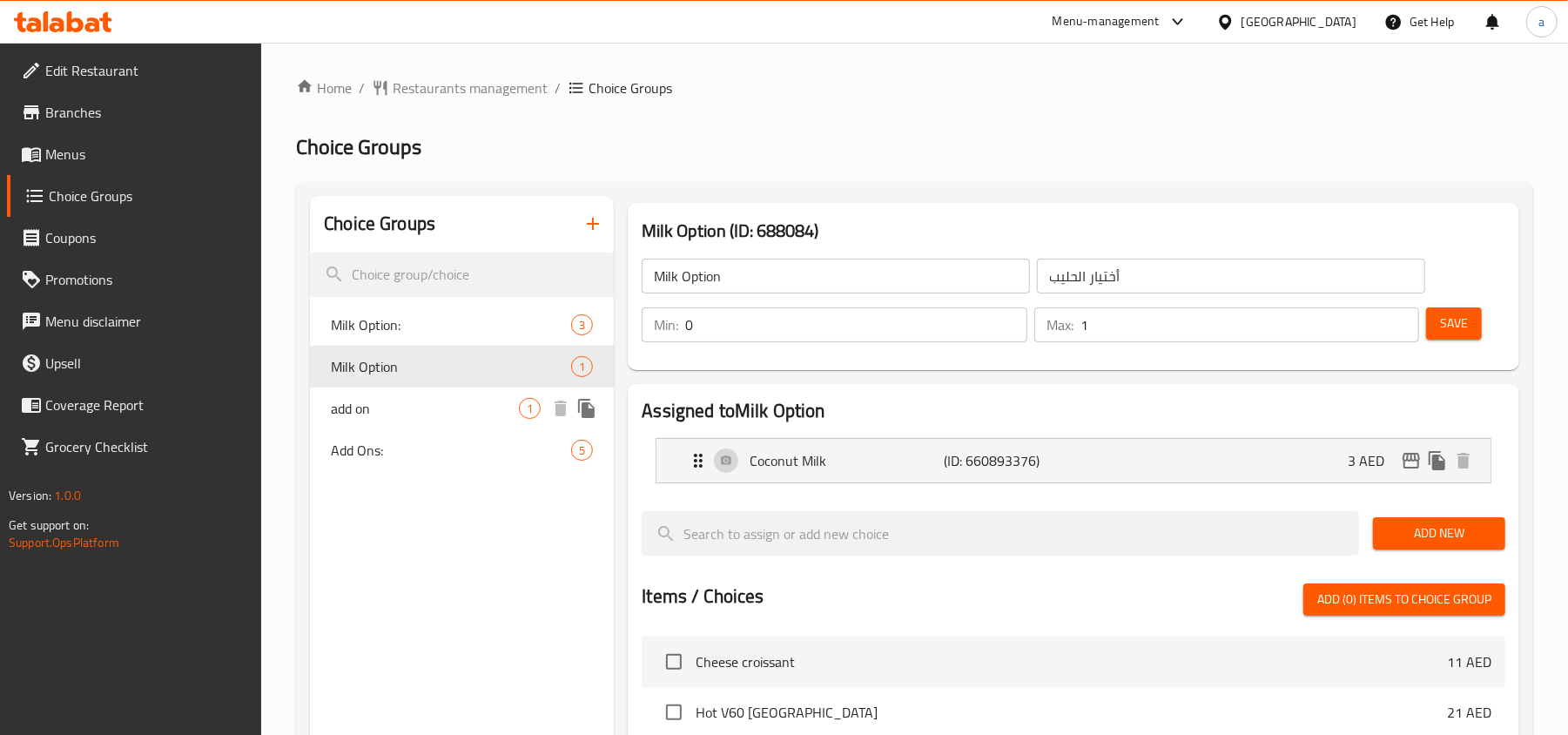
click at [418, 406] on span "add on" at bounding box center [424, 408] width 188 height 21
type input "add on"
type input "الإضافات"
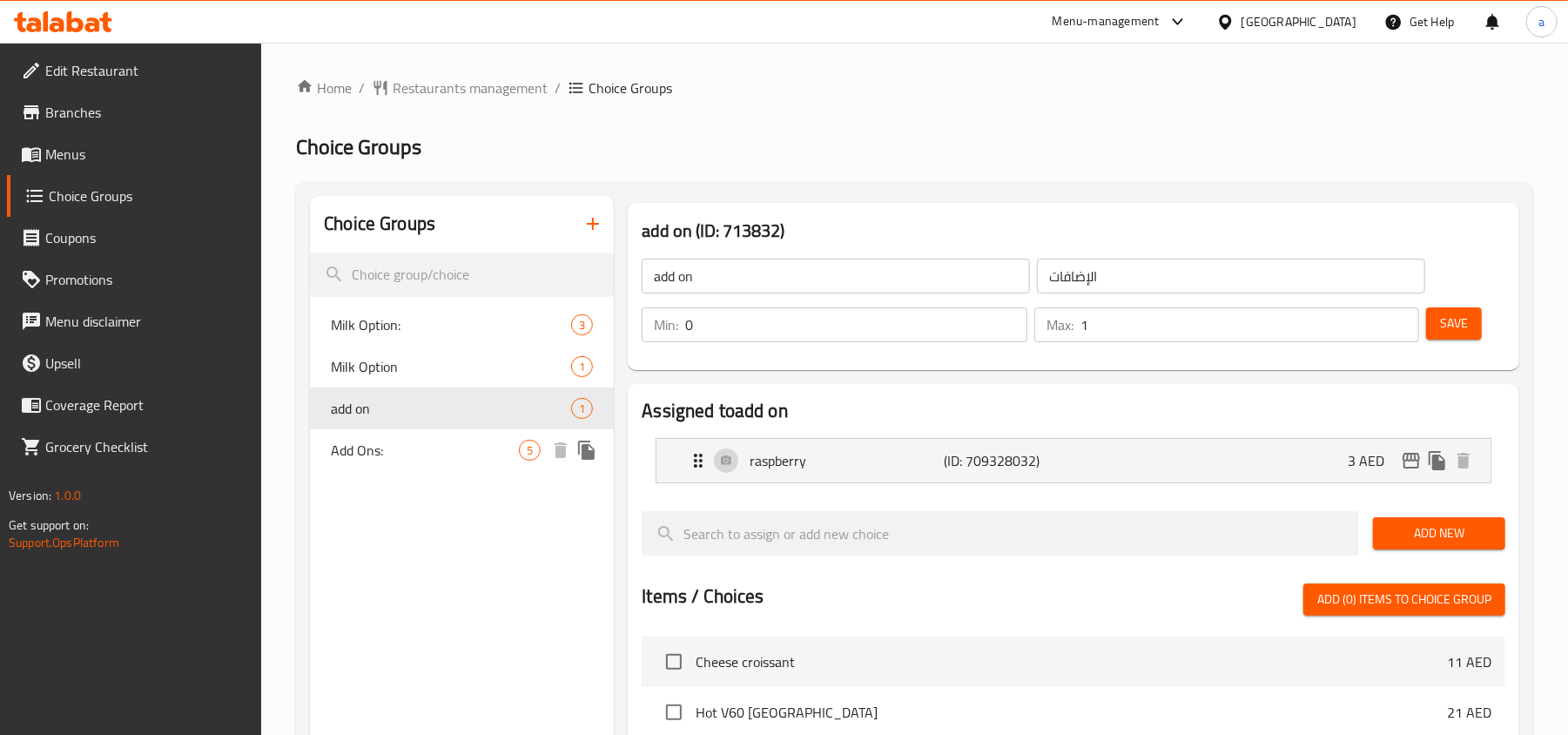
click at [413, 452] on span "Add Ons:" at bounding box center [424, 450] width 188 height 21
type input "Add Ons:"
type input "الإضافات:"
type input "5"
